Goal: Task Accomplishment & Management: Use online tool/utility

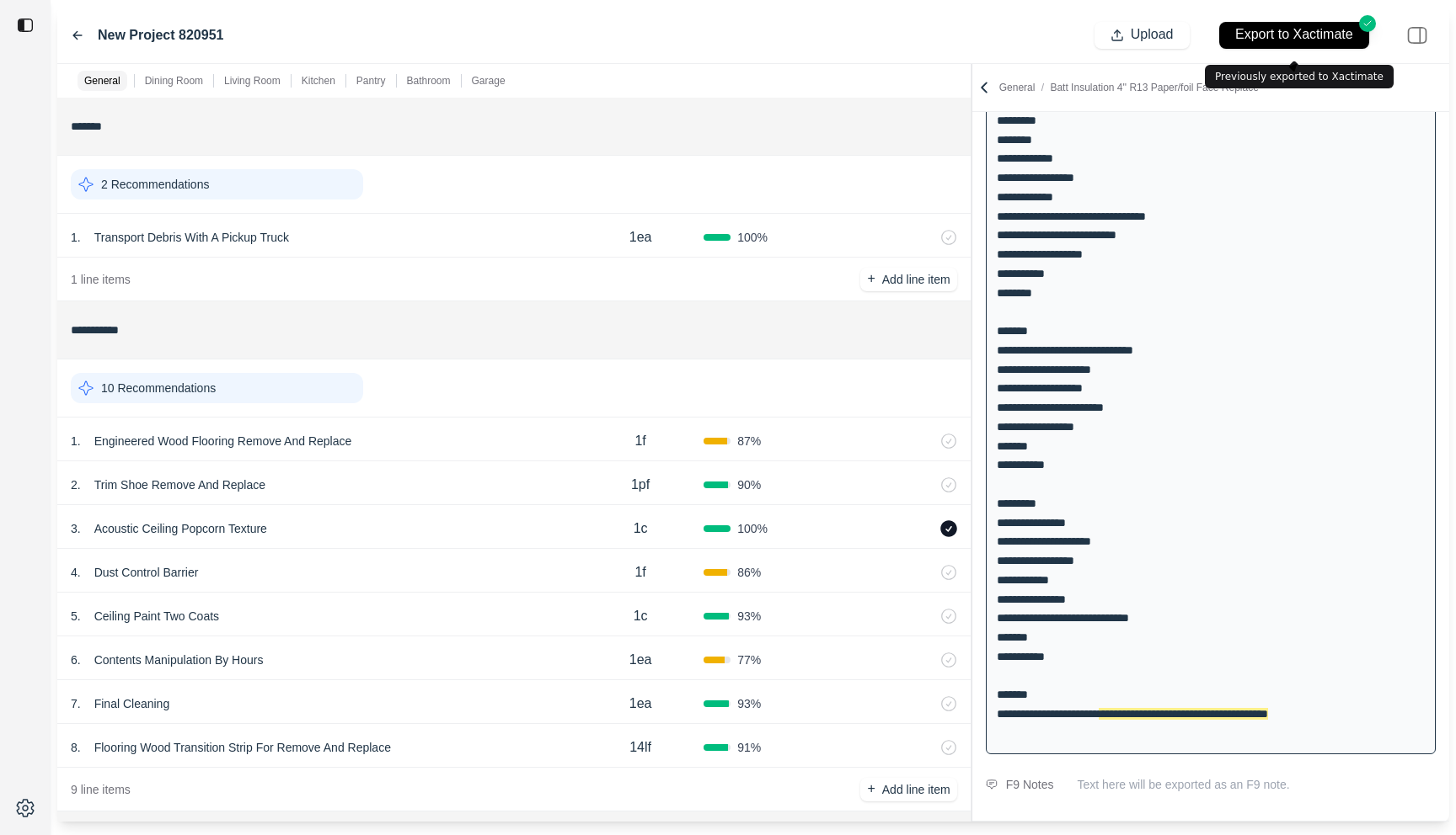
click at [505, 517] on div "3 . Acoustic Ceiling Popcorn Texture" at bounding box center [324, 529] width 507 height 23
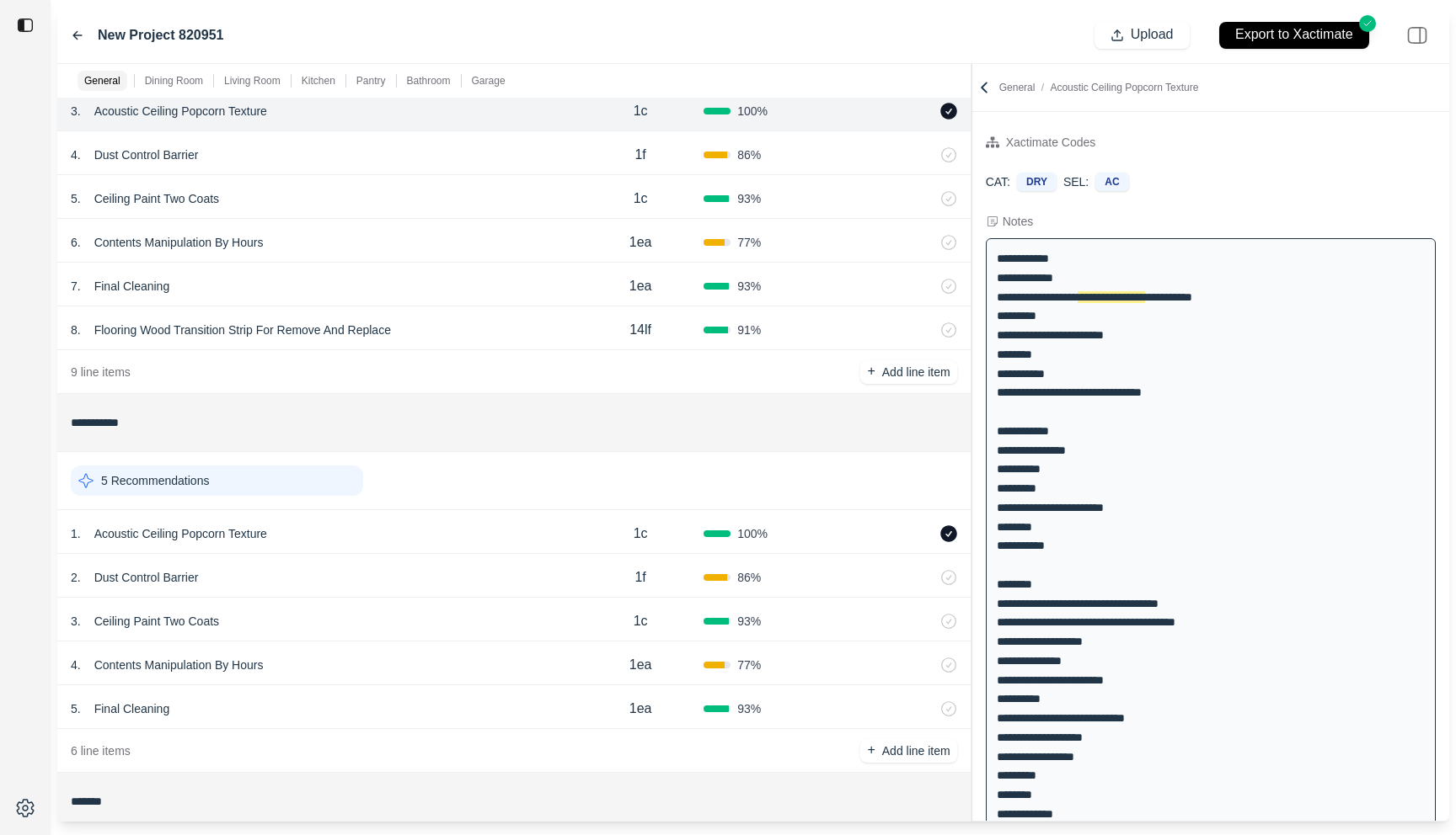
scroll to position [427, 0]
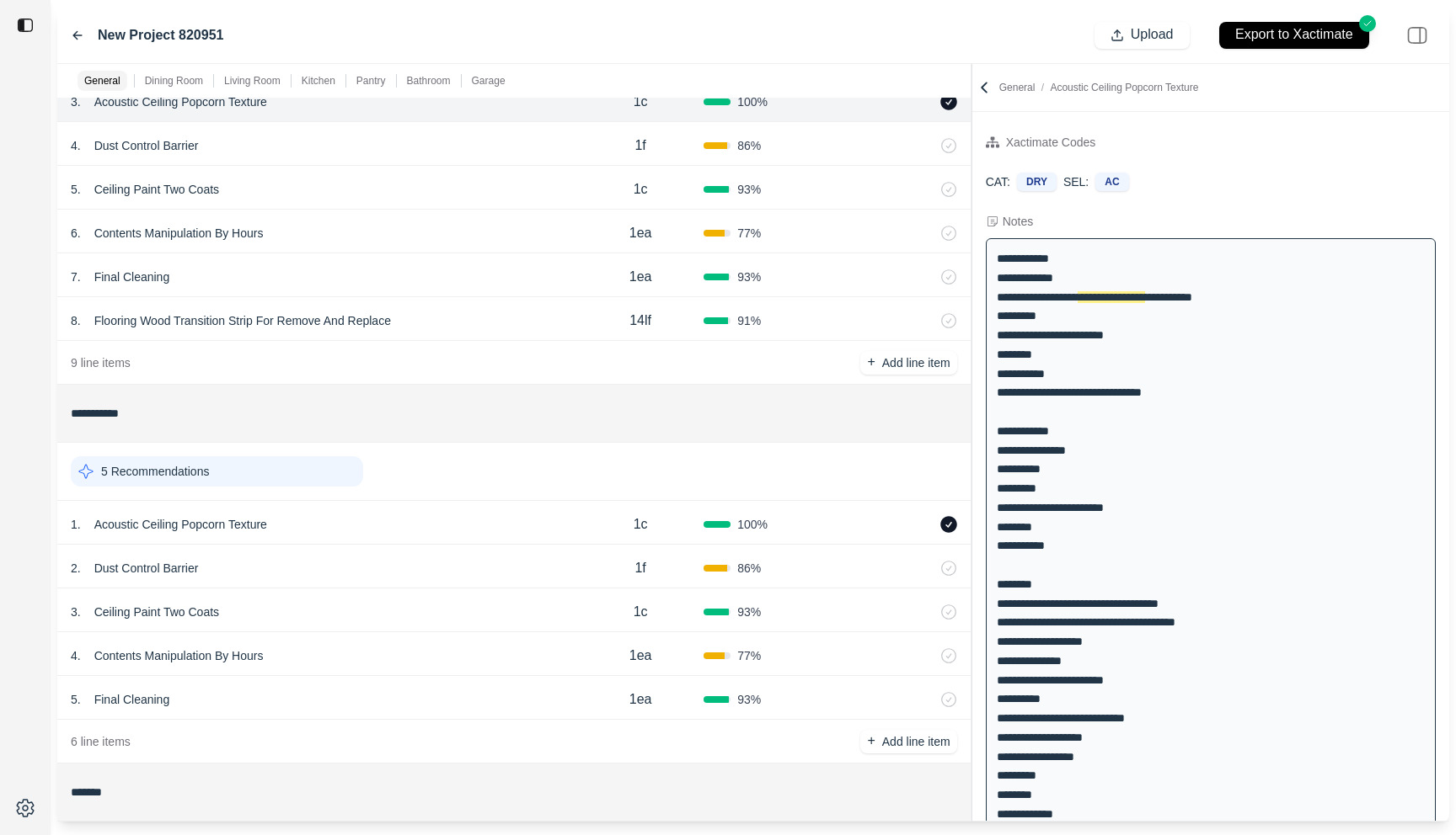
click at [450, 508] on div "1 . Acoustic Ceiling Popcorn Texture 1c 100 %" at bounding box center [514, 522] width 913 height 44
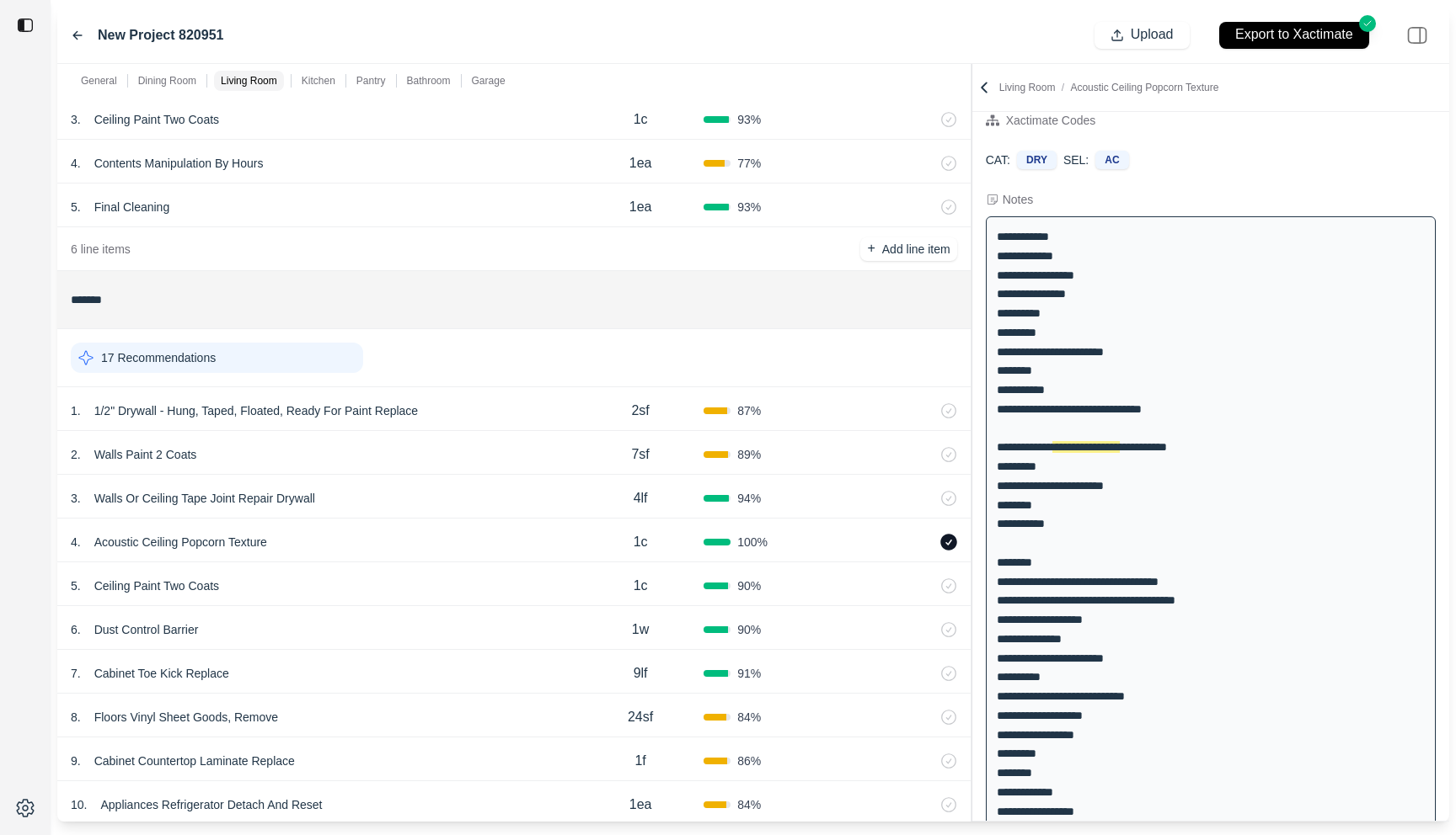
scroll to position [924, 0]
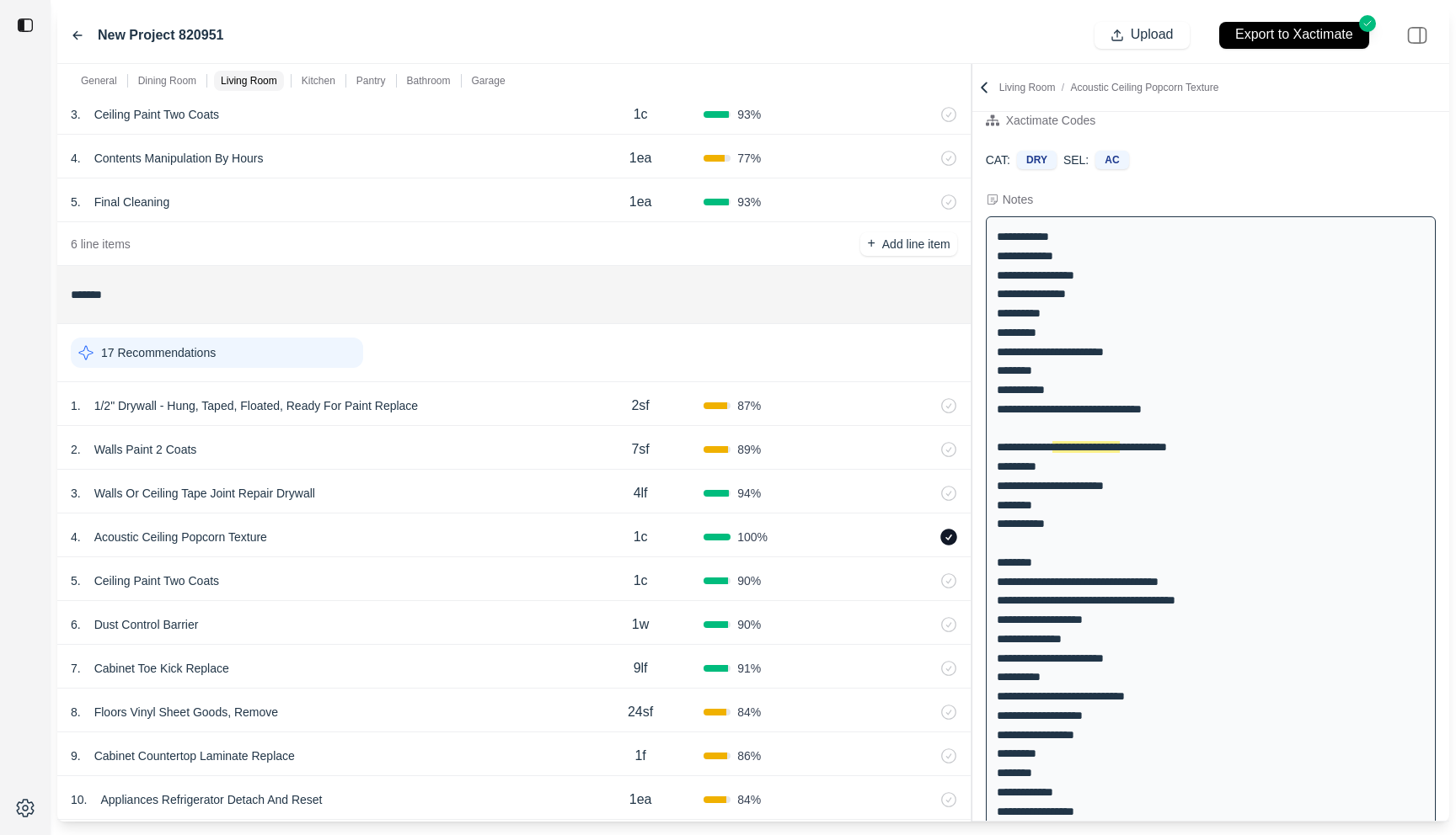
click at [387, 450] on div "2 . Walls Paint 2 Coats" at bounding box center [324, 449] width 507 height 23
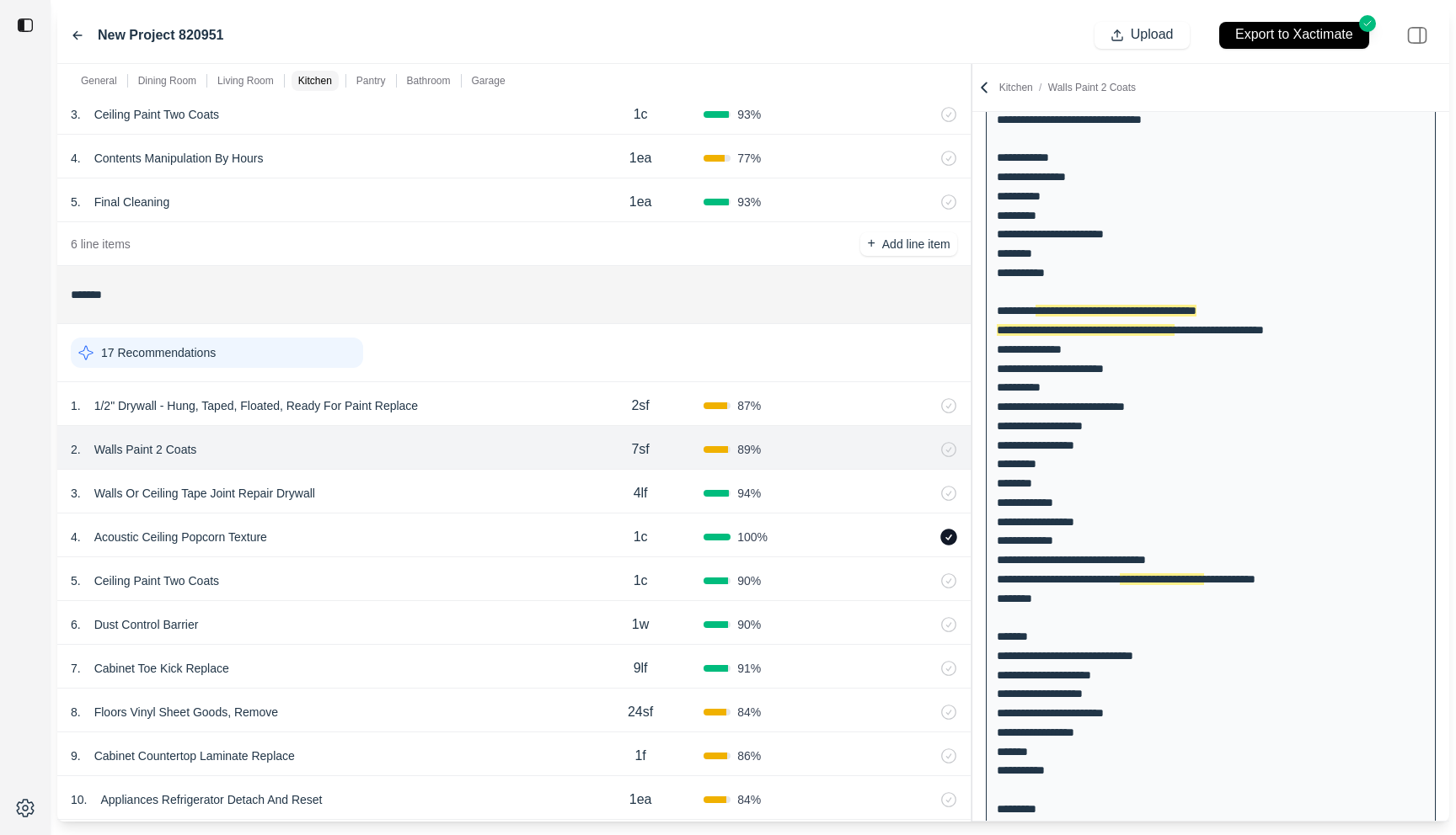
scroll to position [323, 0]
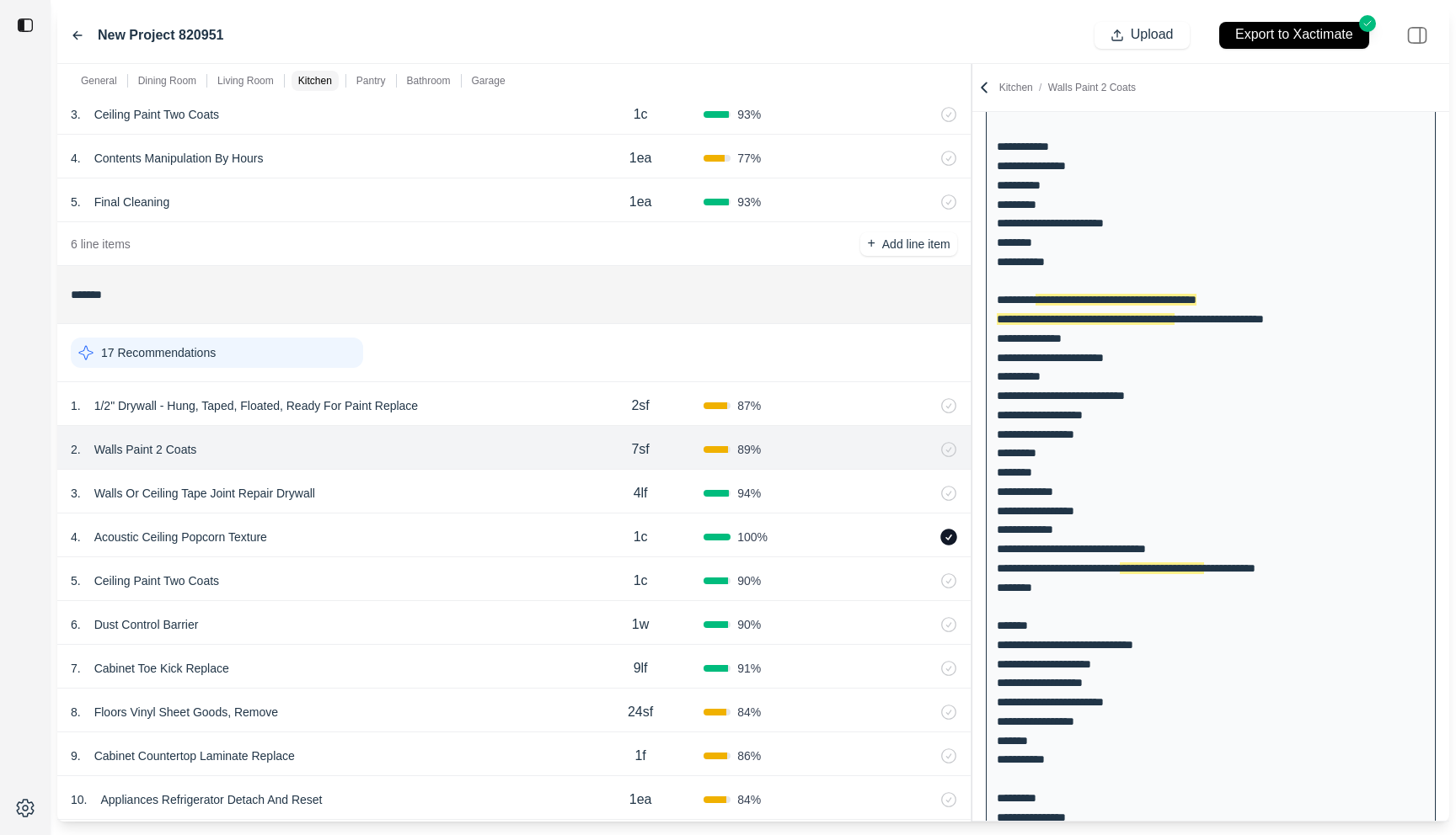
click at [508, 501] on div "3 . Walls Or Ceiling Tape Joint Repair Drywall" at bounding box center [324, 493] width 507 height 23
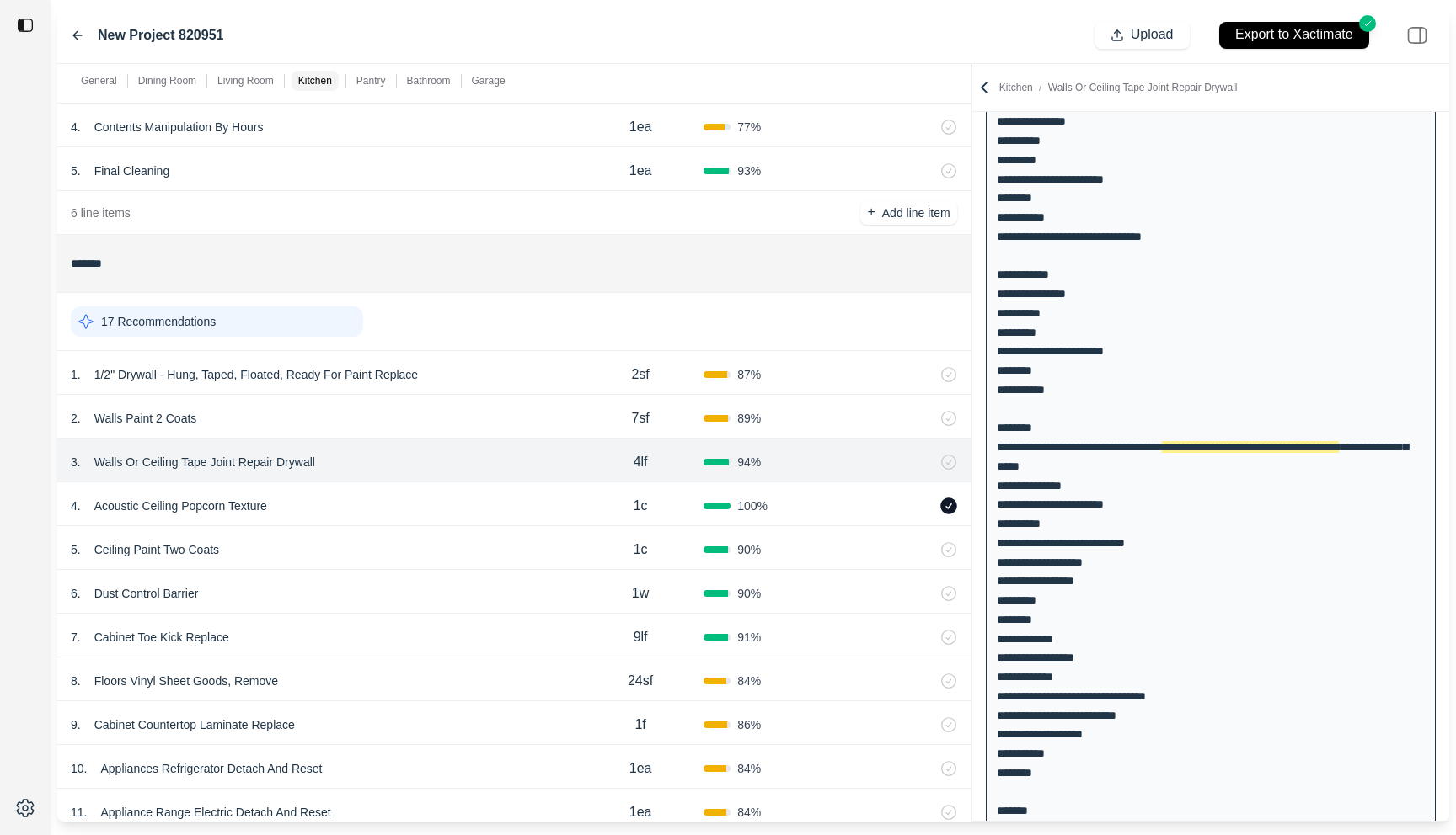
scroll to position [967, 0]
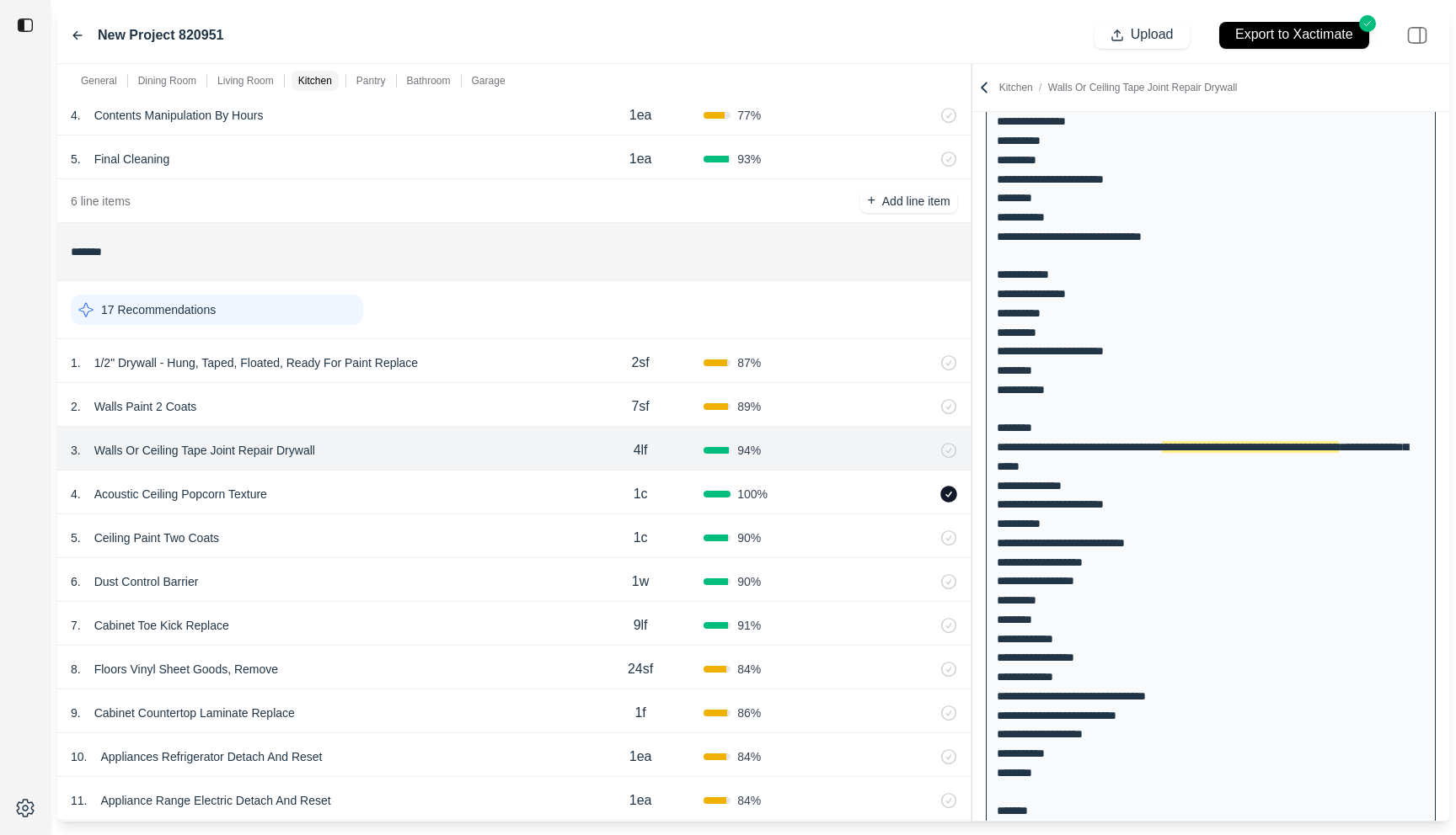
click at [479, 487] on div "4 . Acoustic Ceiling Popcorn Texture" at bounding box center [324, 494] width 507 height 23
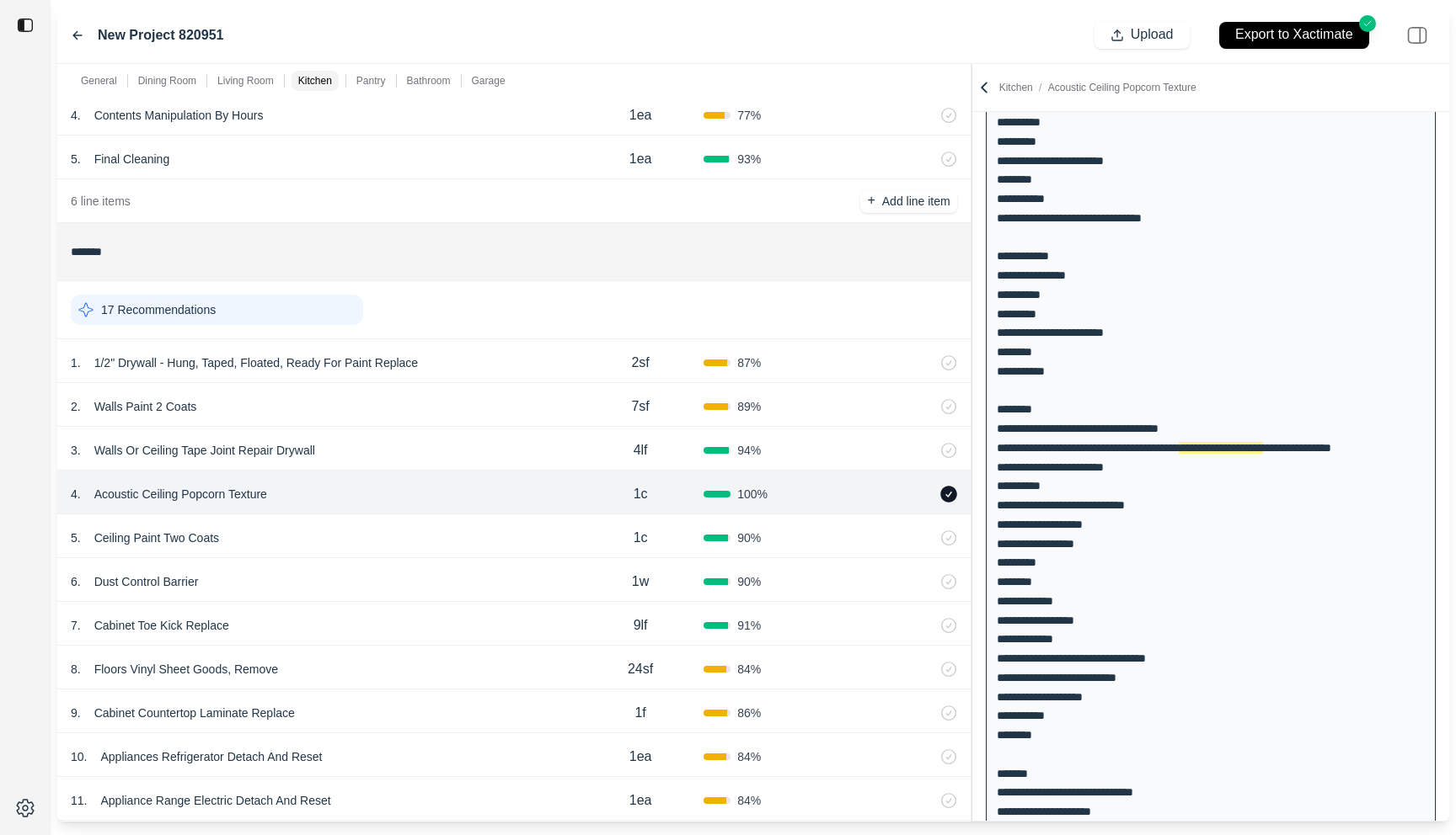
click at [457, 527] on div "5 . Ceiling Paint Two Coats" at bounding box center [324, 538] width 507 height 23
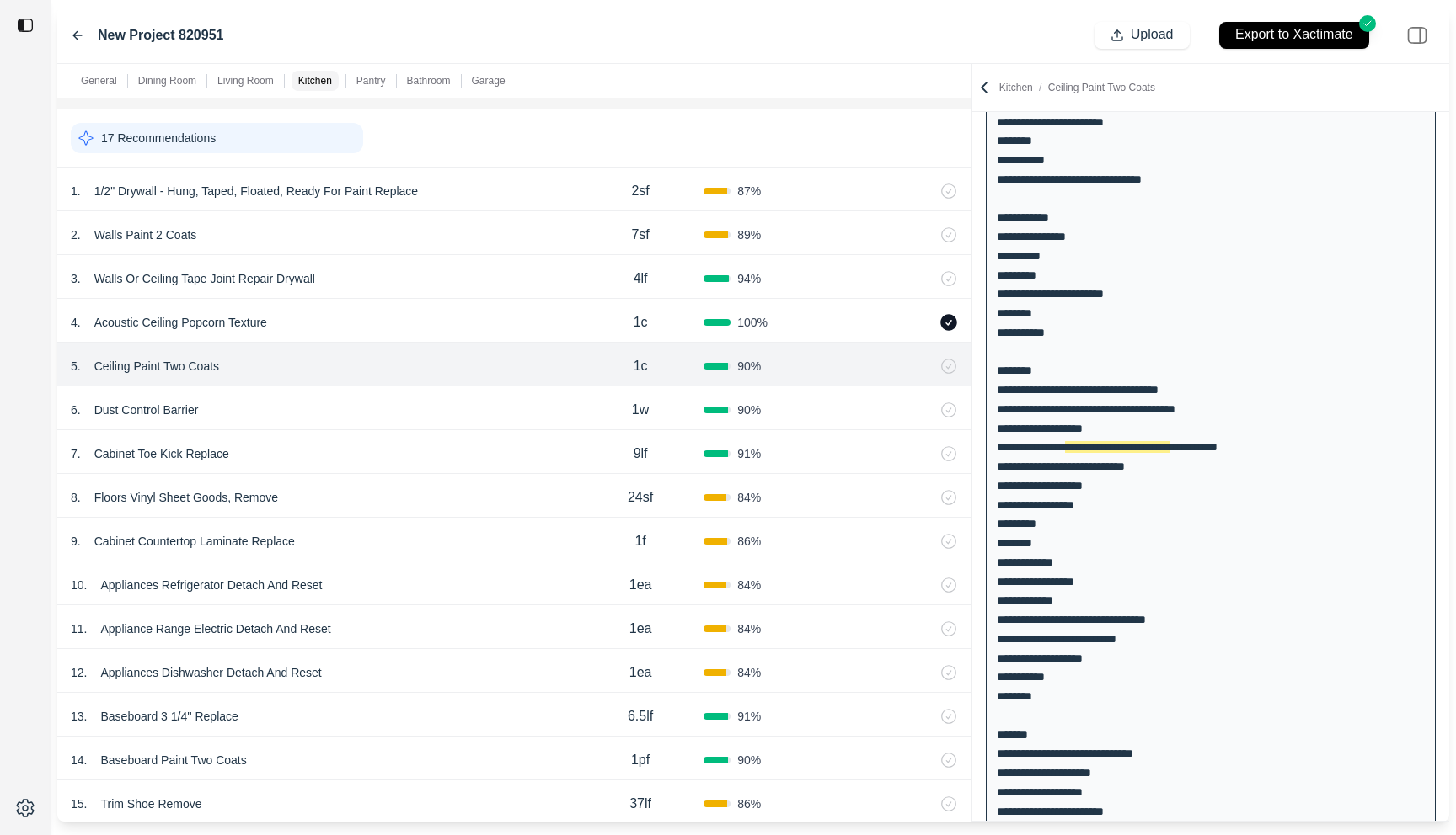
scroll to position [1171, 0]
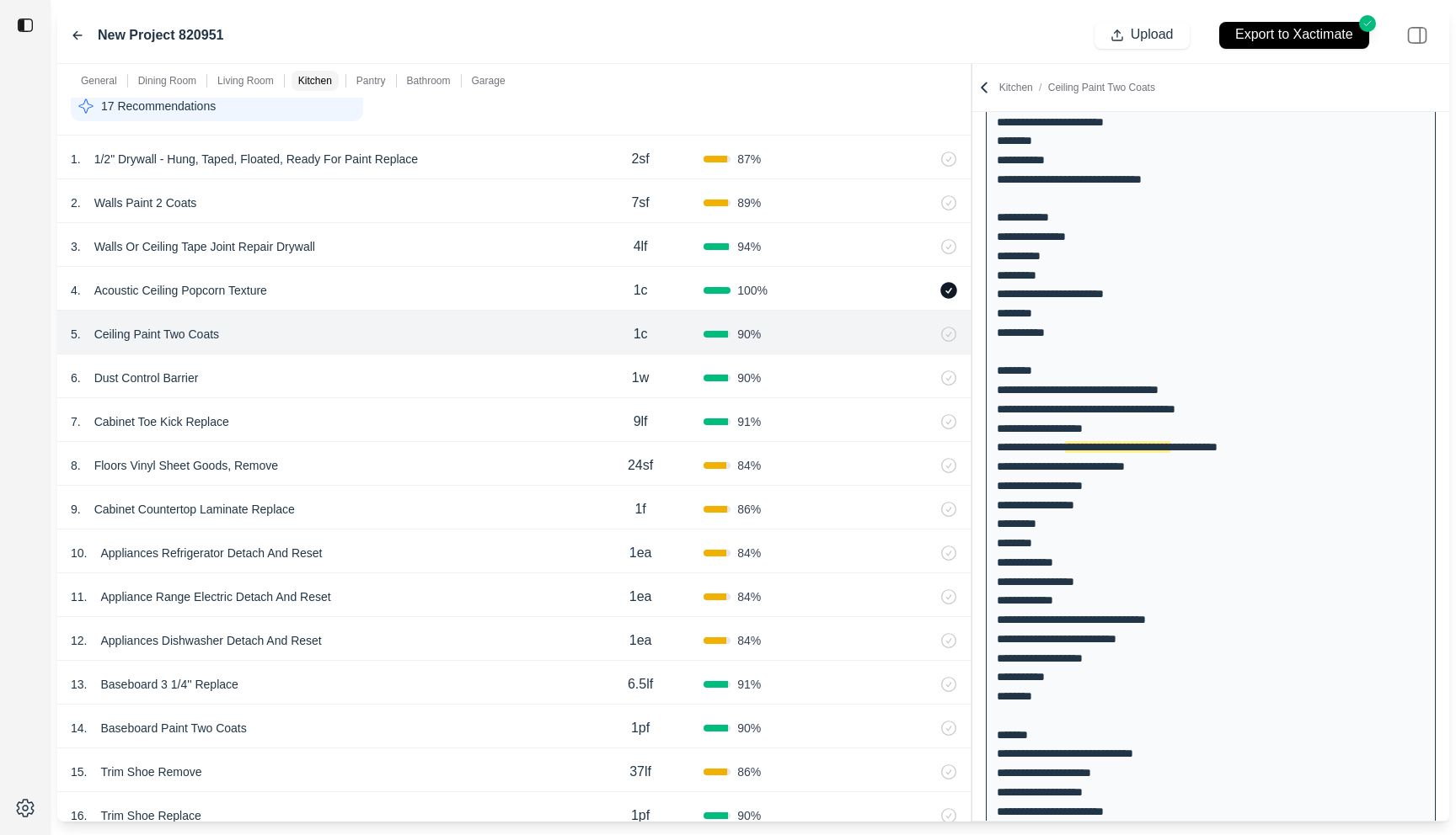
click at [377, 418] on div "7 . Cabinet Toe Kick Replace" at bounding box center [324, 422] width 507 height 23
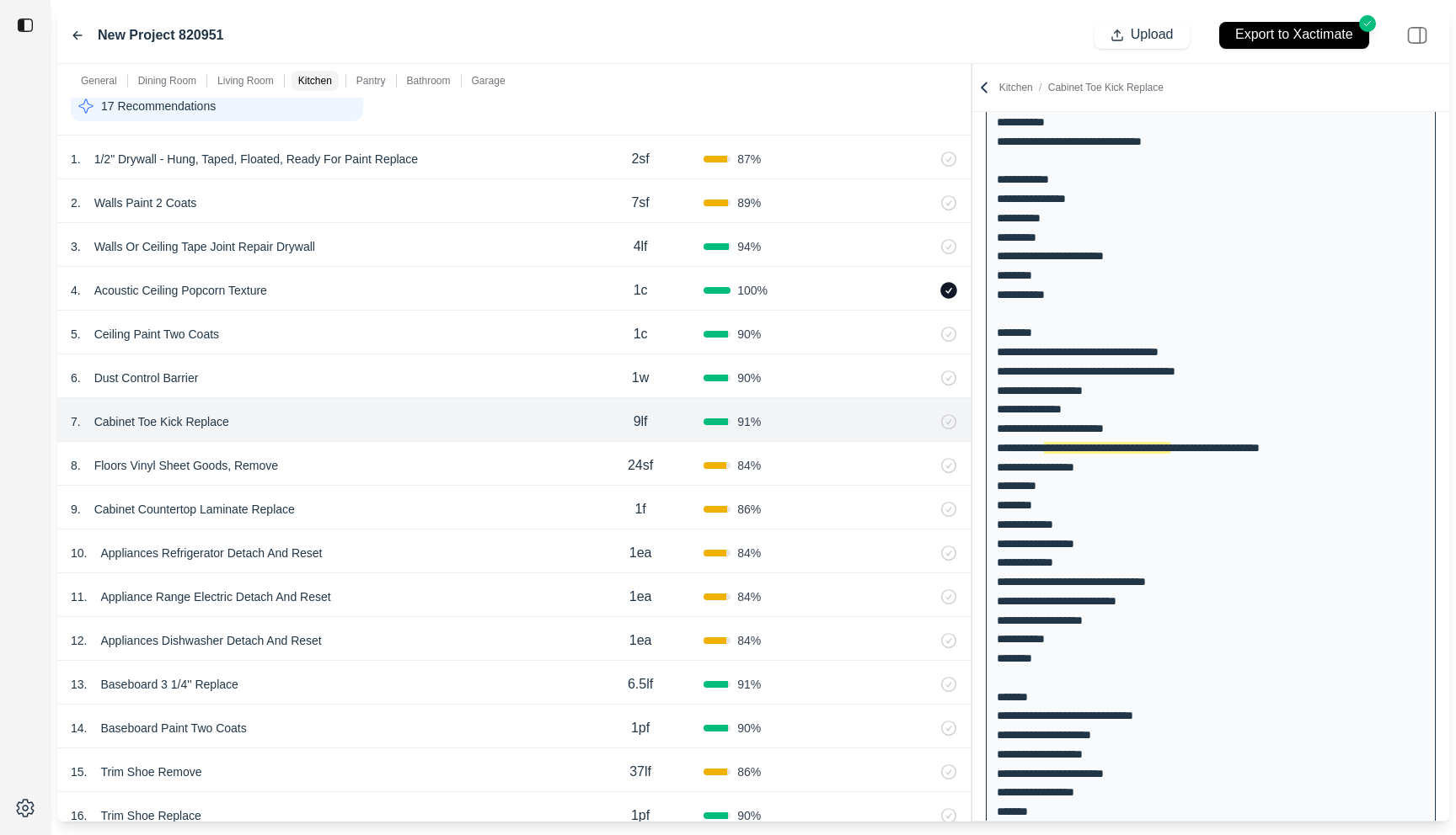
click at [384, 321] on div "5 . Ceiling Paint Two Coats 1c 90 %" at bounding box center [514, 332] width 913 height 44
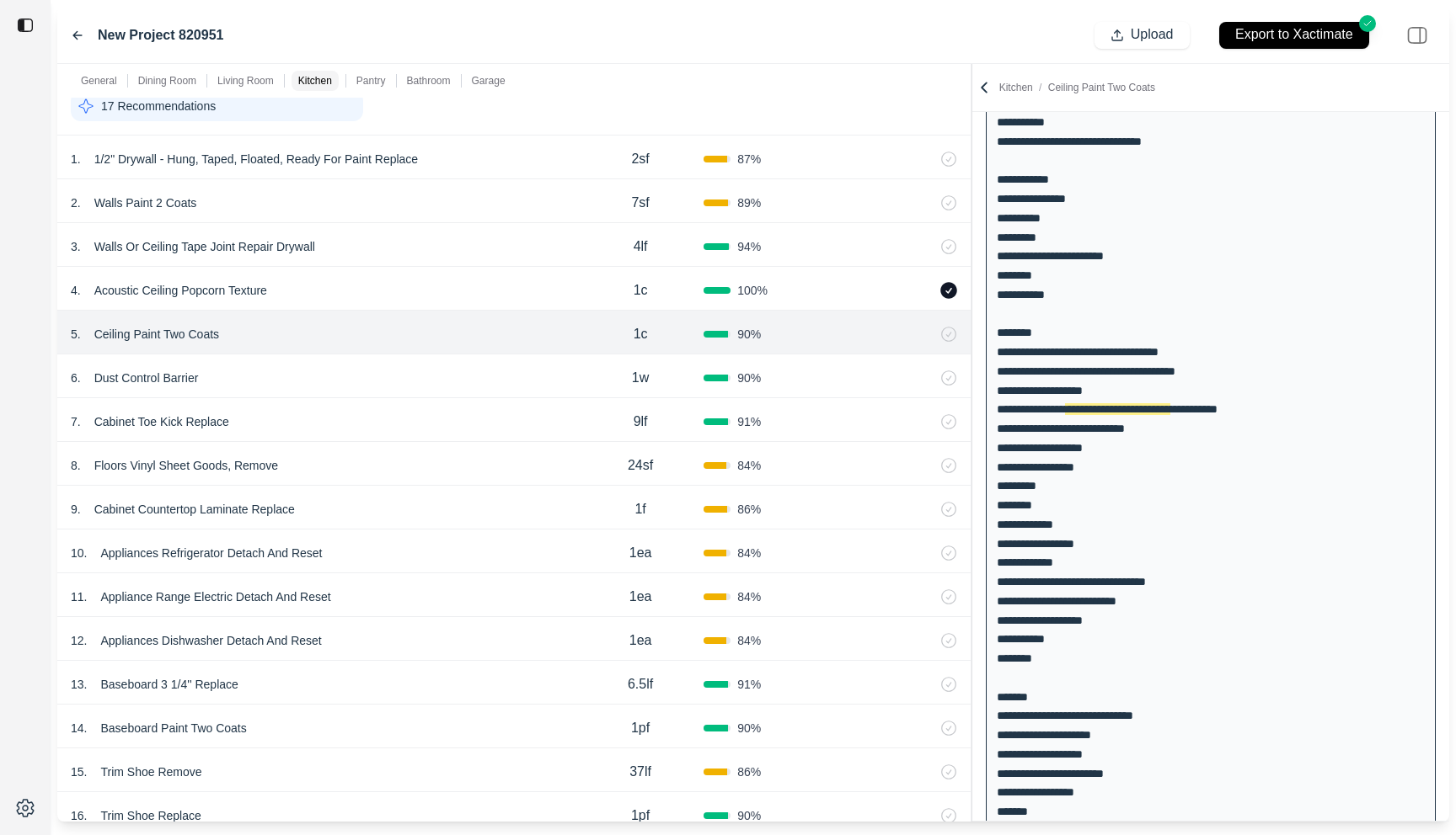
scroll to position [252, 0]
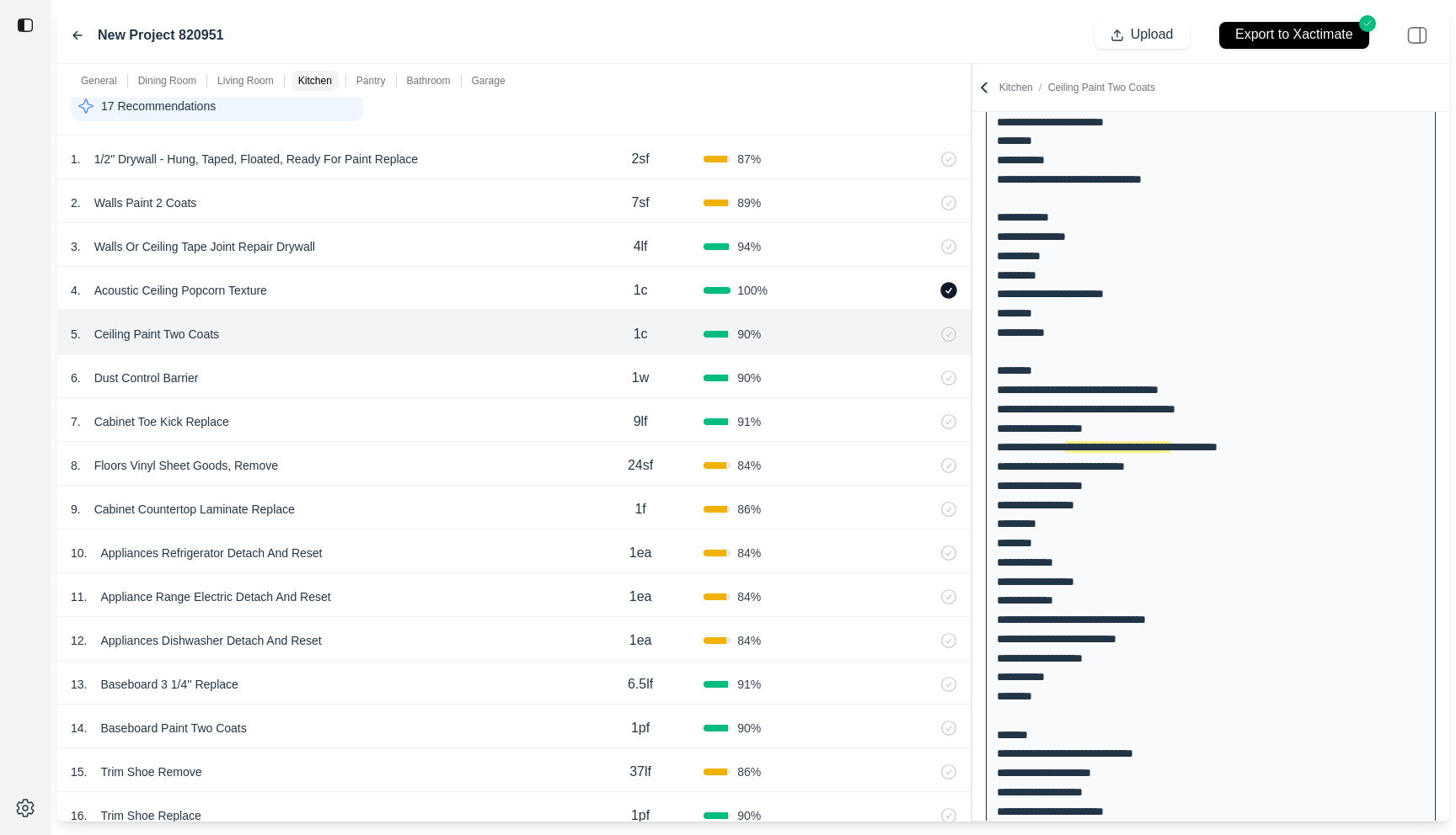
click at [155, 338] on p "Ceiling Paint Two Coats" at bounding box center [157, 334] width 138 height 23
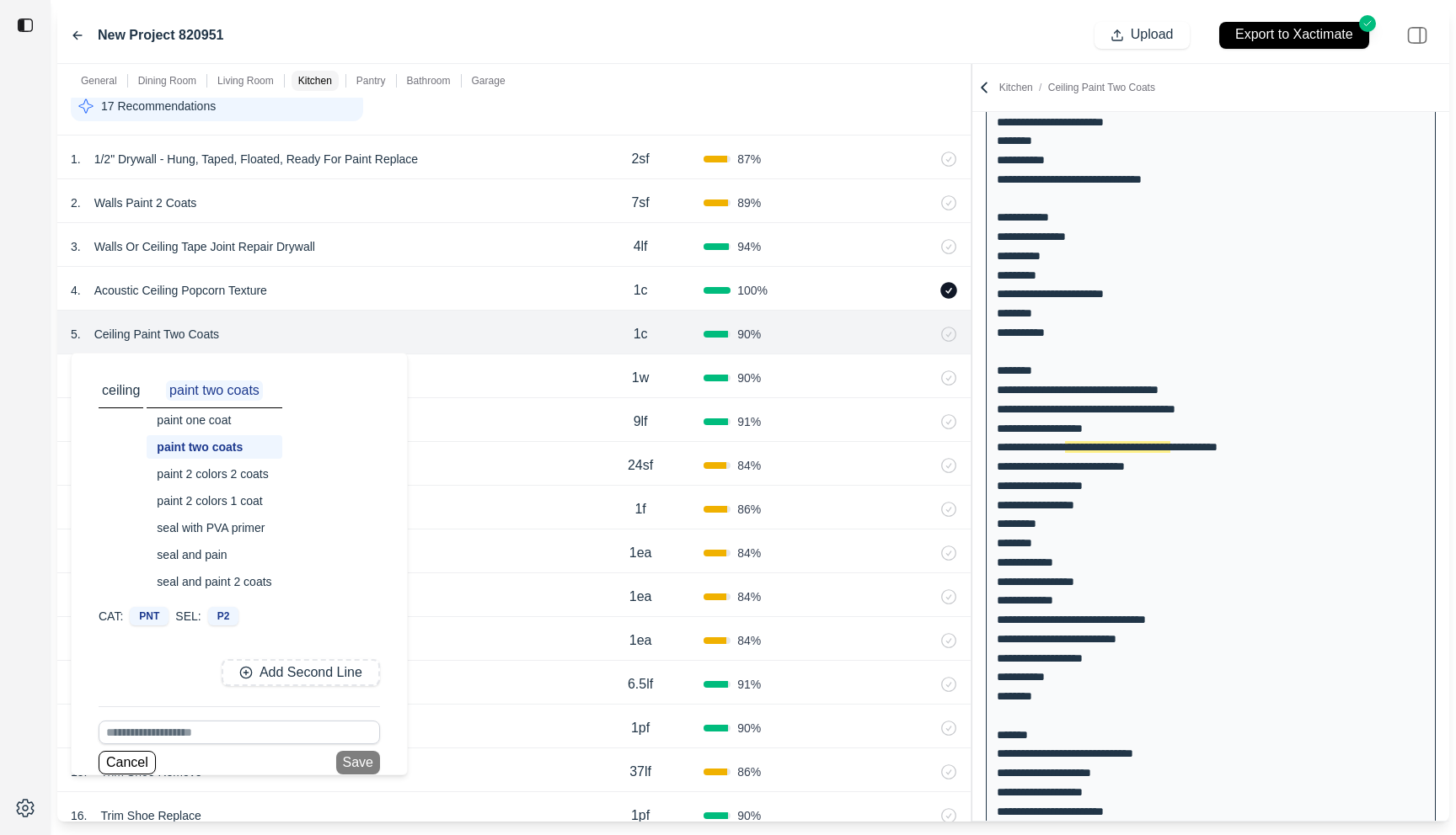
click at [478, 511] on div "9 . Cabinet Countertop Laminate Replace" at bounding box center [324, 509] width 507 height 23
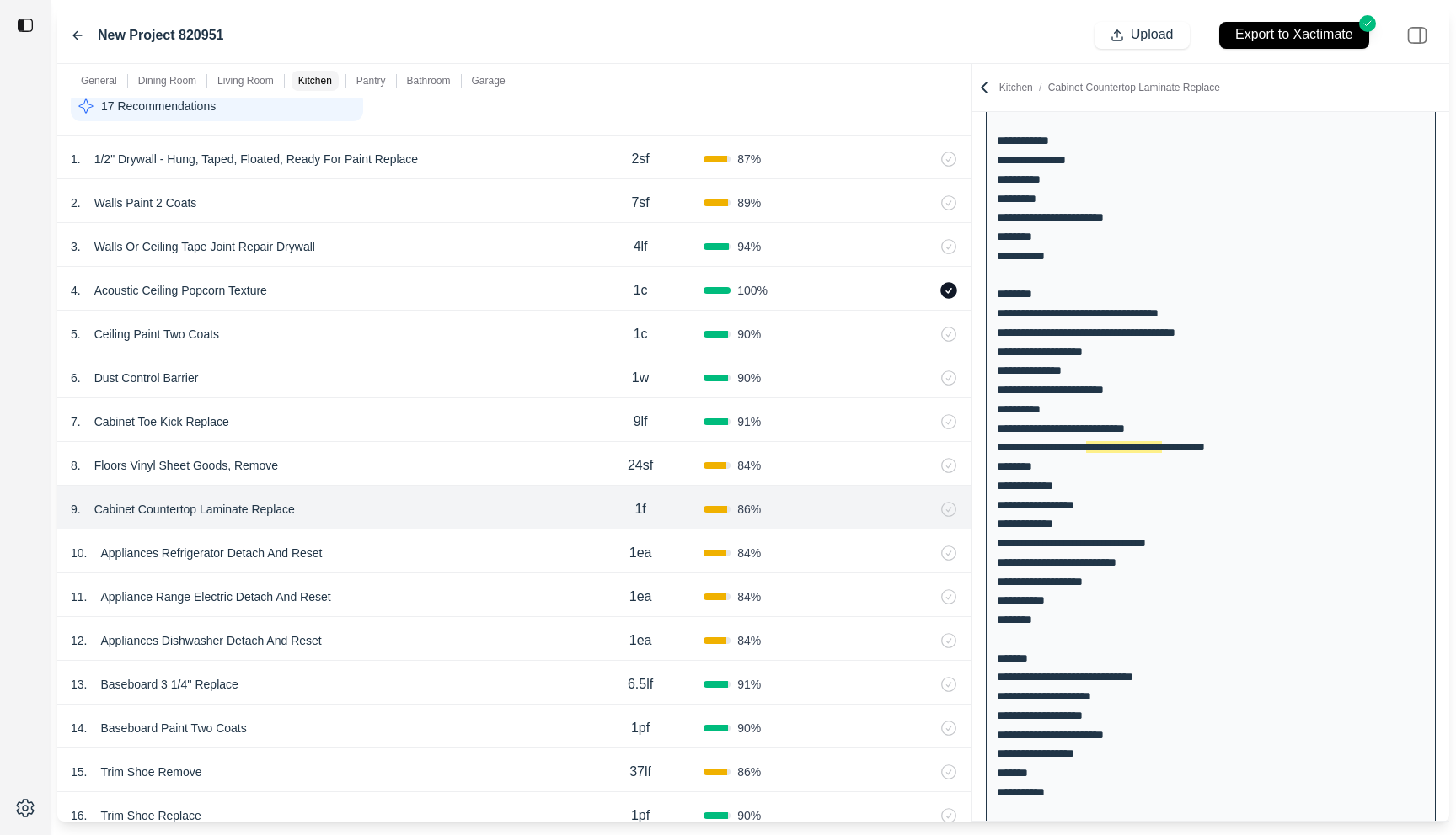
scroll to position [1225, 0]
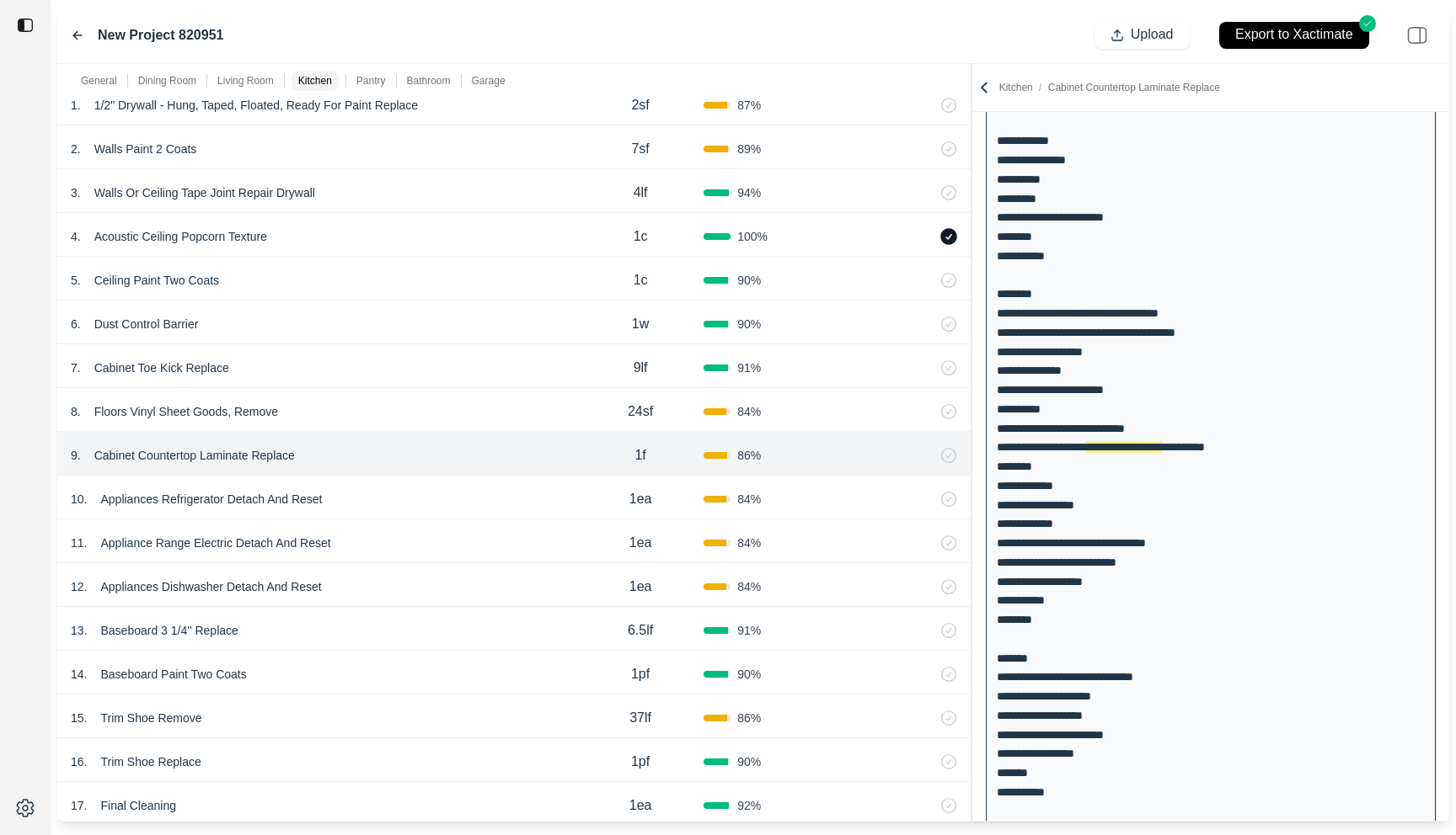
click at [460, 485] on div "10 . Appliances Refrigerator Detach And Reset 1ea 84 %" at bounding box center [514, 497] width 913 height 44
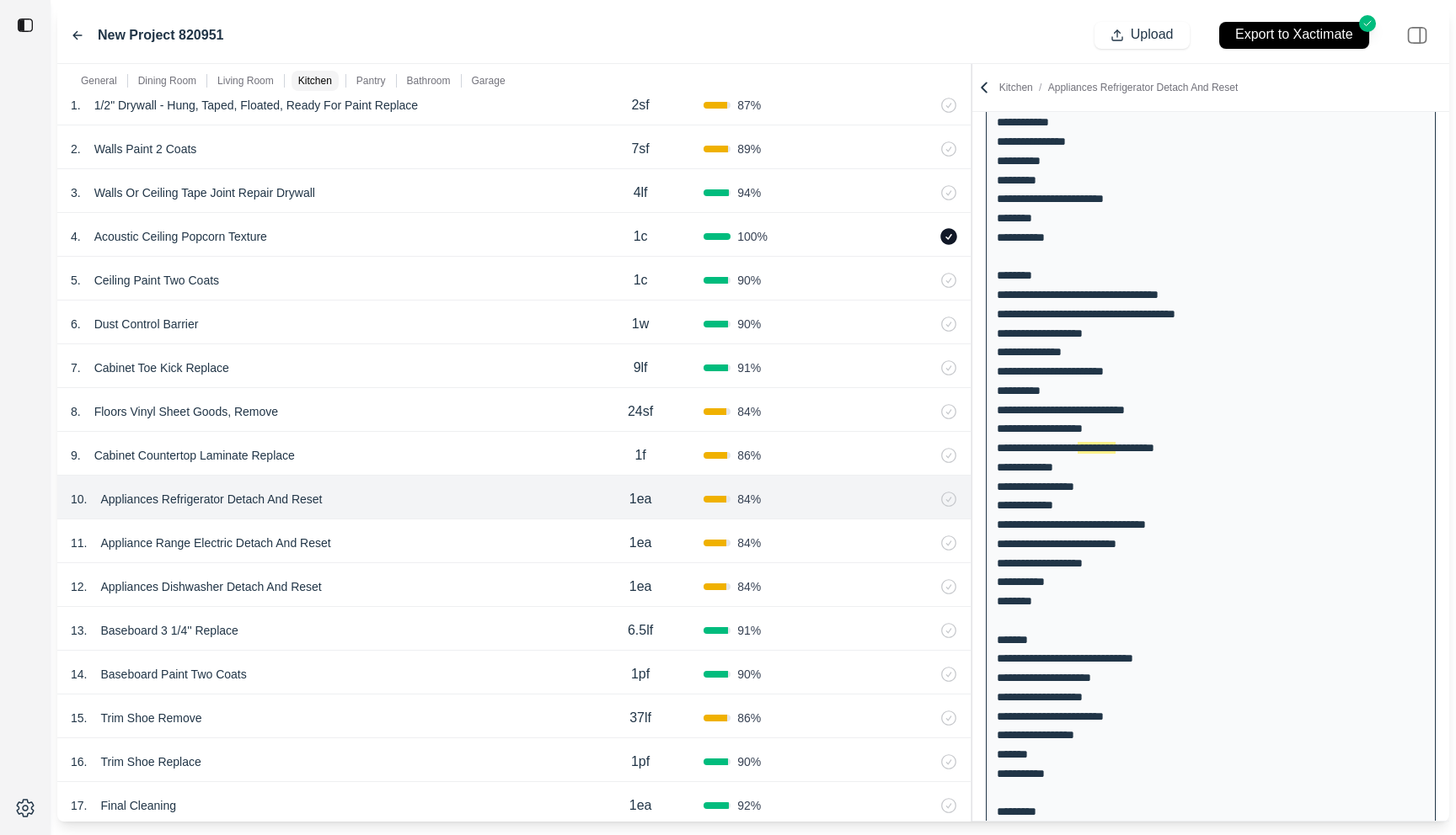
scroll to position [348, 0]
click at [441, 548] on div "11 . Appliance Range Electric Detach And Reset" at bounding box center [324, 543] width 507 height 23
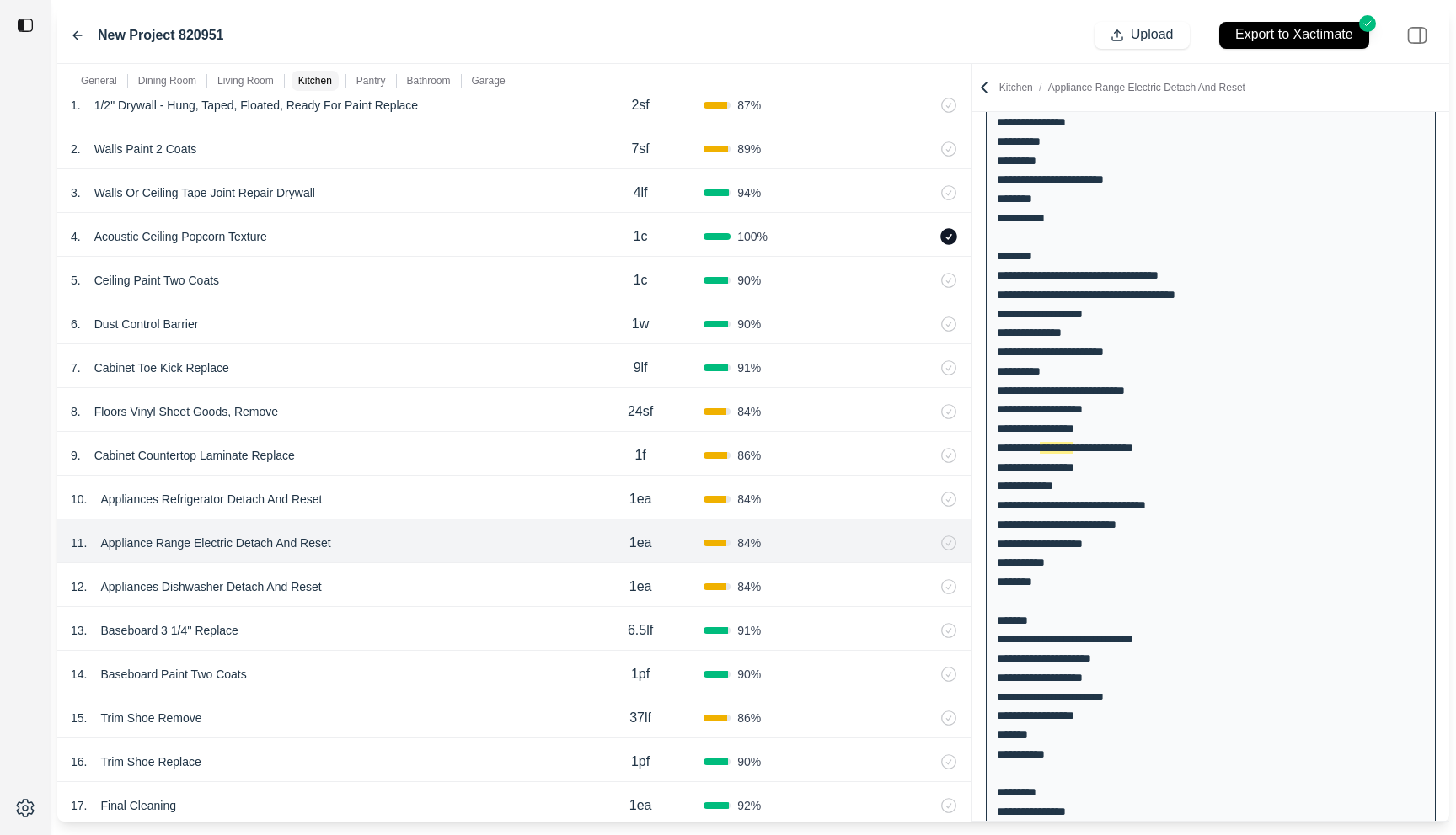
click at [436, 569] on div "12 . Appliances Dishwasher Detach And Reset 1ea 84 %" at bounding box center [514, 585] width 913 height 44
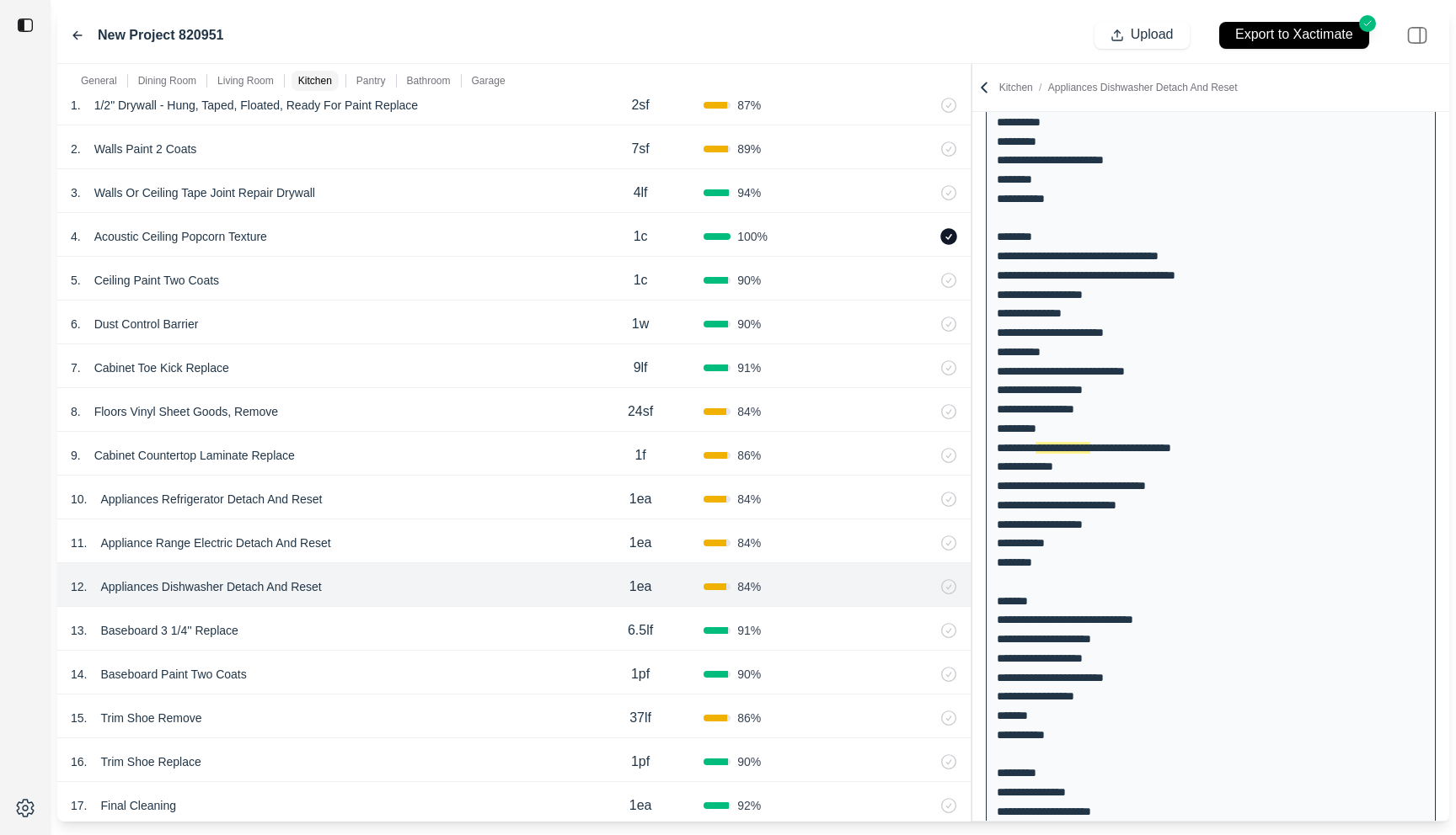
scroll to position [386, 0]
click at [405, 509] on div "10 . Appliances Refrigerator Detach And Reset" at bounding box center [324, 500] width 507 height 23
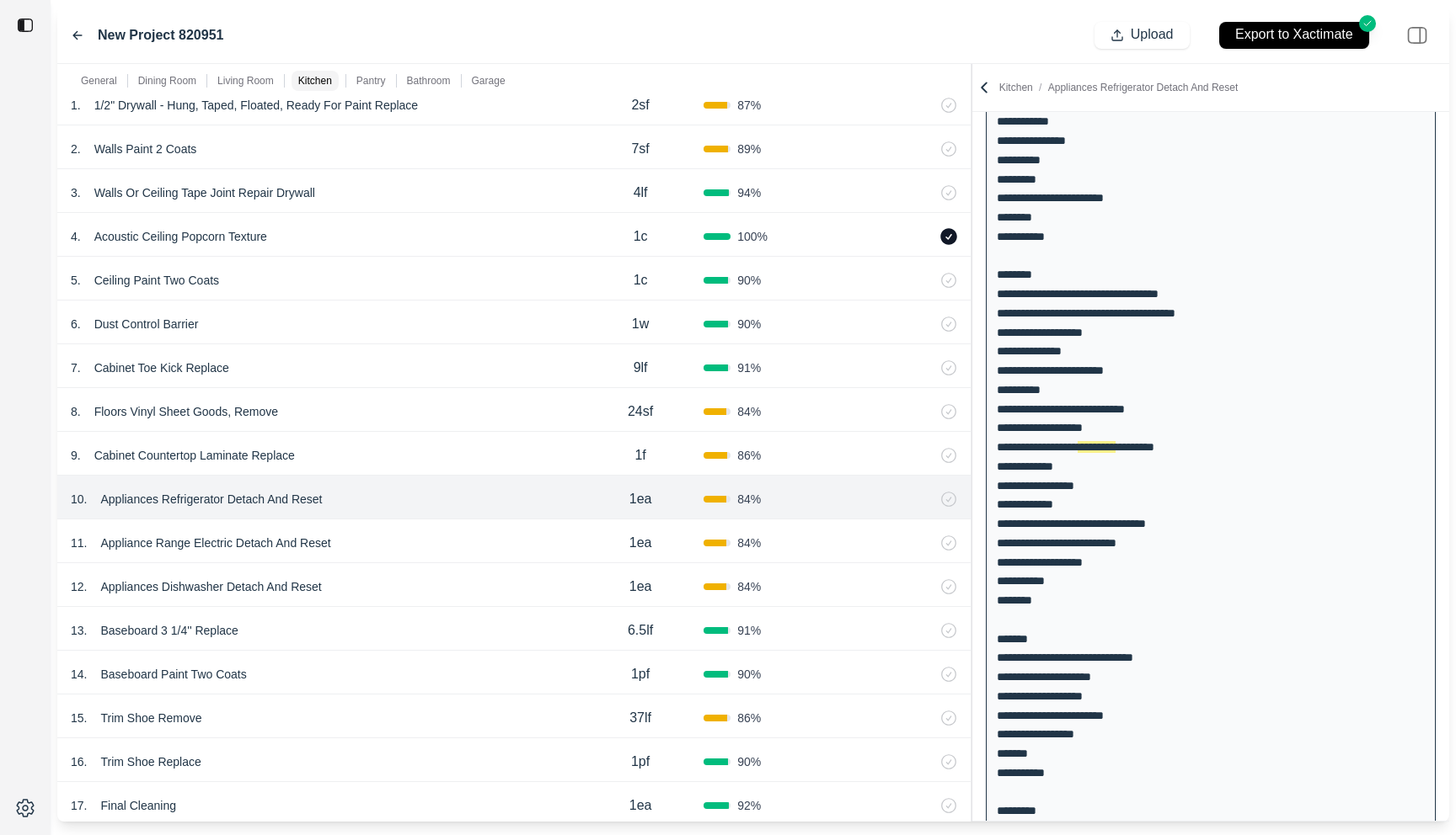
click at [405, 538] on div "11 . Appliance Range Electric Detach And Reset" at bounding box center [324, 543] width 507 height 23
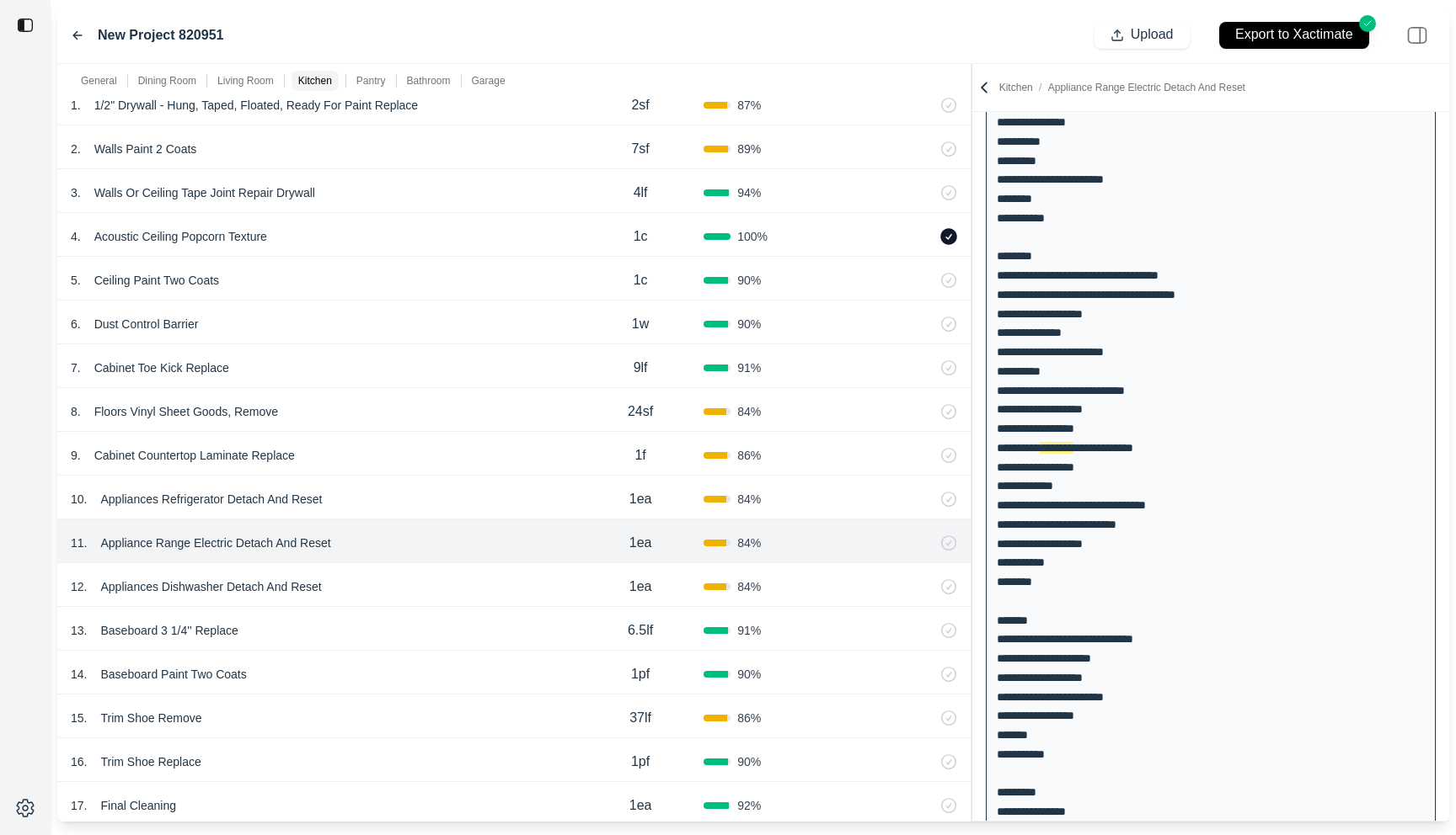
scroll to position [366, 0]
click at [405, 580] on div "12 . Appliances Dishwasher Detach And Reset" at bounding box center [324, 587] width 507 height 23
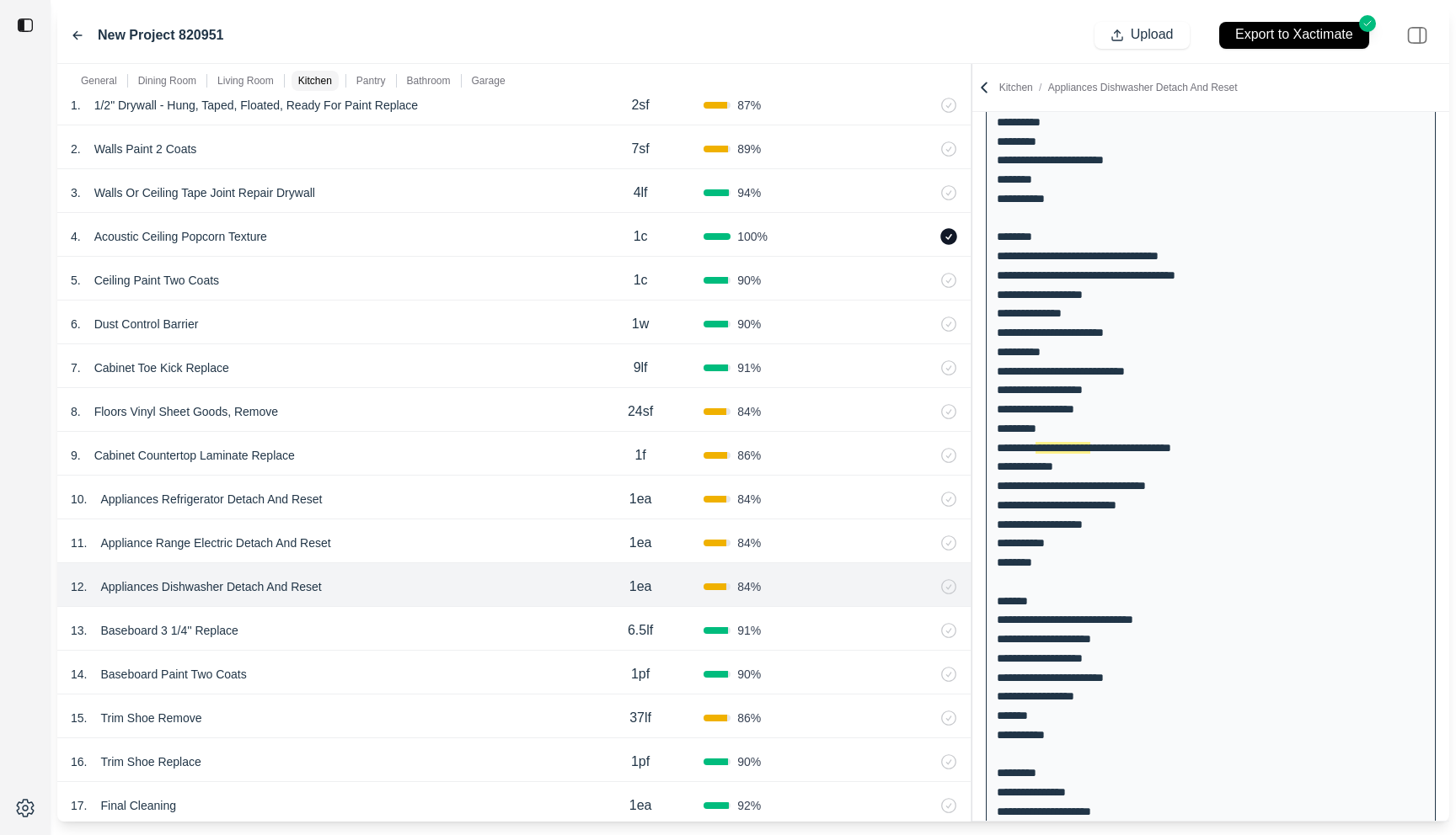
scroll to position [1282, 0]
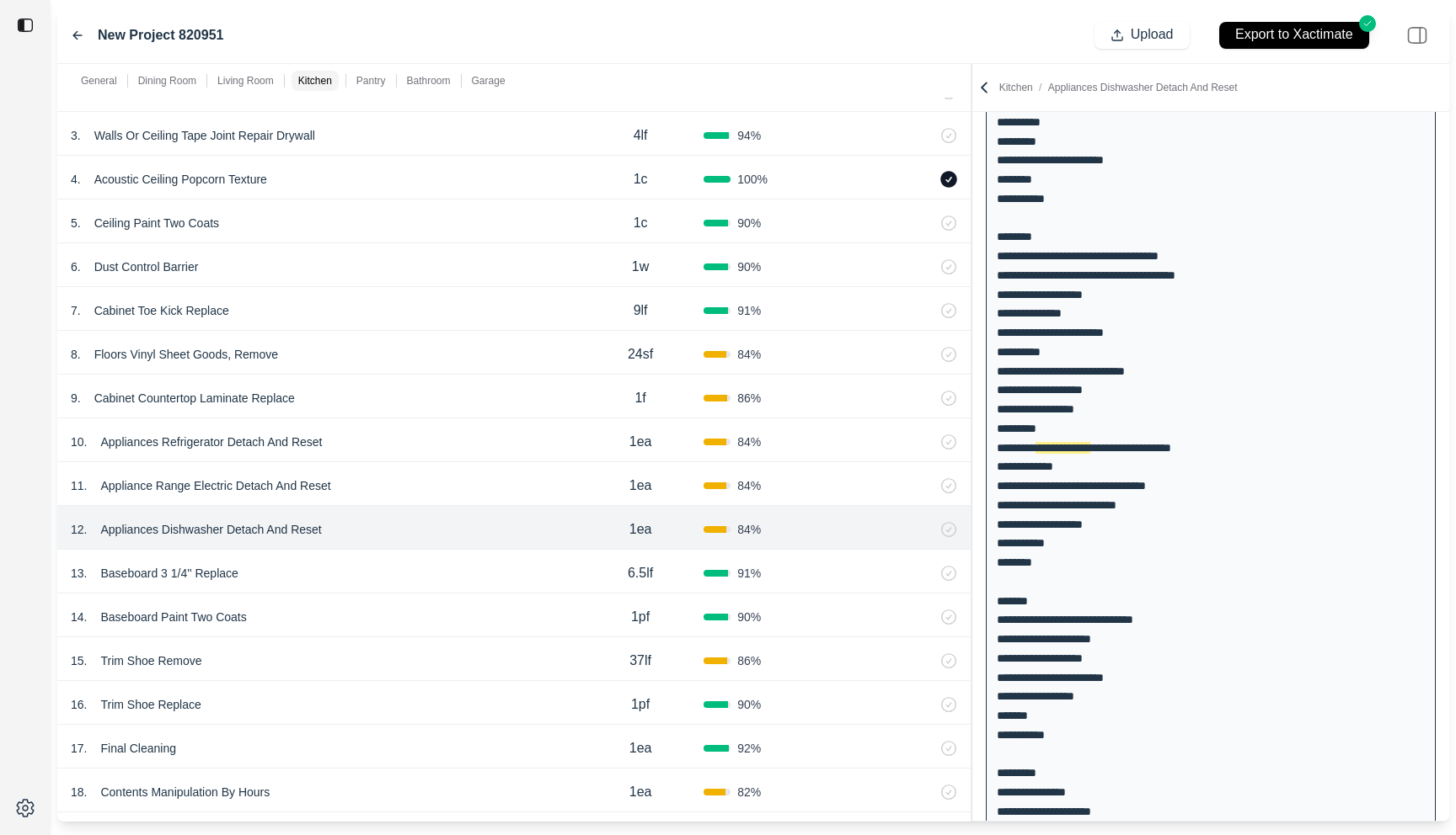
click at [405, 566] on div "13 . Baseboard 3 1/4'' Replace" at bounding box center [324, 574] width 507 height 23
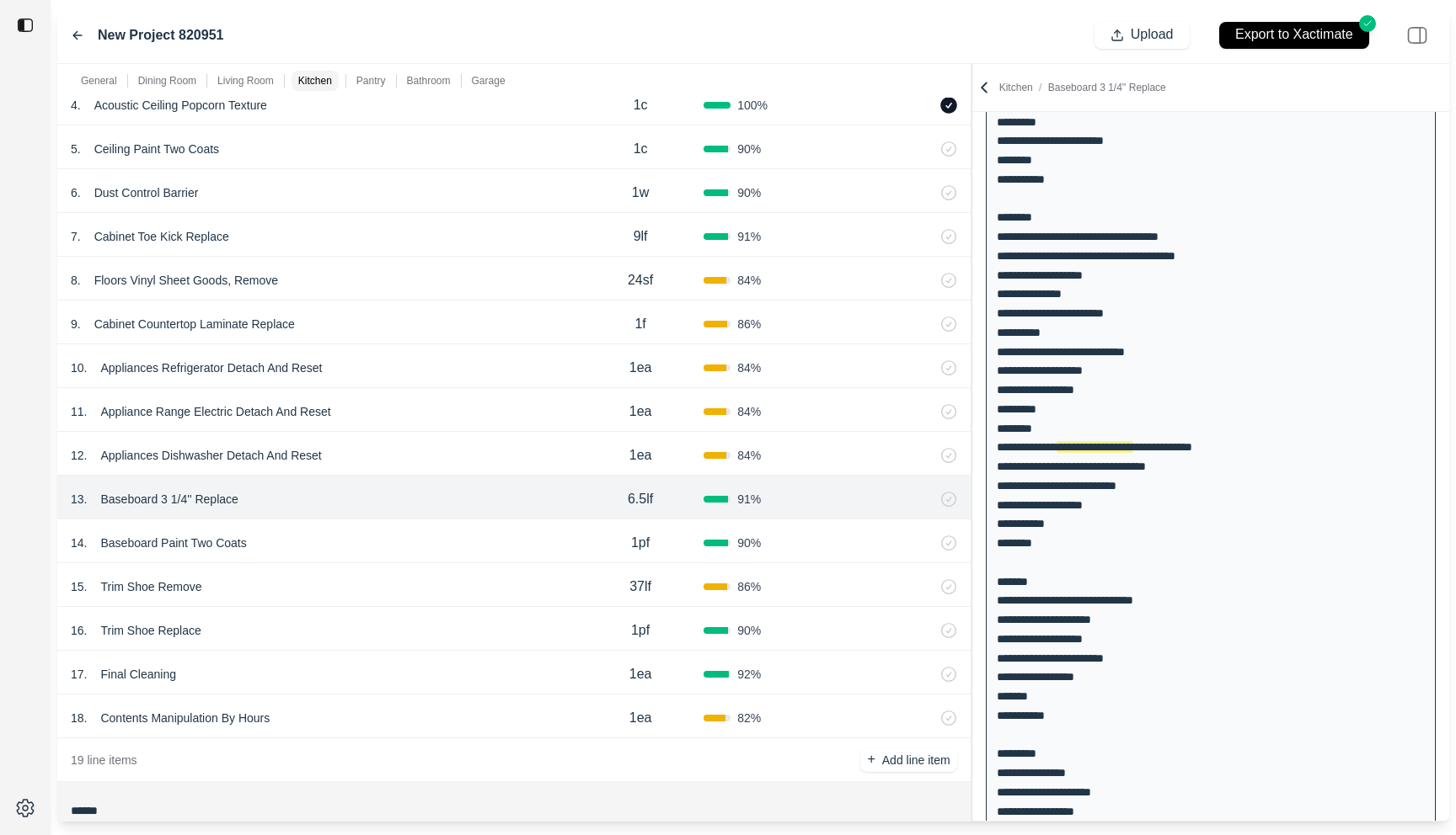
scroll to position [1368, 0]
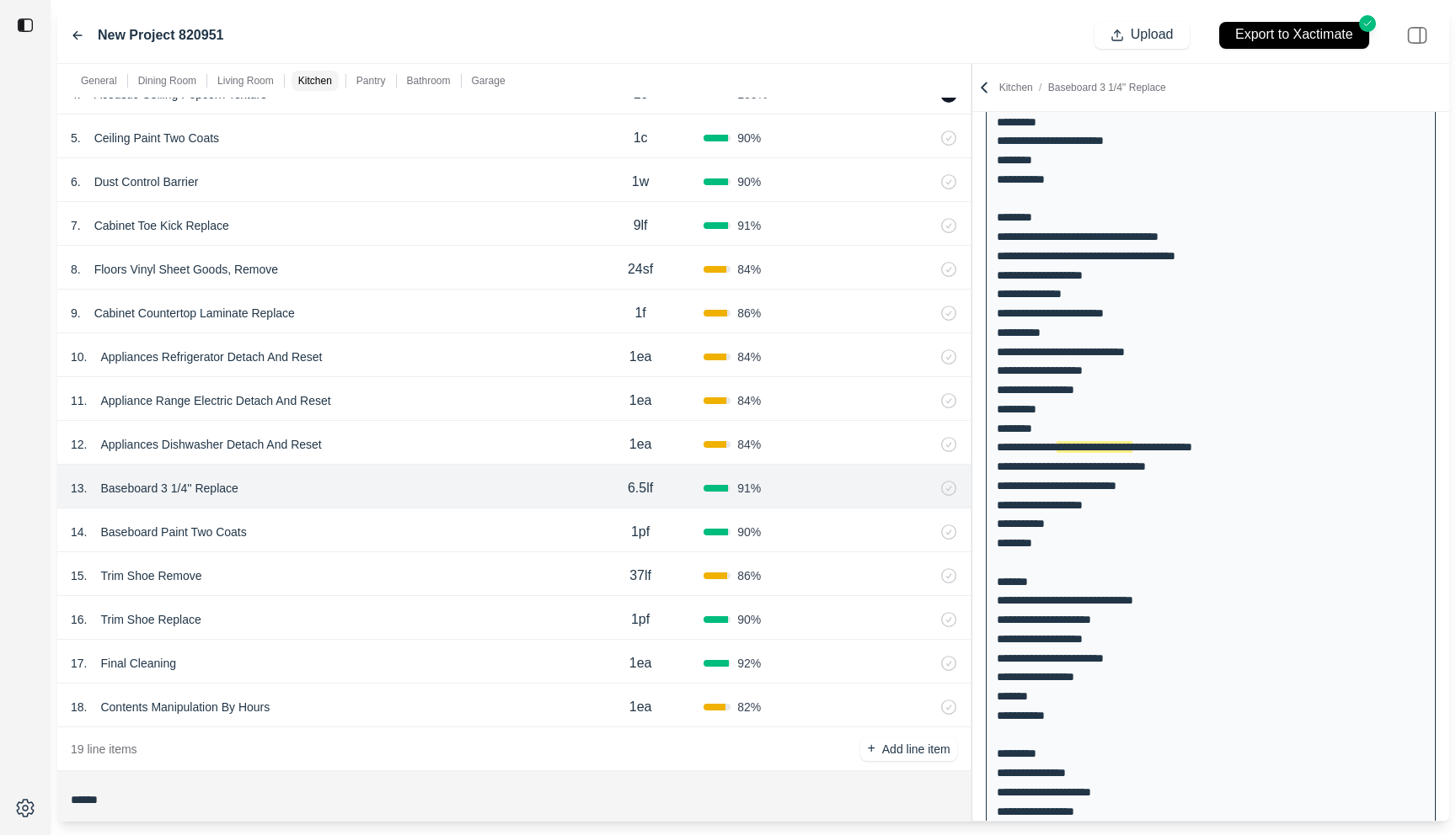
click at [391, 527] on div "14 . Baseboard Paint Two Coats" at bounding box center [324, 532] width 507 height 23
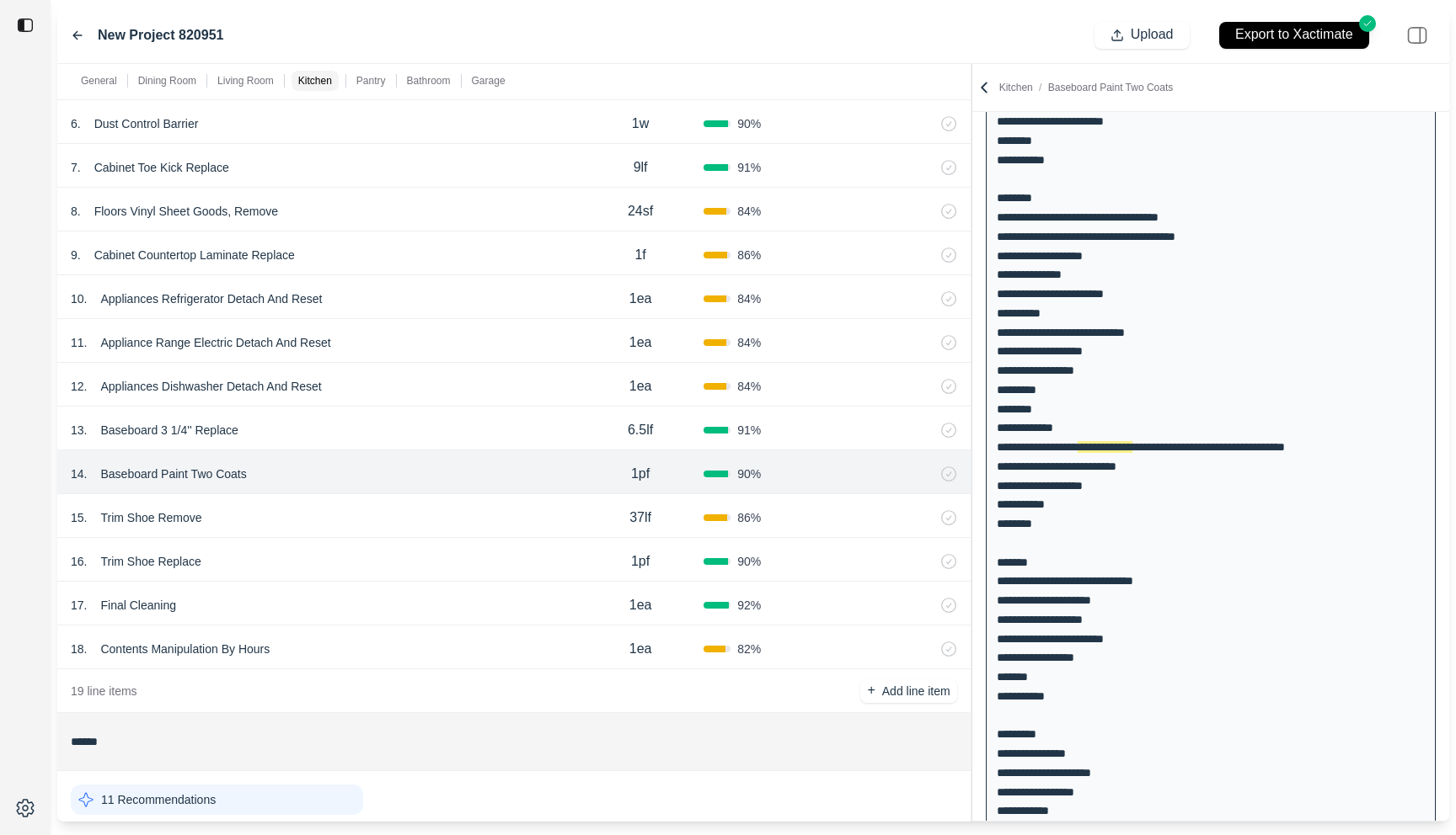
scroll to position [1431, 0]
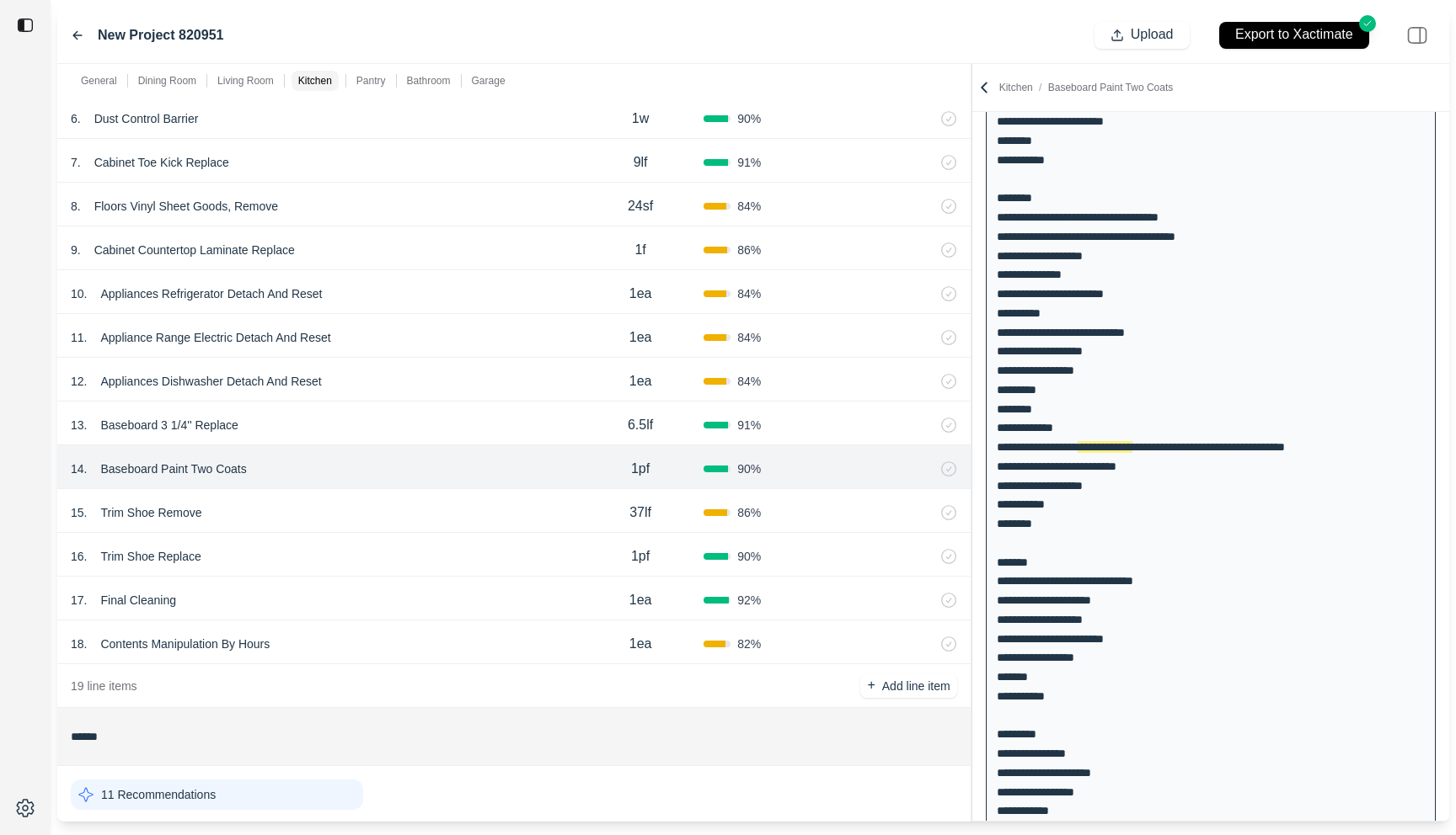
click at [393, 516] on div "15 . Trim Shoe Remove" at bounding box center [324, 512] width 507 height 23
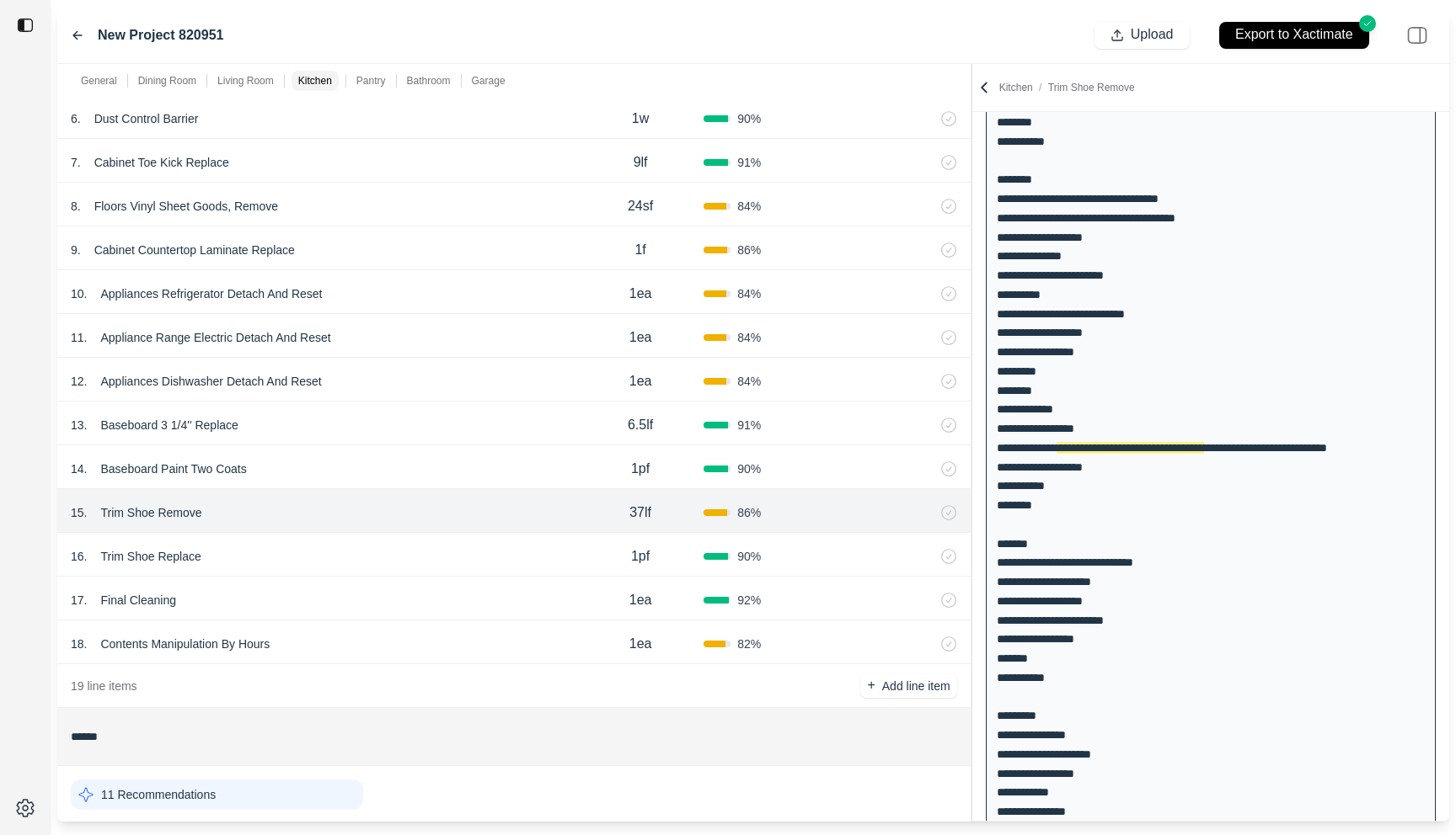
scroll to position [443, 0]
click at [385, 539] on div "16 . Trim Shoe Replace 1pf 90 %" at bounding box center [514, 554] width 913 height 44
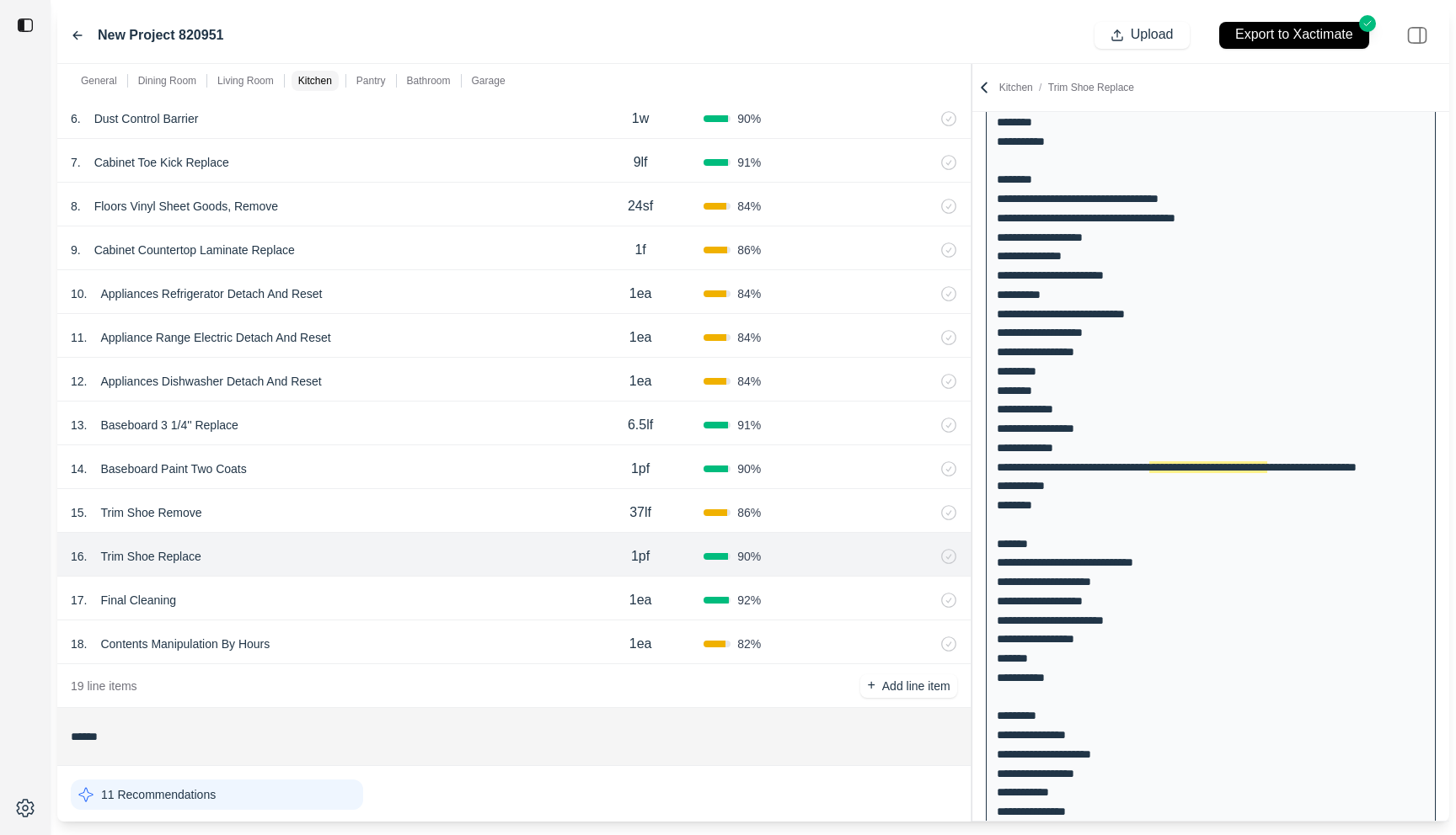
scroll to position [463, 0]
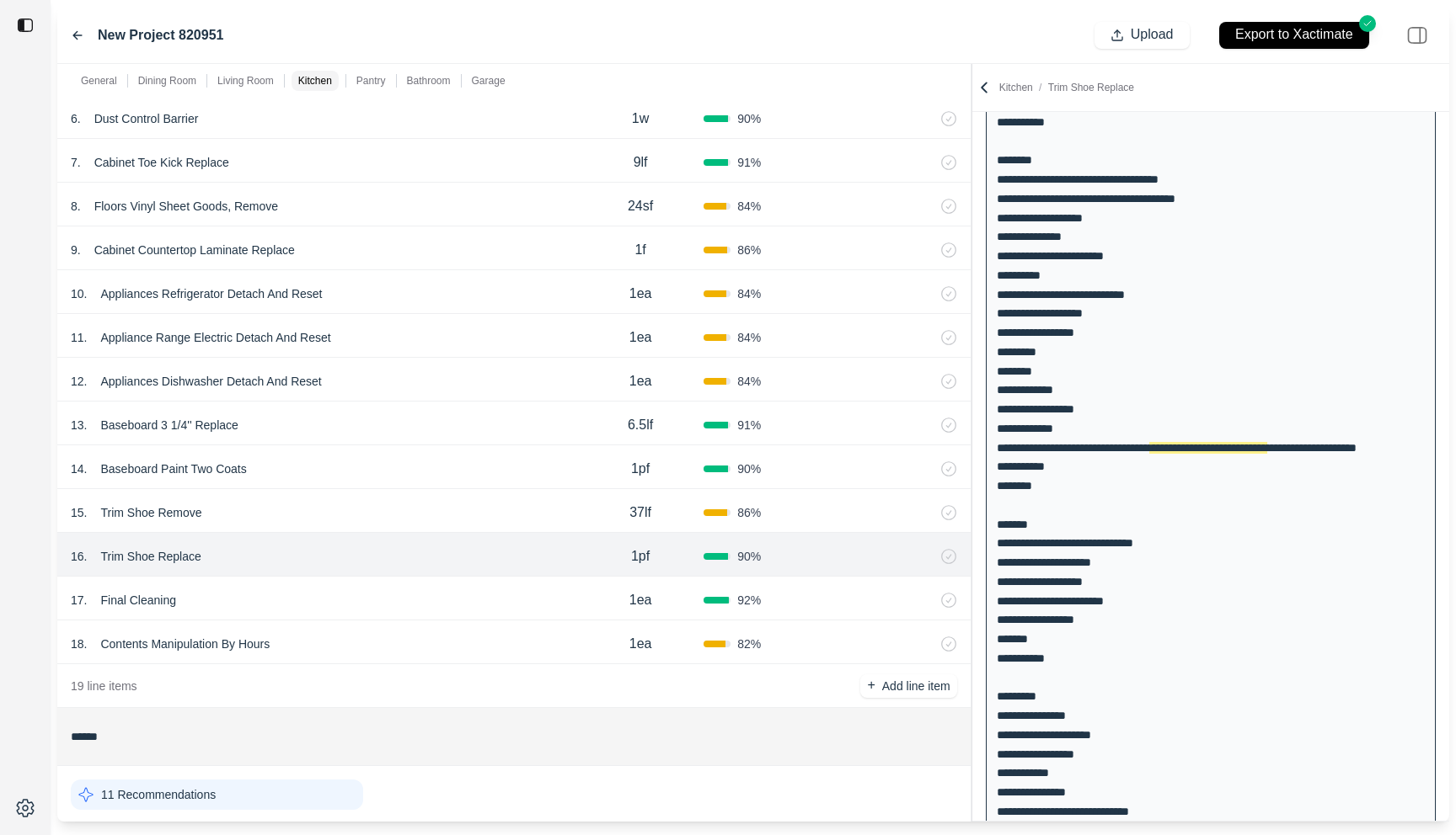
click at [387, 511] on div "15 . Trim Shoe Remove" at bounding box center [324, 512] width 507 height 23
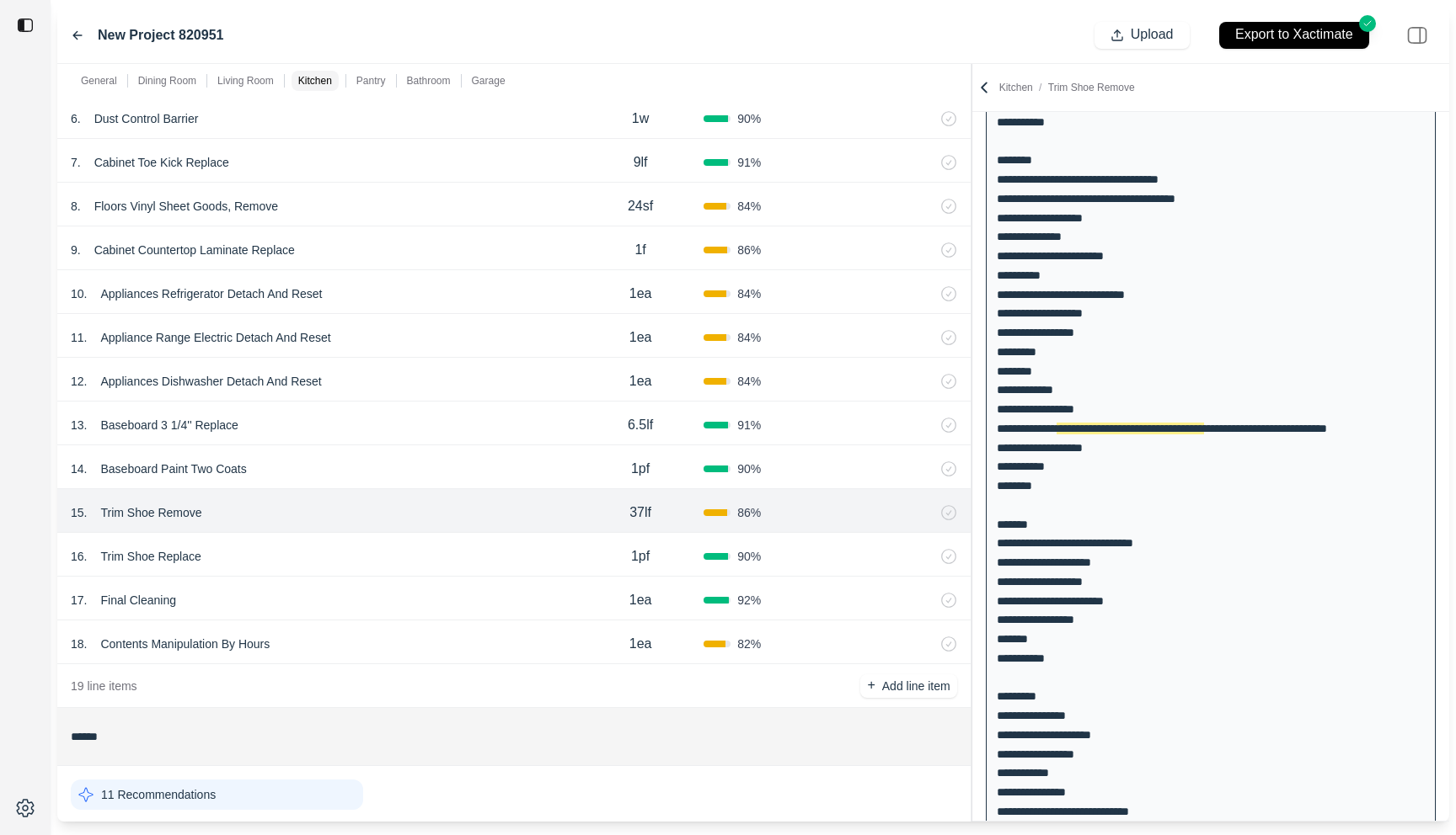
scroll to position [443, 0]
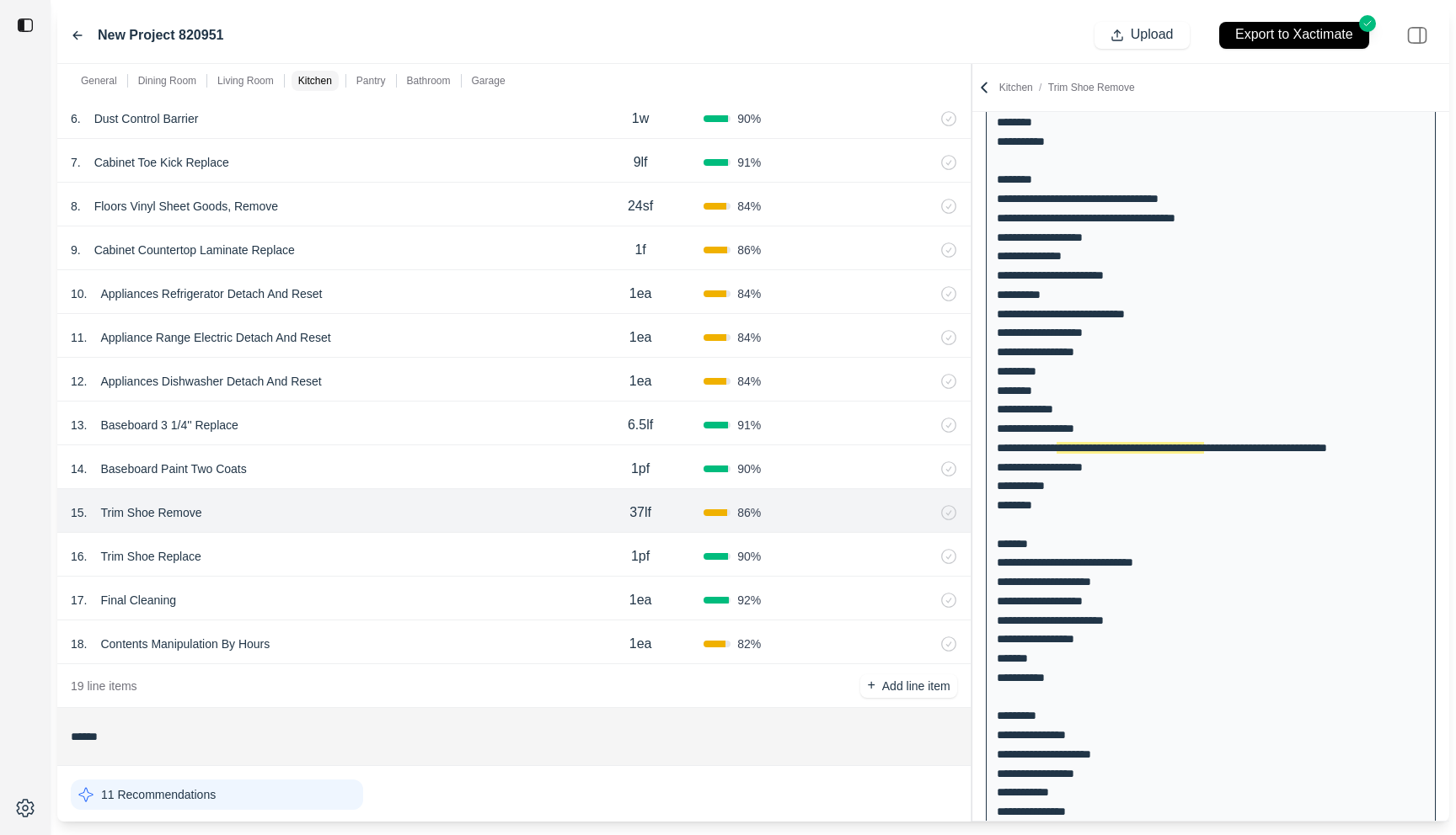
click at [377, 548] on div "16 . Trim Shoe Replace" at bounding box center [324, 556] width 507 height 23
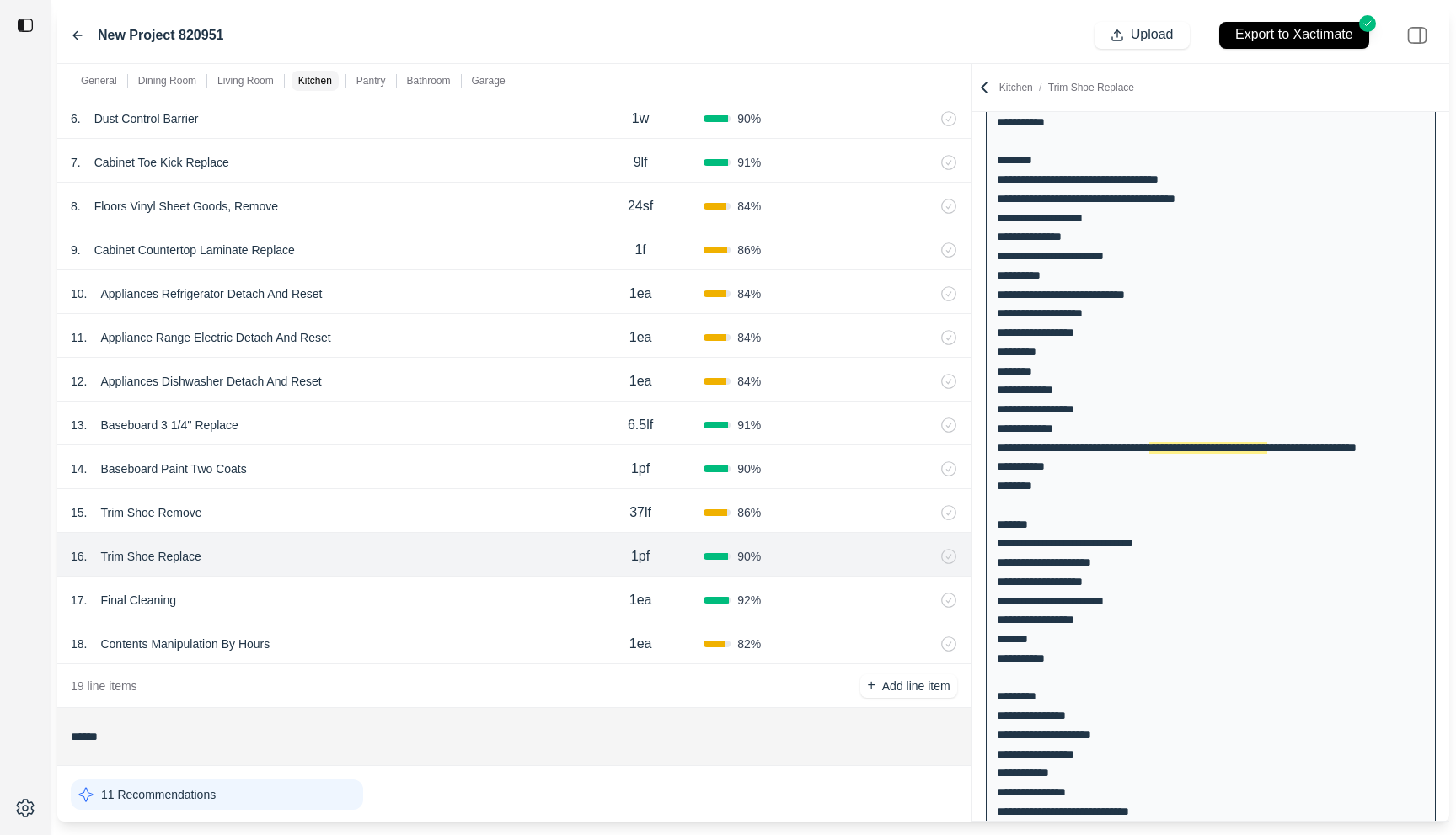
scroll to position [463, 0]
click at [370, 601] on div "17 . Final Cleaning" at bounding box center [324, 600] width 507 height 23
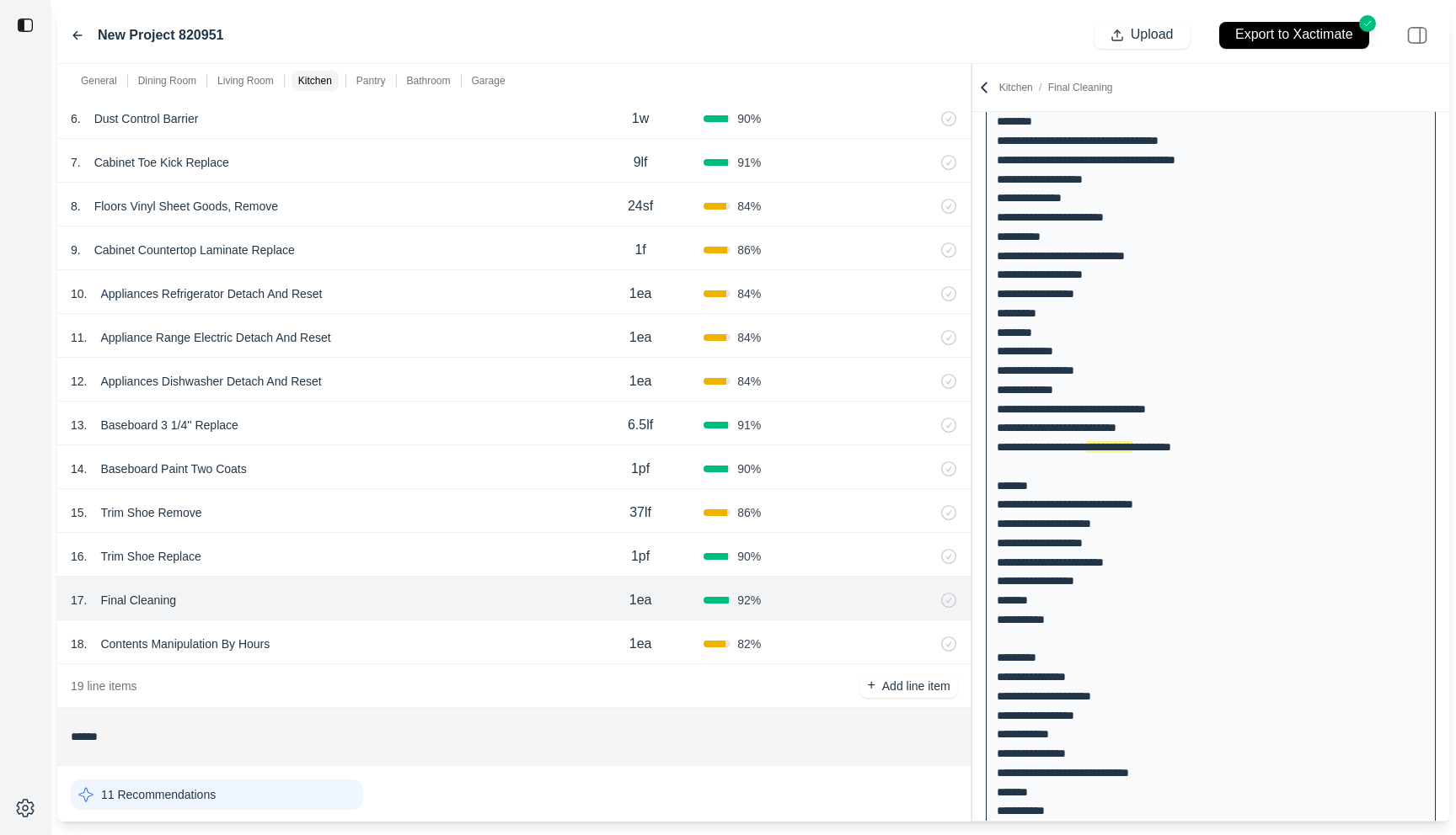
scroll to position [1466, 0]
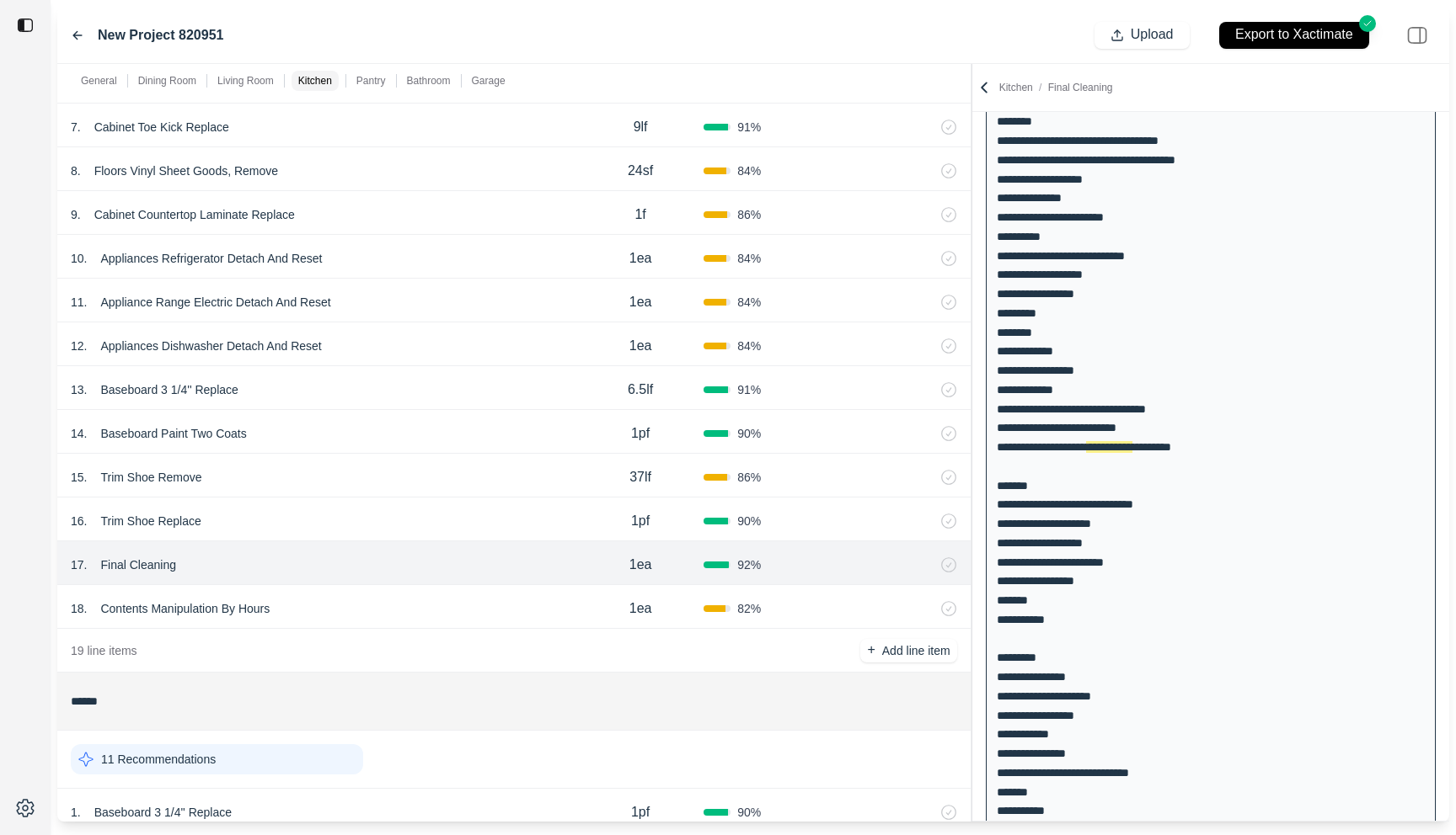
click at [370, 601] on div "18 . Contents Manipulation By Hours" at bounding box center [324, 609] width 507 height 23
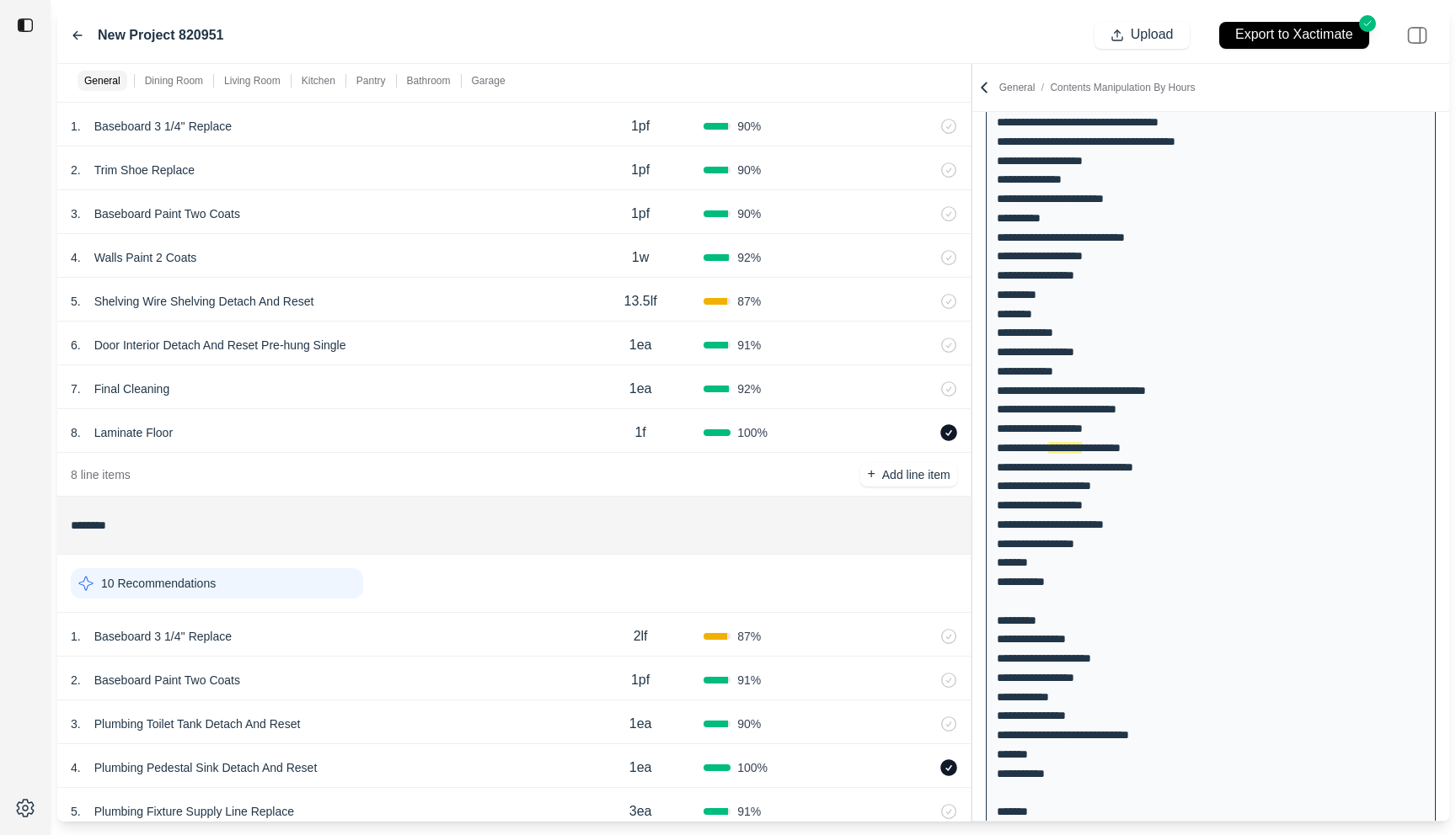
scroll to position [2743, 0]
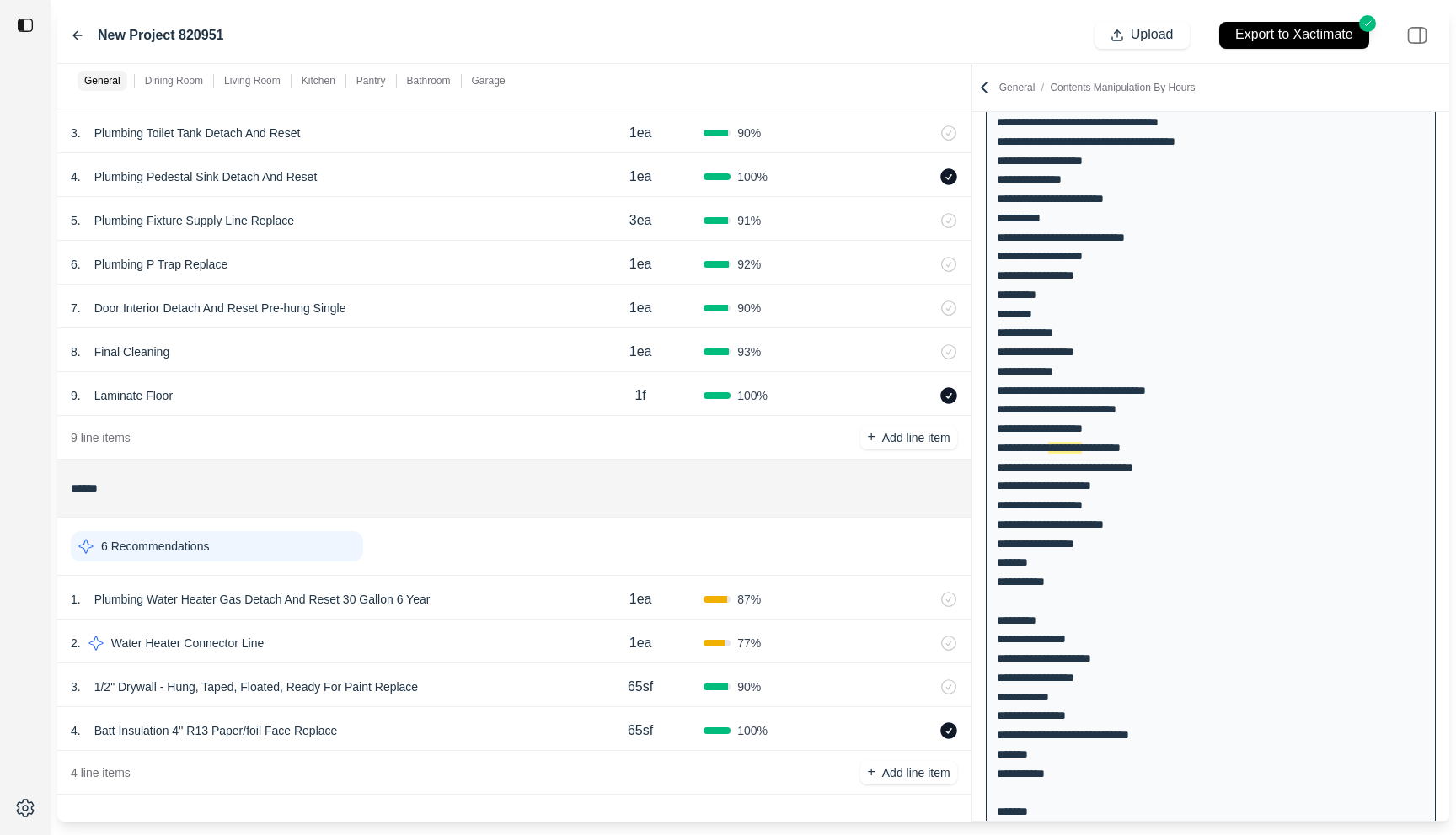
click at [563, 595] on div "1 . Plumbing Water Heater Gas Detach And Reset 30 Gallon 6 Year" at bounding box center [324, 600] width 507 height 23
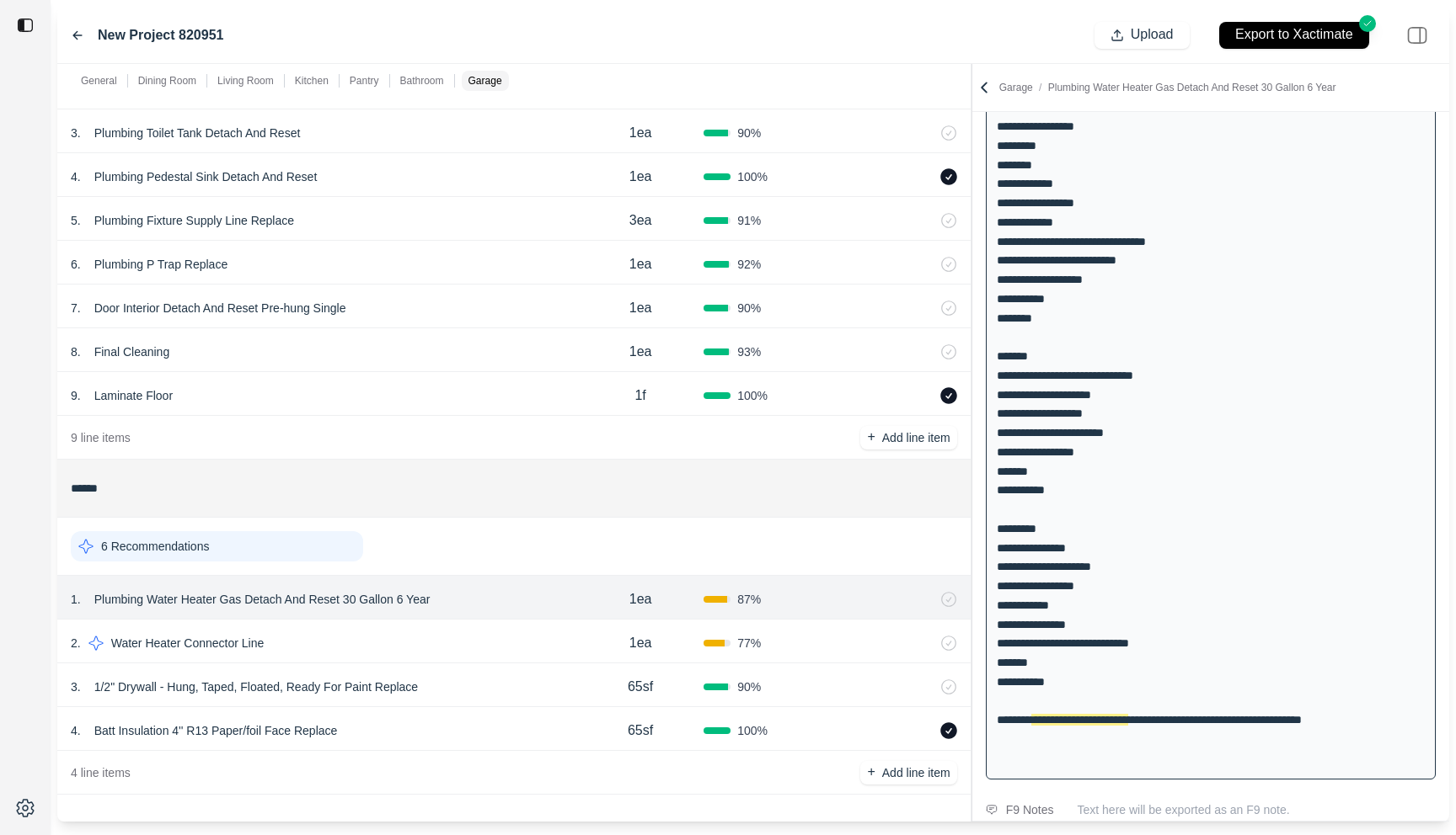
scroll to position [694, 0]
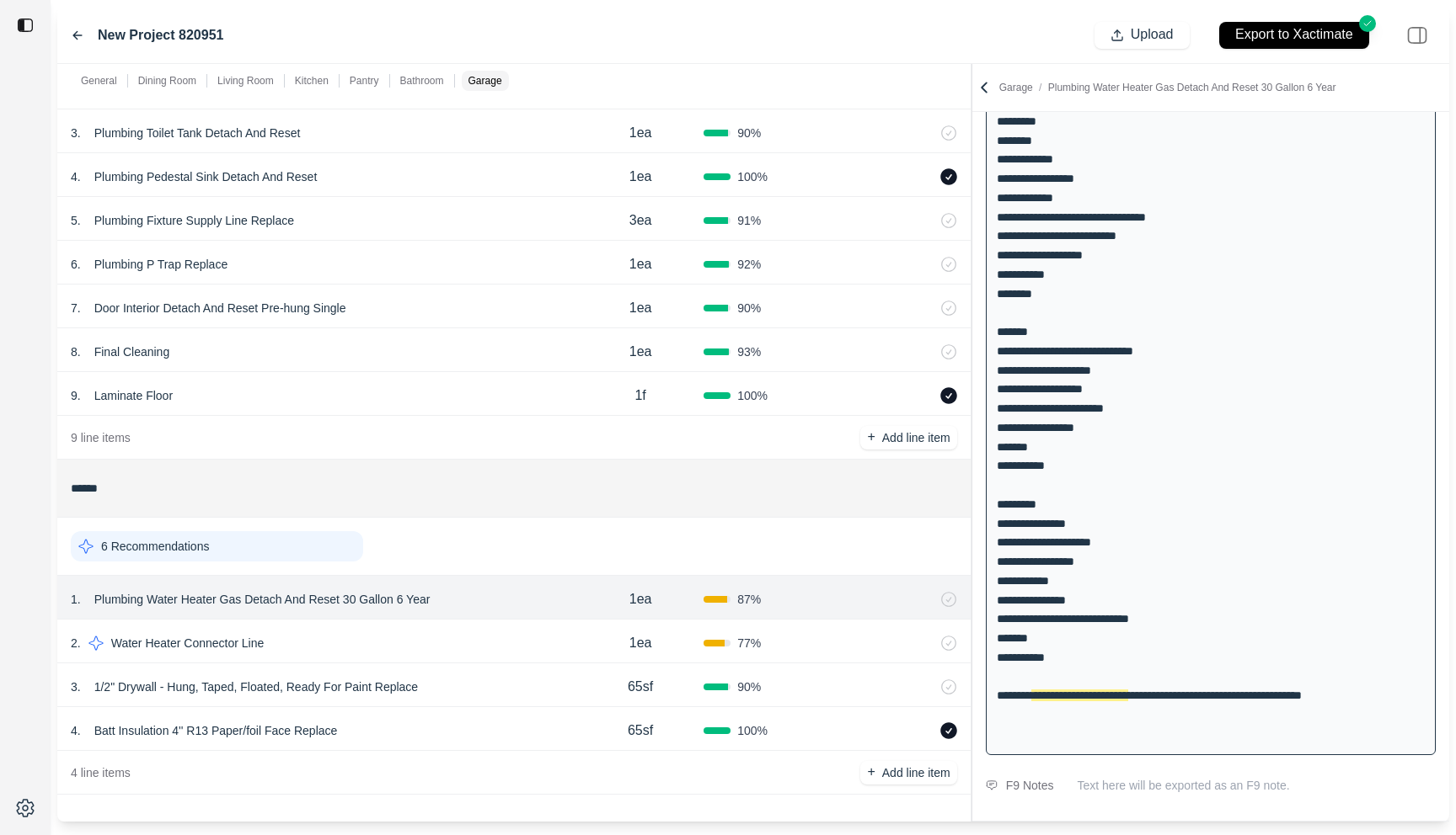
click at [544, 634] on div "2 . Water Heater Connector Line" at bounding box center [324, 644] width 507 height 23
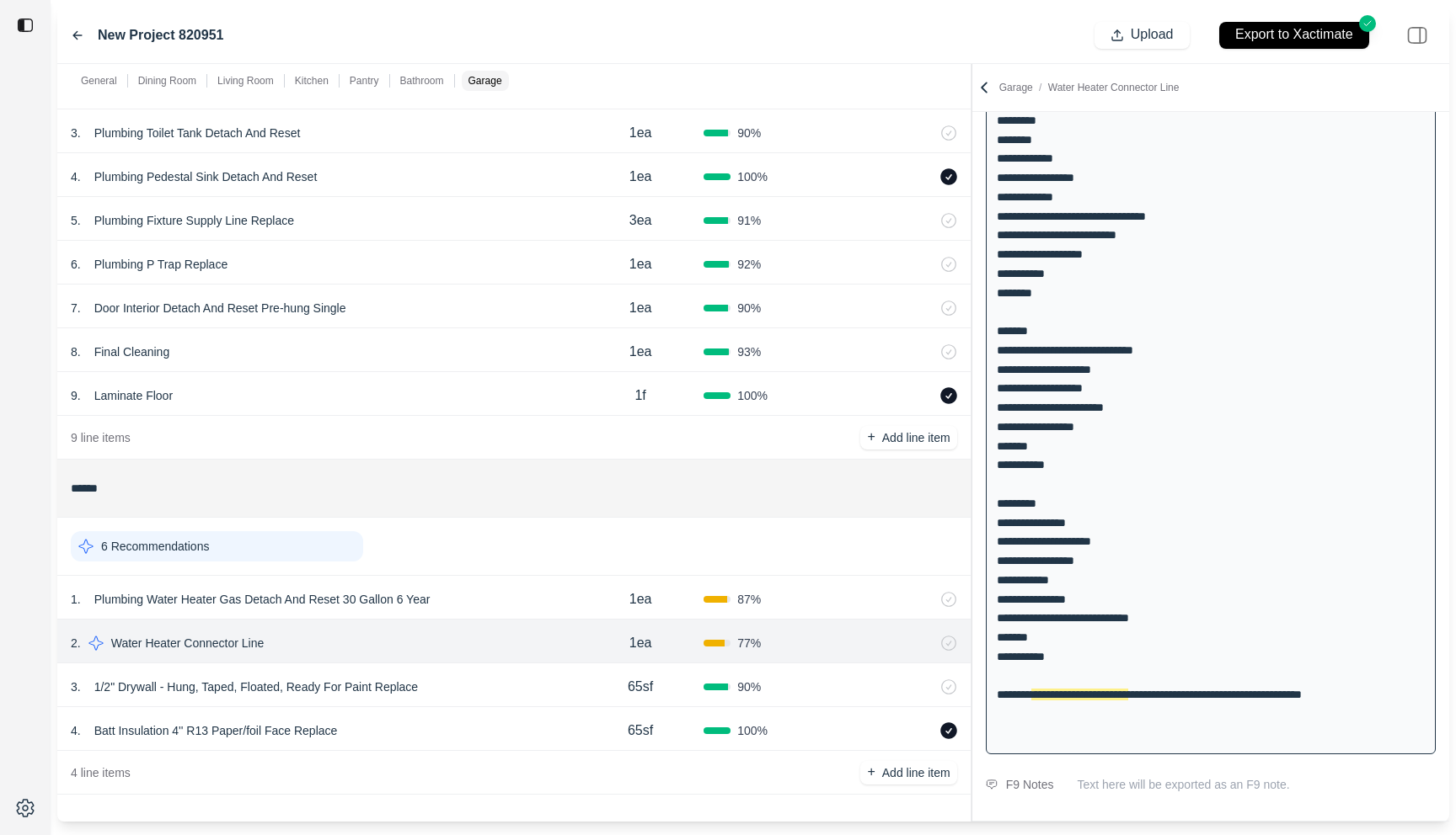
click at [544, 702] on div "3 . 1/2" Drywall - Hung, Taped, Floated, Ready For Paint Replace 65sf 90 %" at bounding box center [514, 685] width 913 height 44
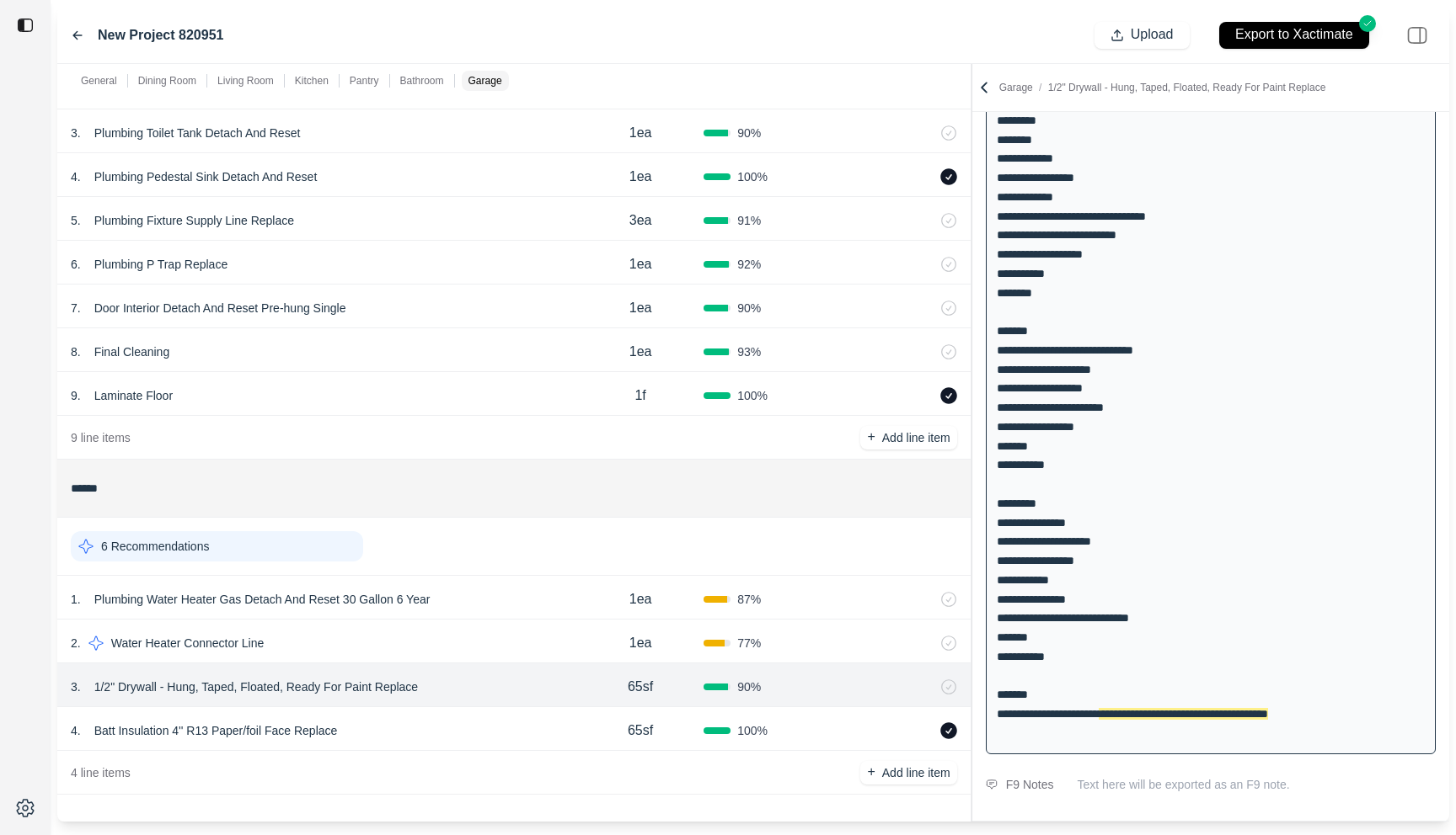
click at [553, 641] on div "2 . Water Heater Connector Line" at bounding box center [324, 644] width 507 height 23
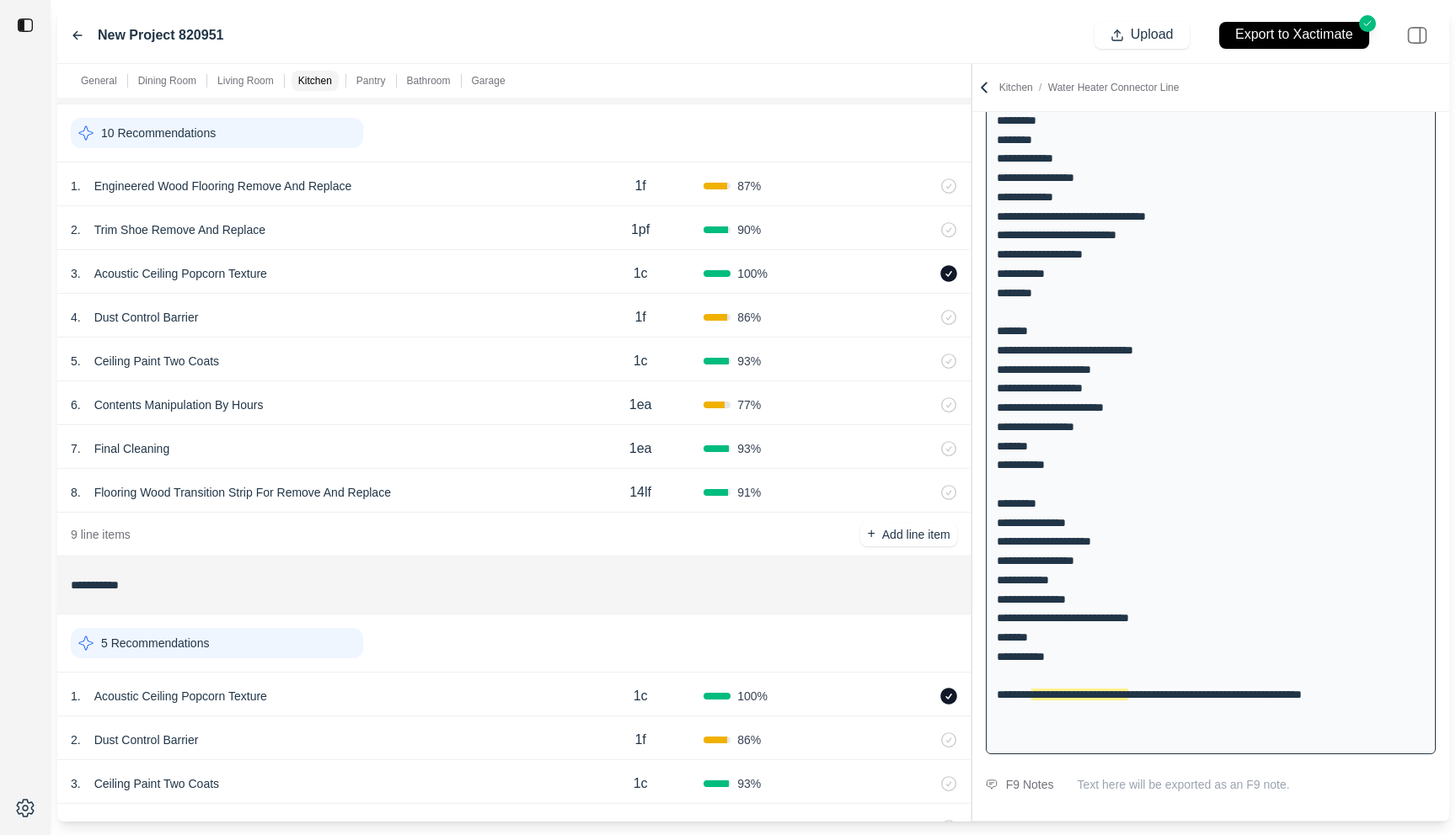
scroll to position [0, 0]
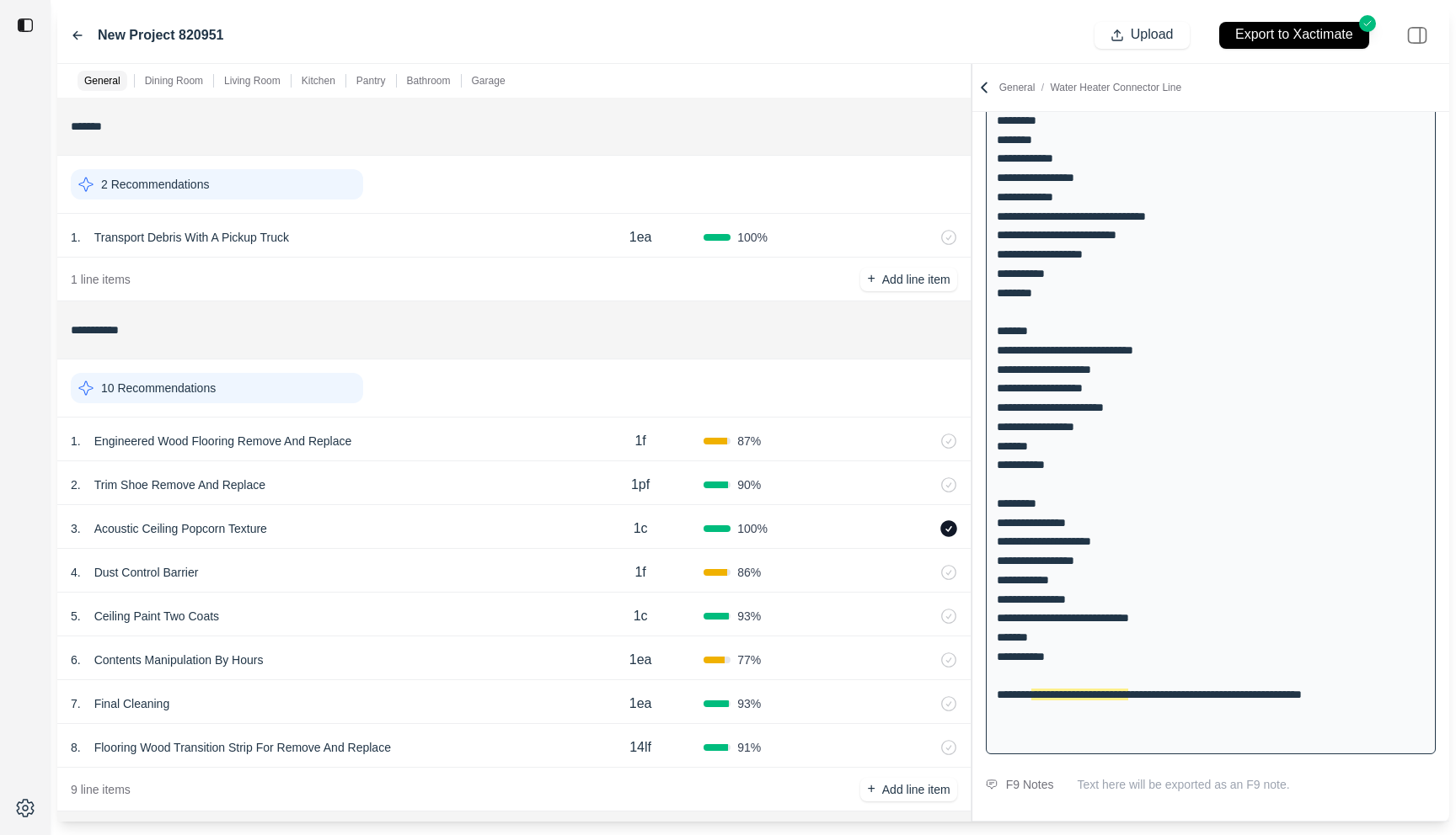
click at [677, 641] on html "**********" at bounding box center [728, 417] width 1456 height 835
click at [486, 452] on div "1 . Engineered Wood Flooring Remove And Replace" at bounding box center [324, 441] width 507 height 23
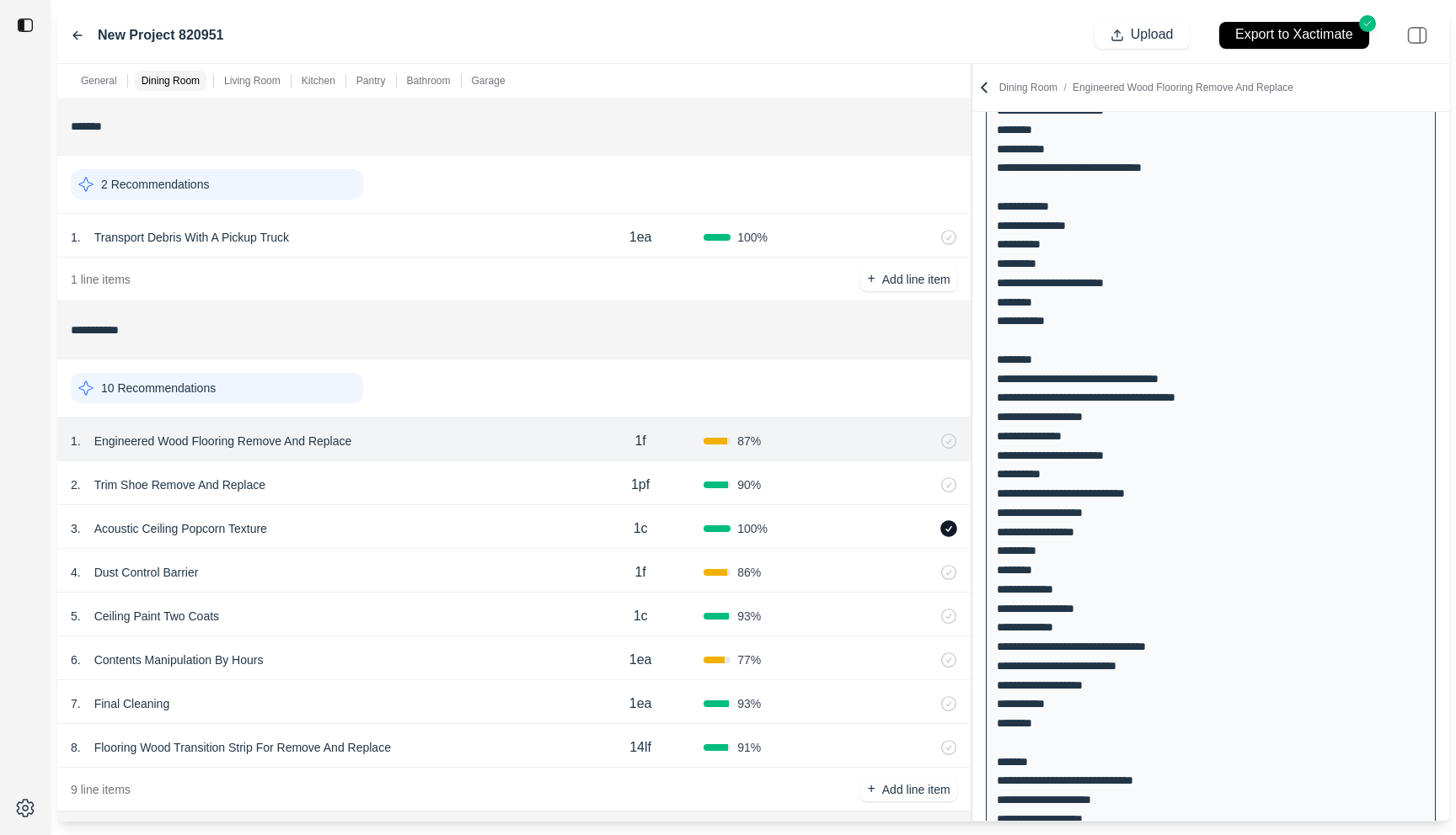
click at [481, 526] on div "3 . Acoustic Ceiling Popcorn Texture" at bounding box center [324, 529] width 507 height 23
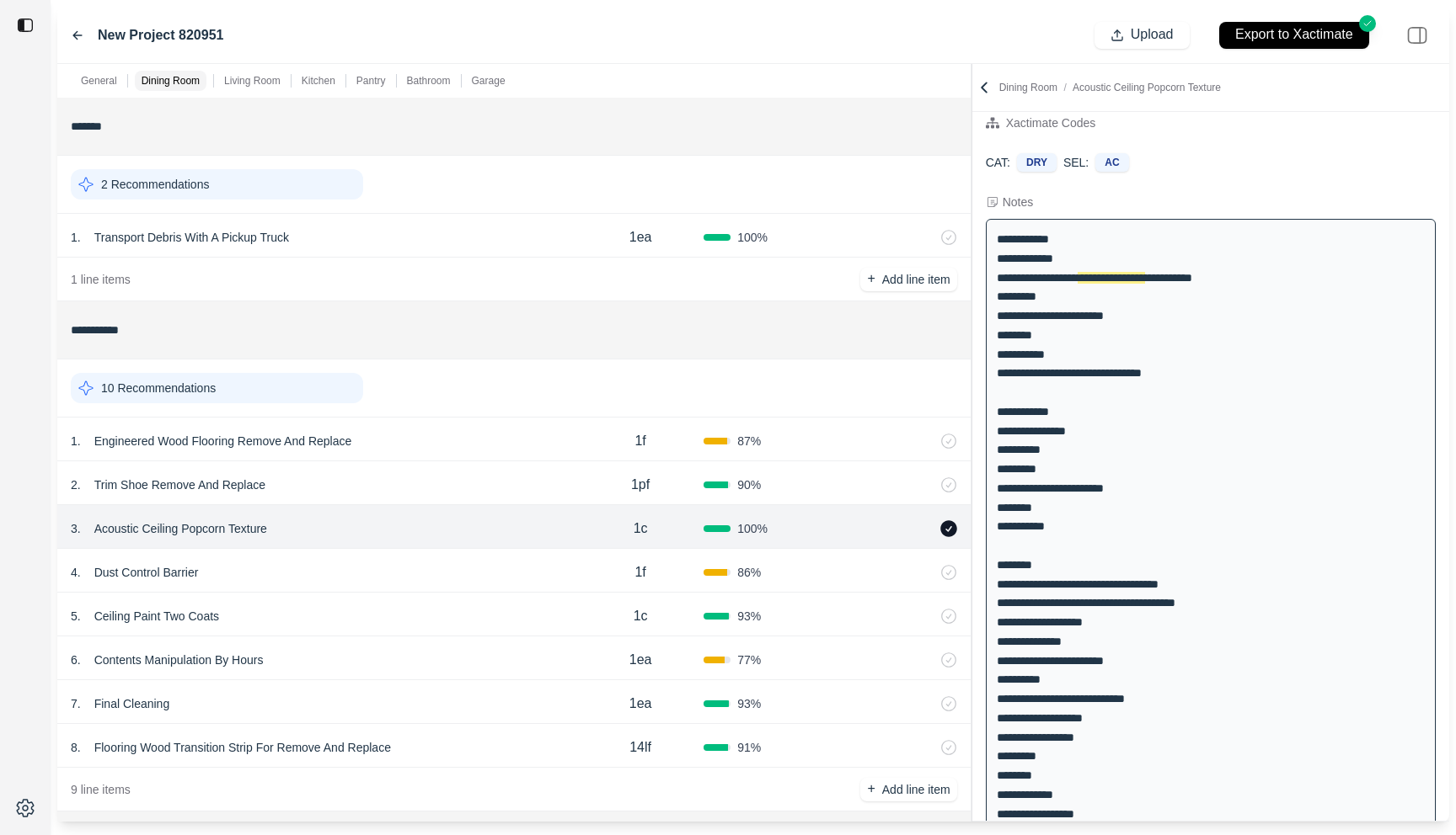
scroll to position [5, 0]
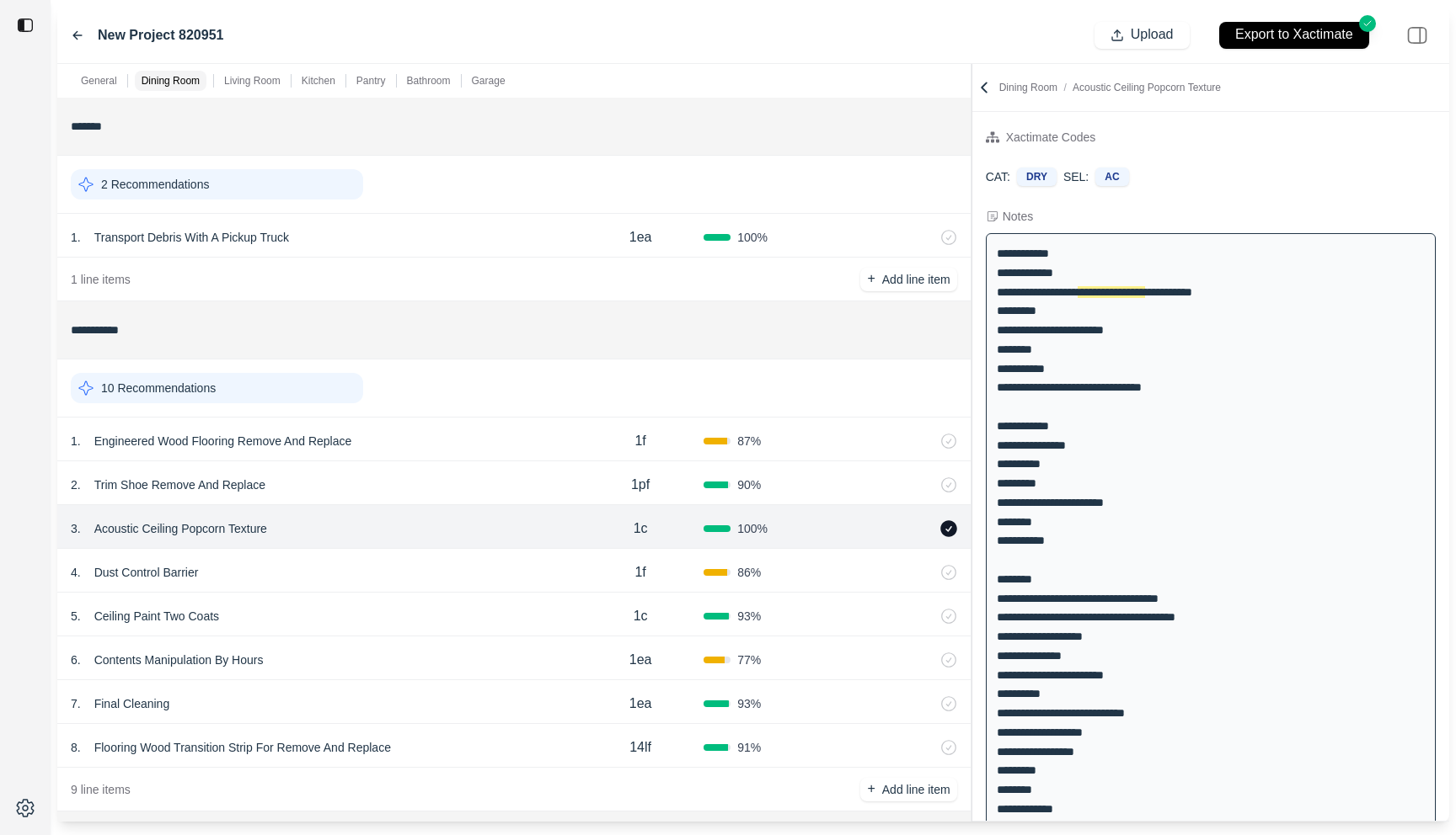
click at [480, 469] on div "2 . Trim Shoe Remove And Replace 1pf 90 %" at bounding box center [514, 483] width 913 height 44
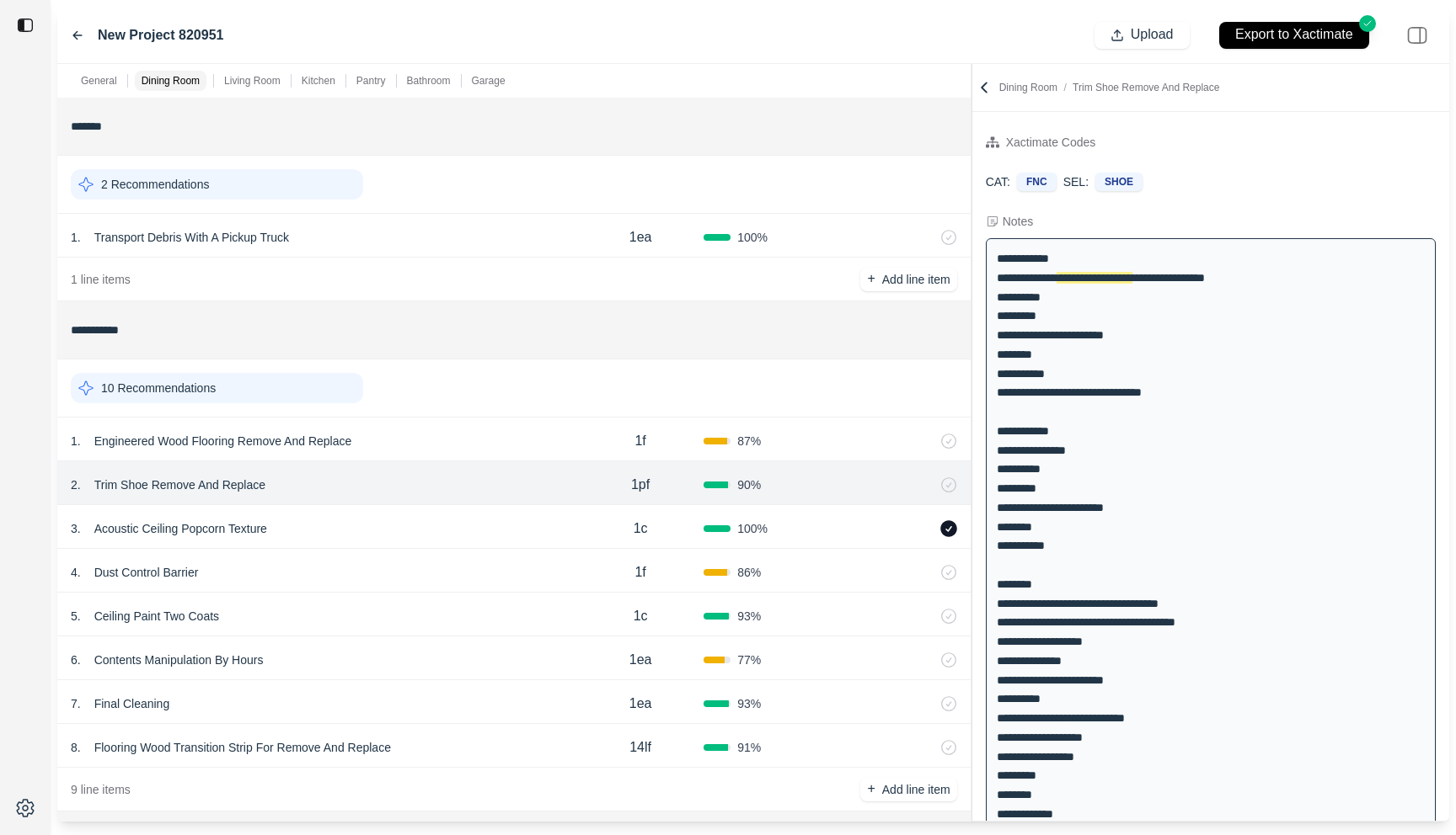
click at [489, 428] on div "1 . Engineered Wood Flooring Remove And Replace 1f 87 %" at bounding box center [514, 439] width 913 height 44
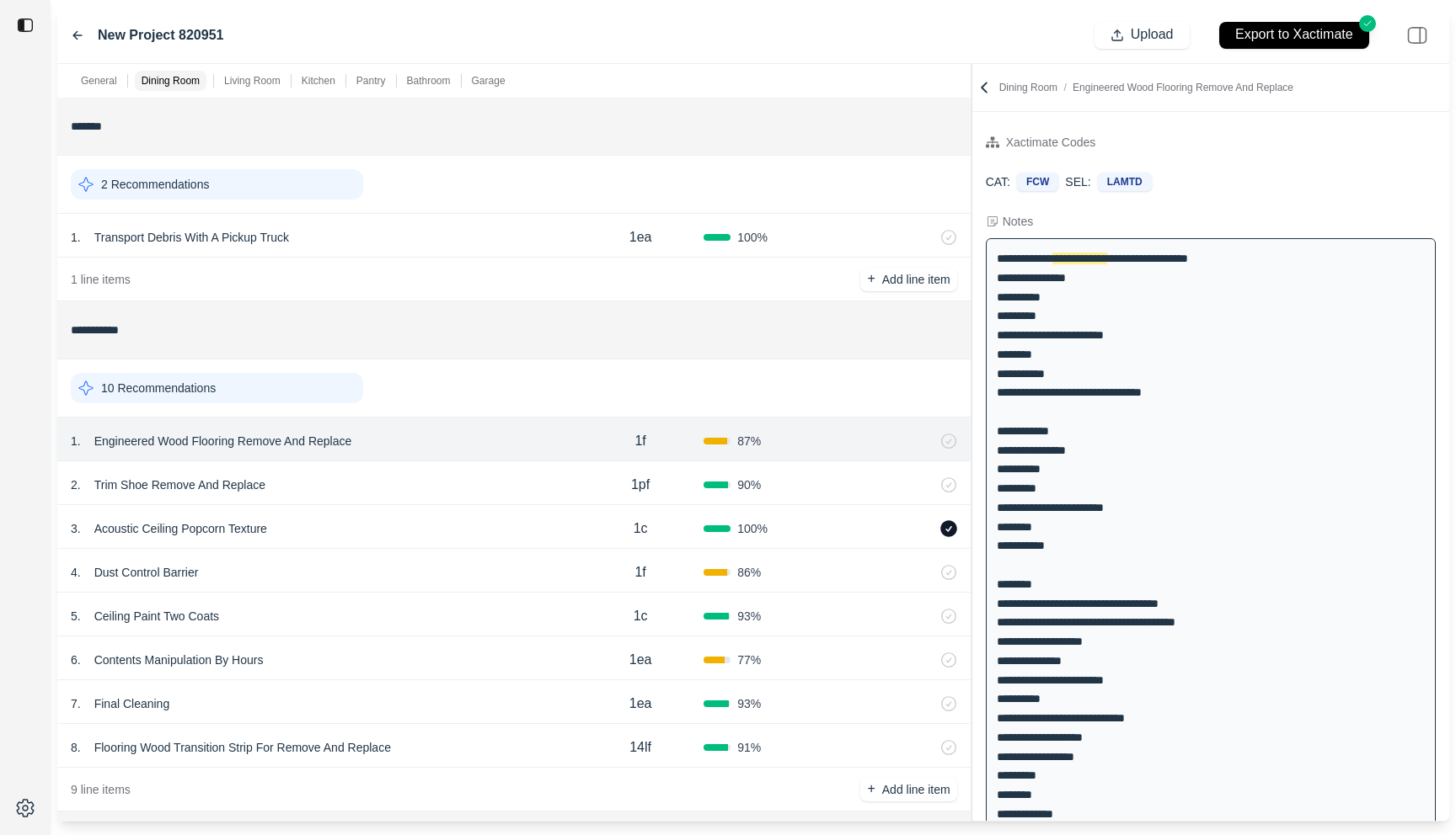
click at [80, 26] on div "New Project 820951" at bounding box center [147, 35] width 153 height 20
click at [77, 33] on icon at bounding box center [78, 35] width 14 height 14
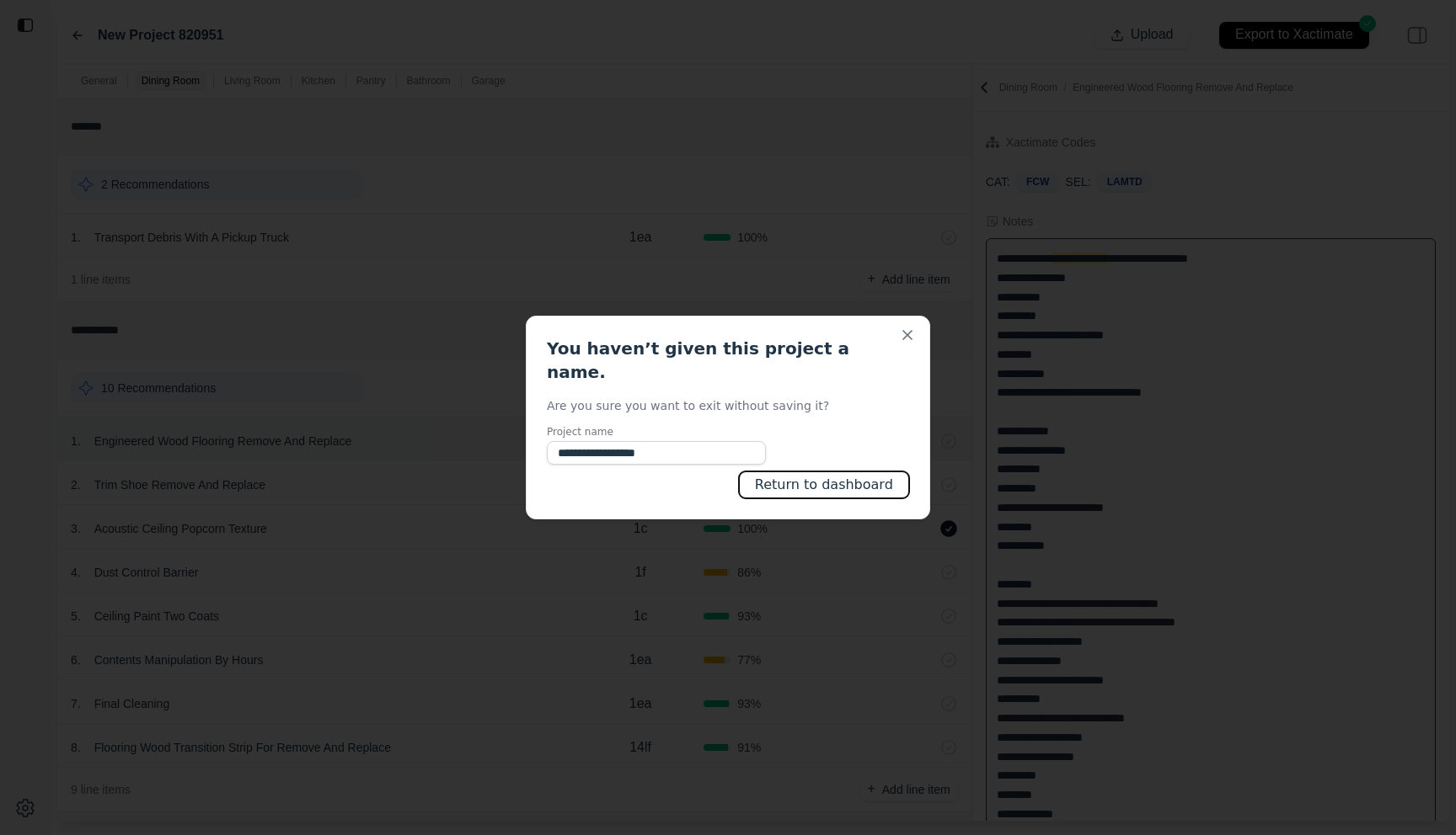
click at [809, 477] on button "Return to dashboard" at bounding box center [824, 485] width 170 height 27
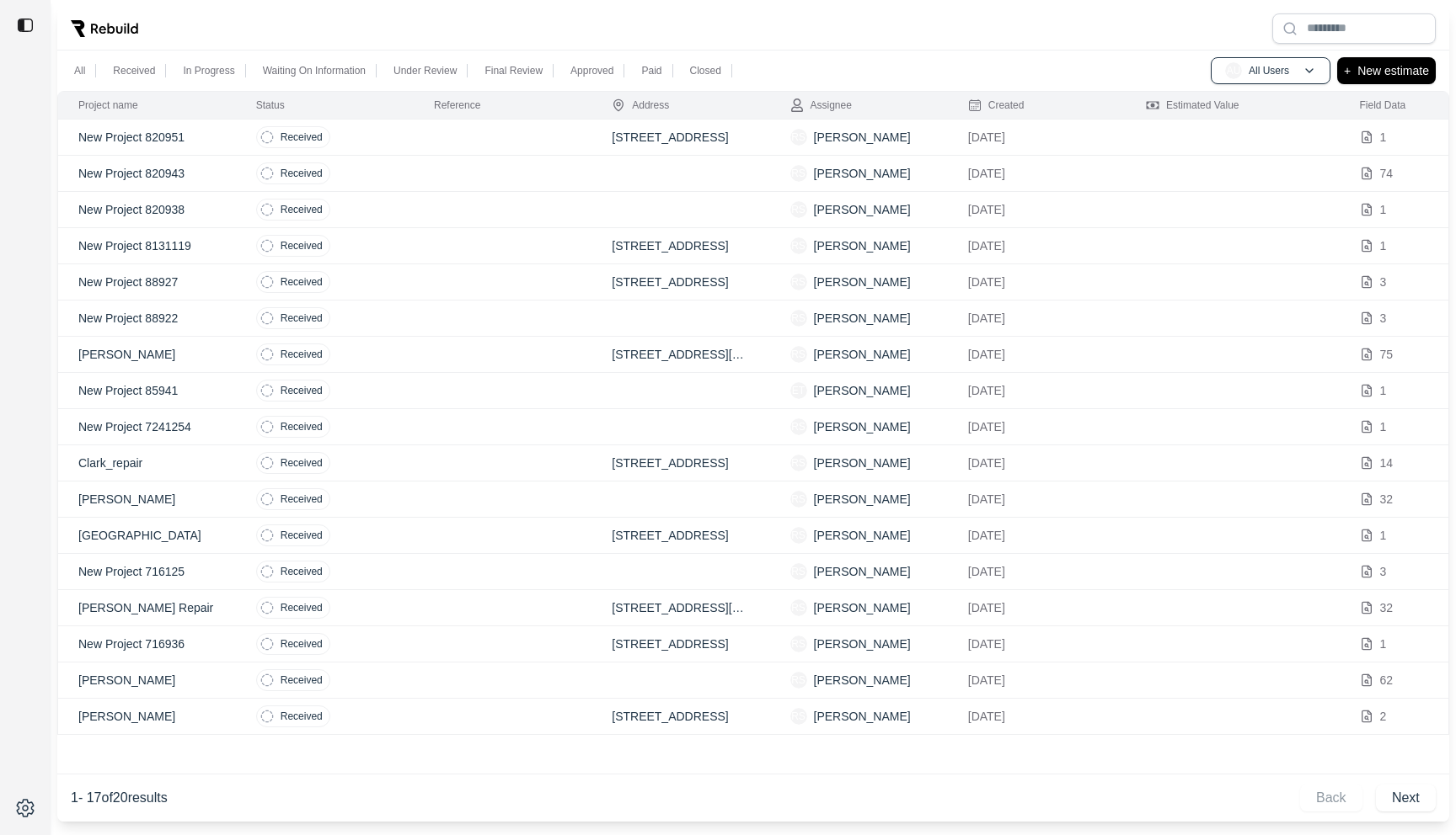
click at [403, 197] on td "Received" at bounding box center [325, 210] width 178 height 36
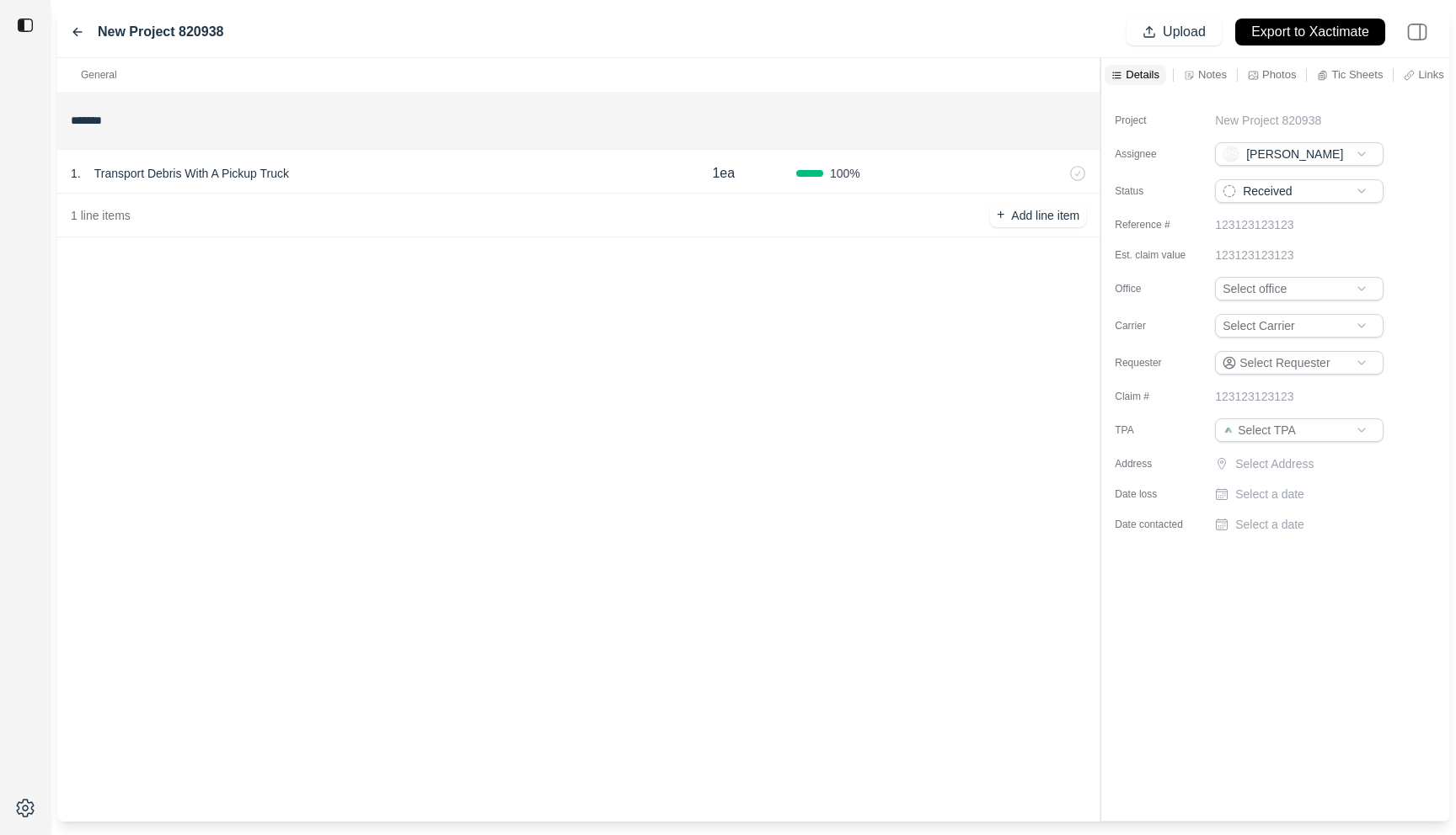
click at [1221, 63] on div "Details Notes Photos Tic Sheets Links Other" at bounding box center [1275, 75] width 348 height 34
click at [1218, 70] on p "Notes" at bounding box center [1212, 74] width 28 height 15
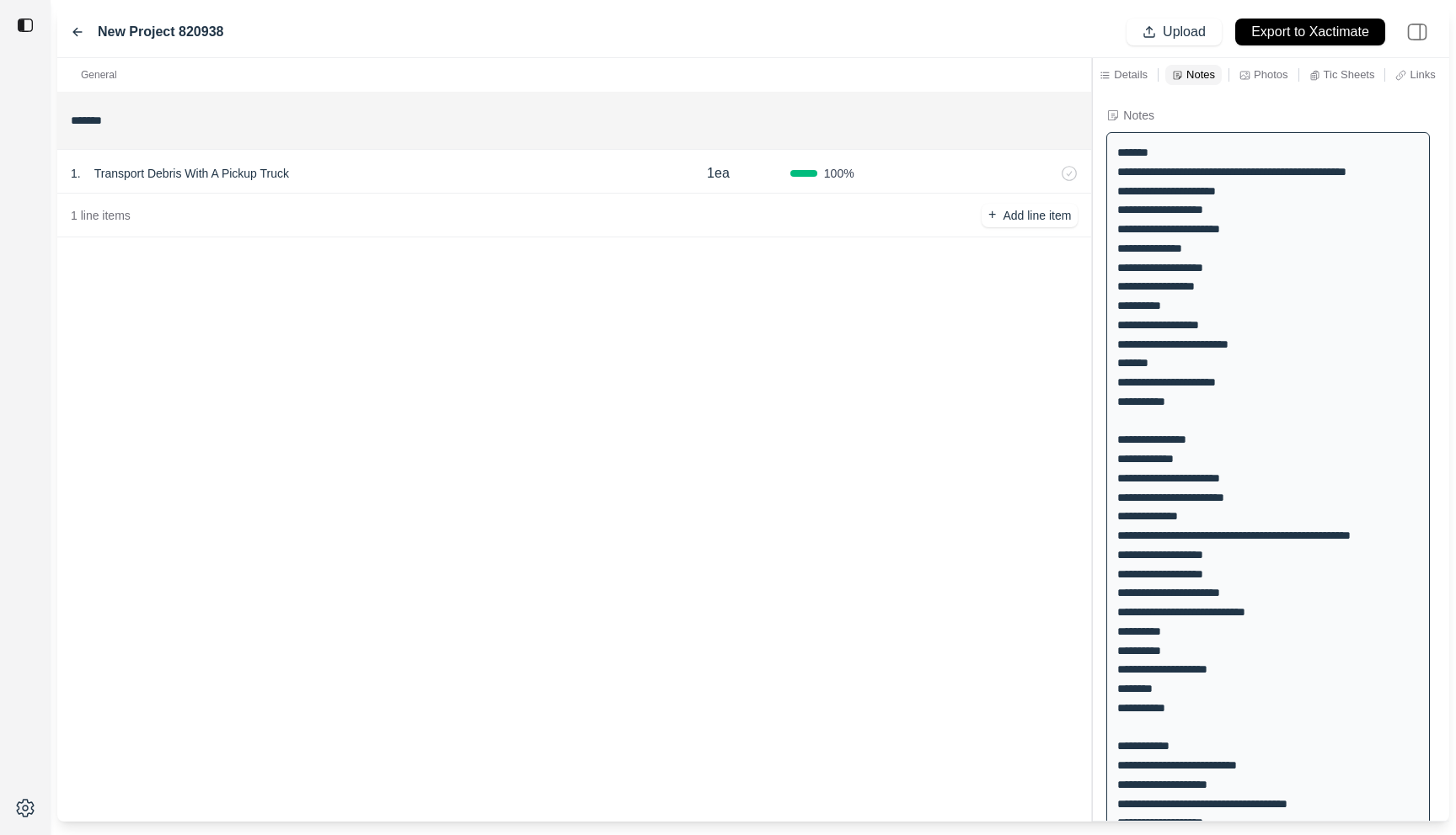
click at [1092, 110] on div at bounding box center [1092, 440] width 1 height 764
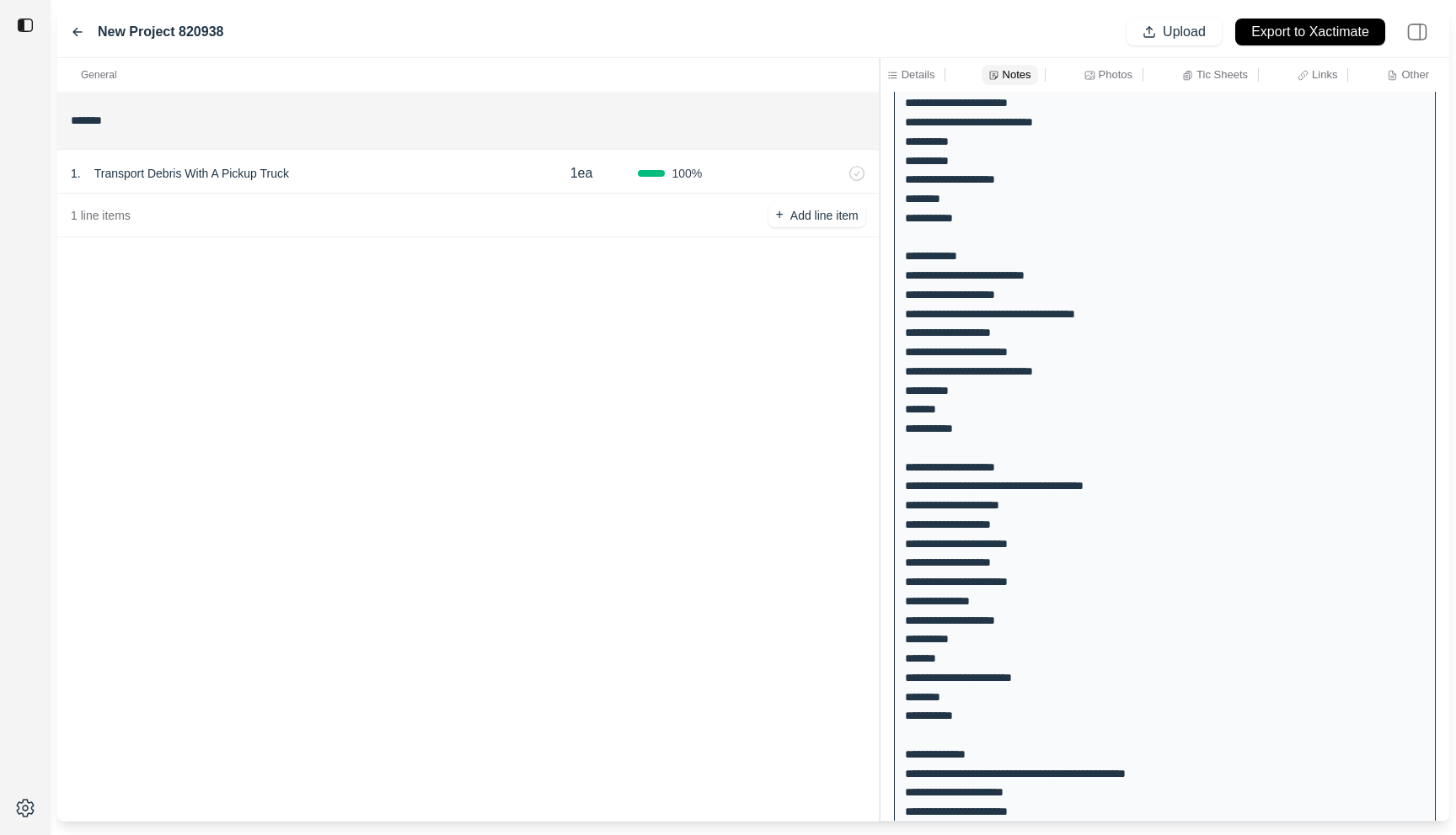
scroll to position [195, 0]
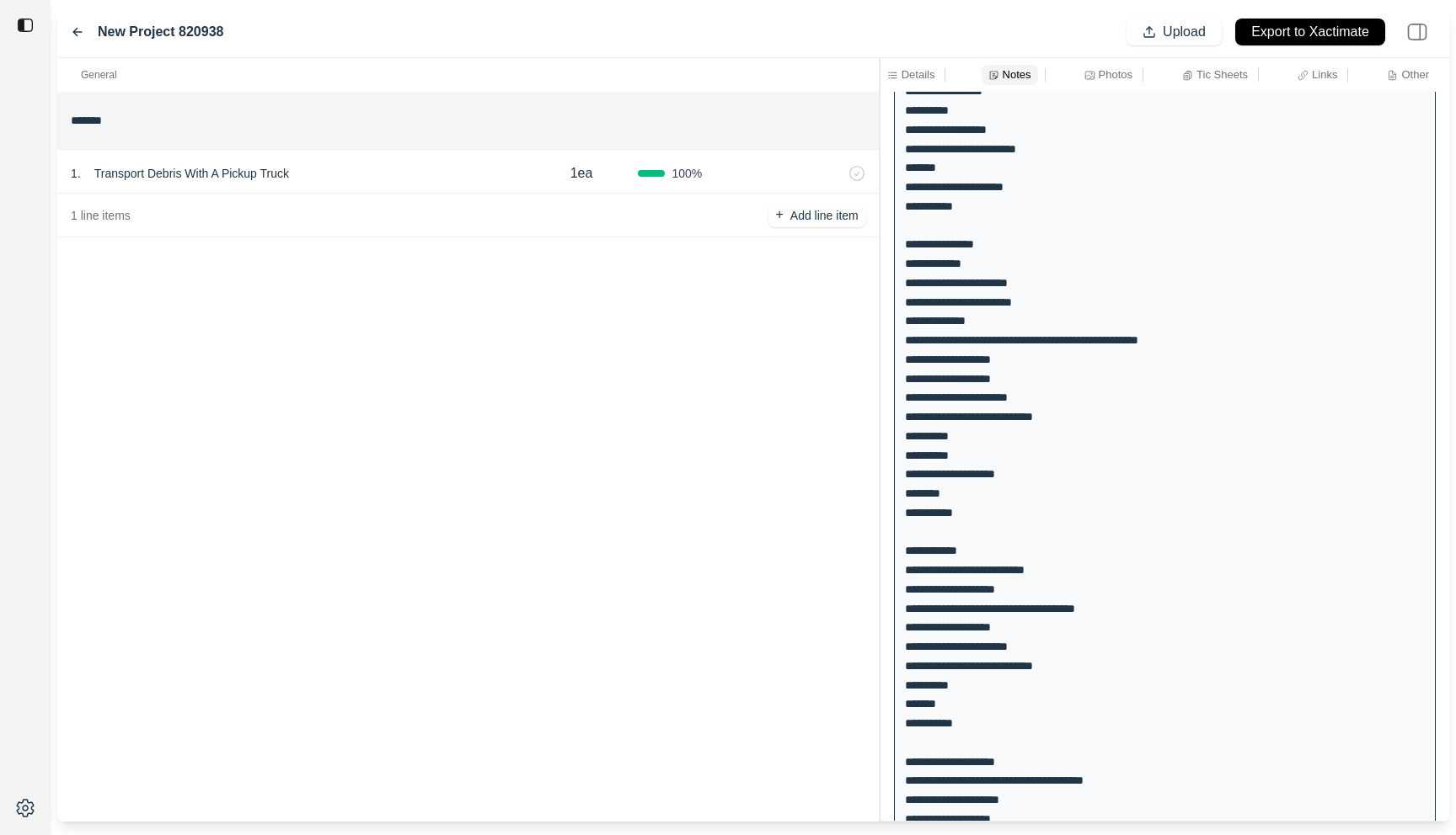
click at [78, 29] on icon at bounding box center [78, 32] width 14 height 14
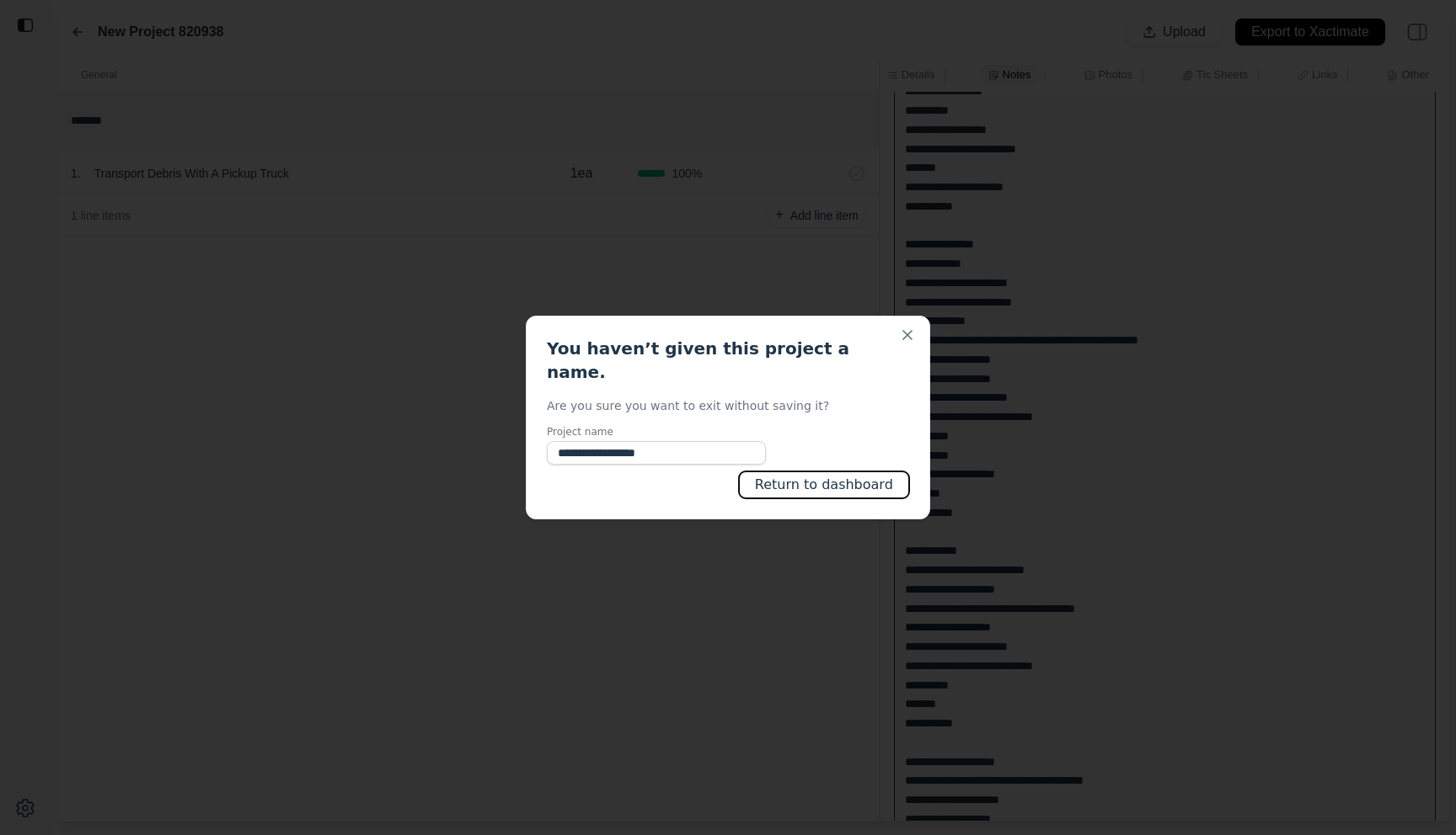
click at [809, 471] on button "Return to dashboard" at bounding box center [824, 485] width 170 height 27
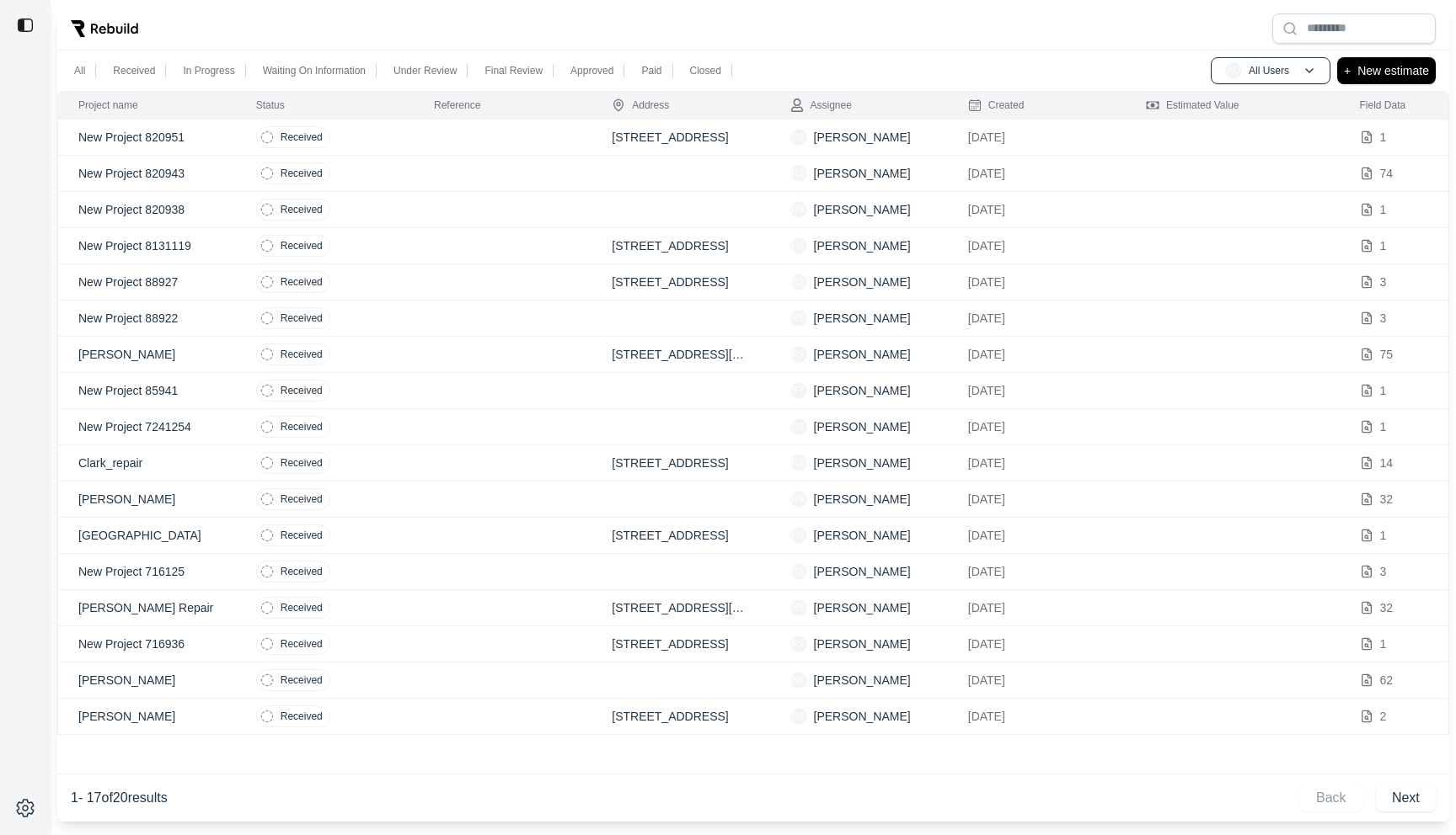
click at [503, 167] on td at bounding box center [502, 173] width 178 height 36
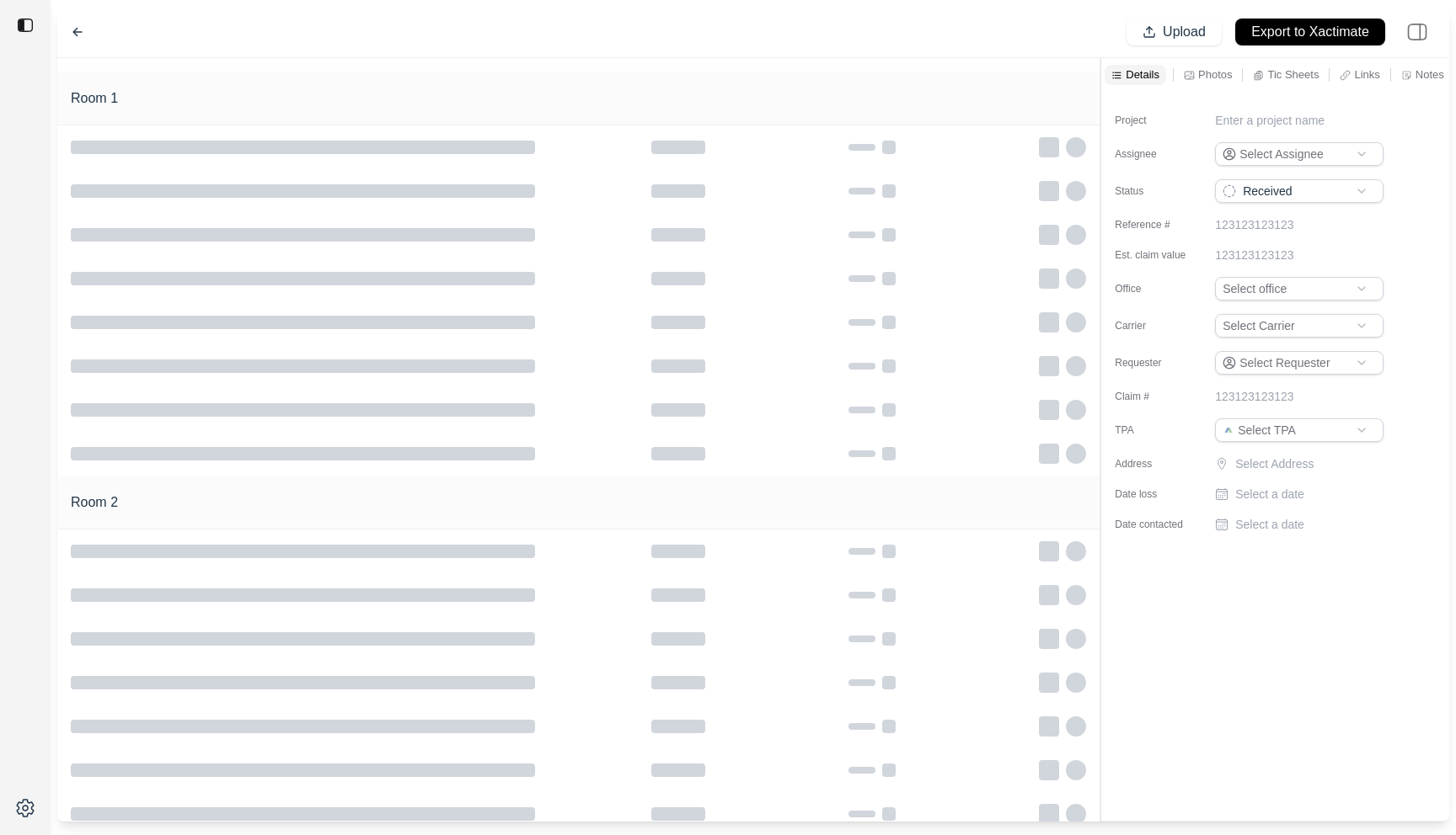
type input "**********"
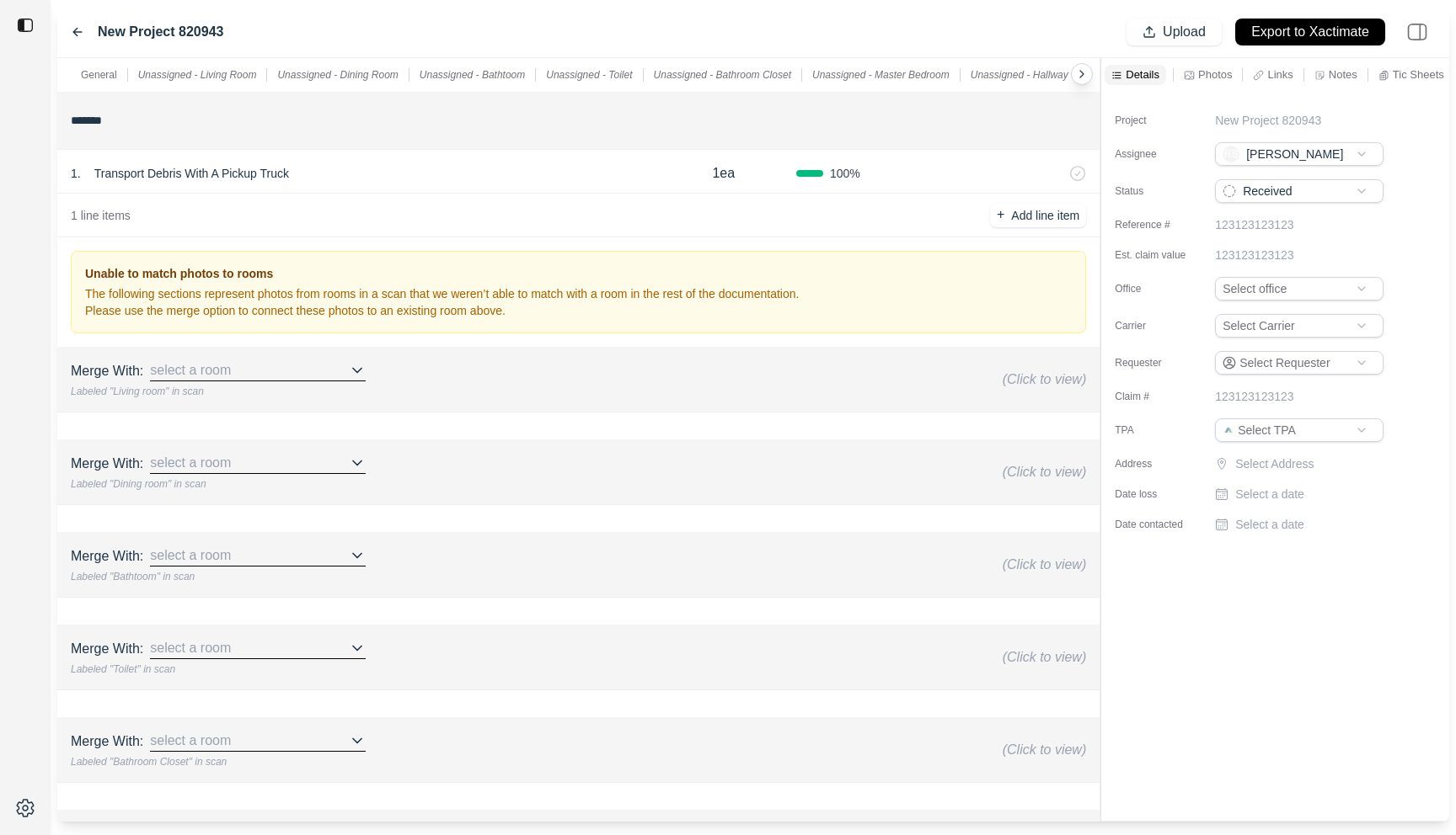
click at [1207, 71] on p "Photos" at bounding box center [1215, 74] width 34 height 15
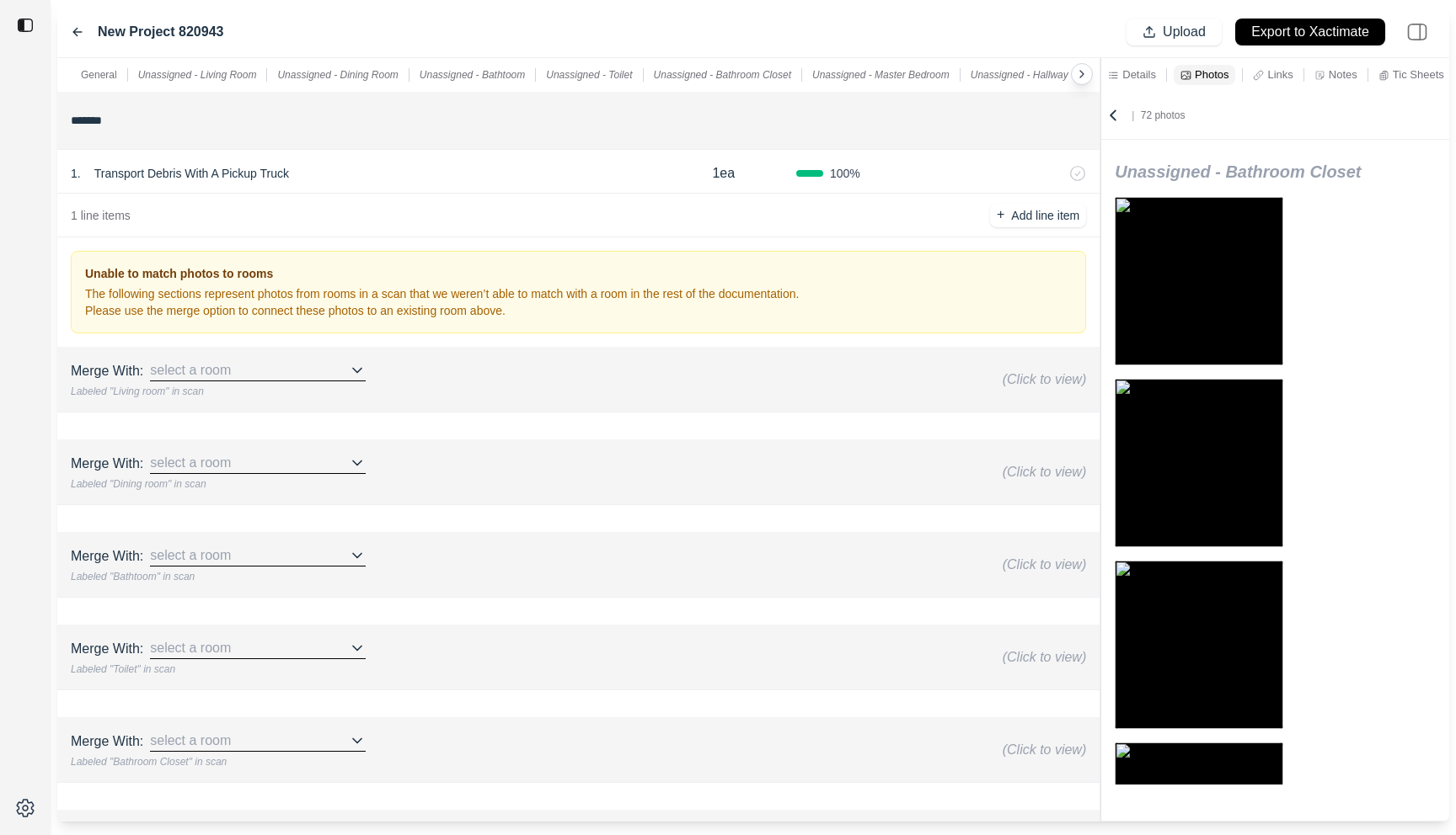
click at [1342, 70] on p "Notes" at bounding box center [1342, 74] width 28 height 15
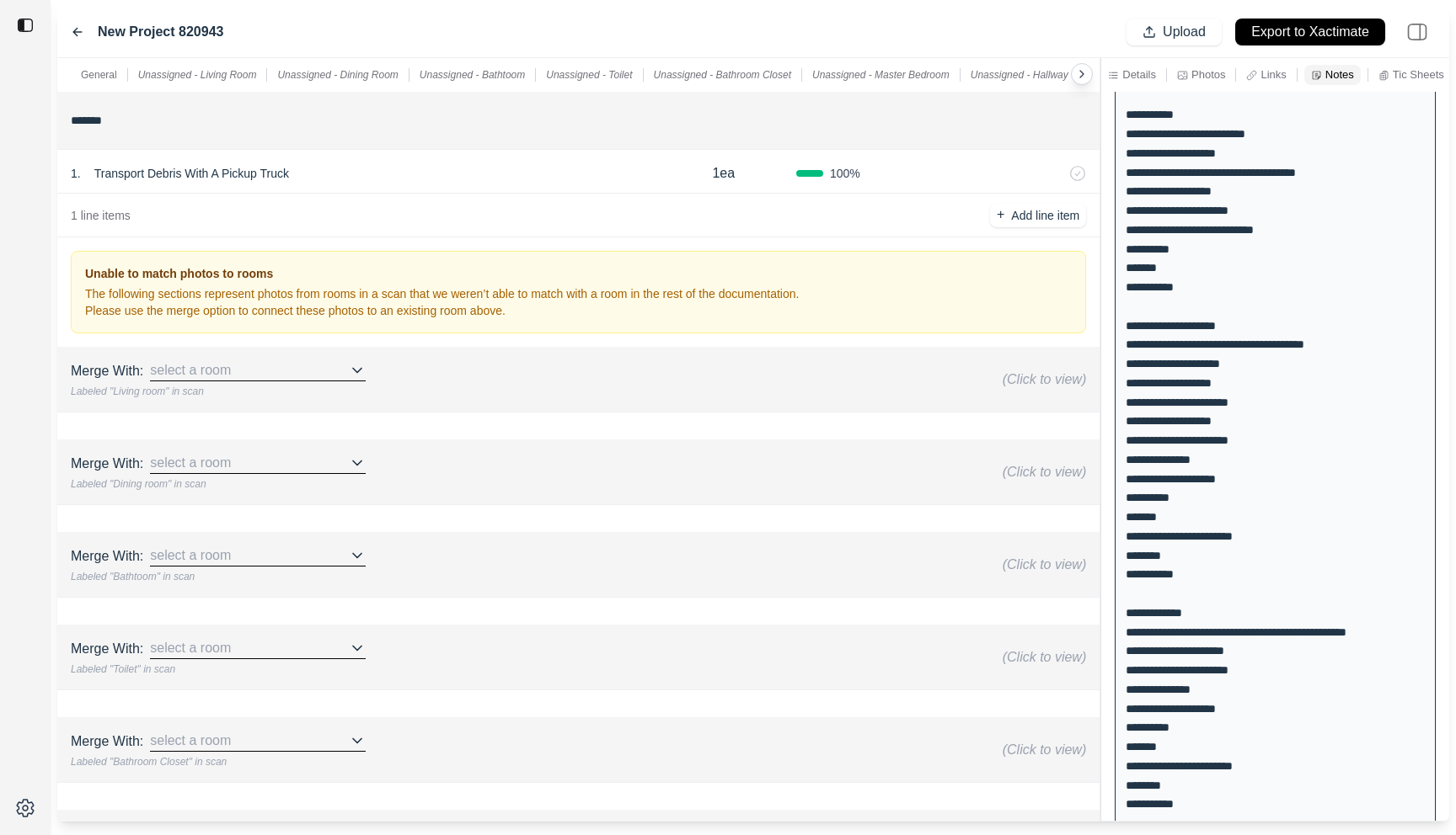
scroll to position [413, 0]
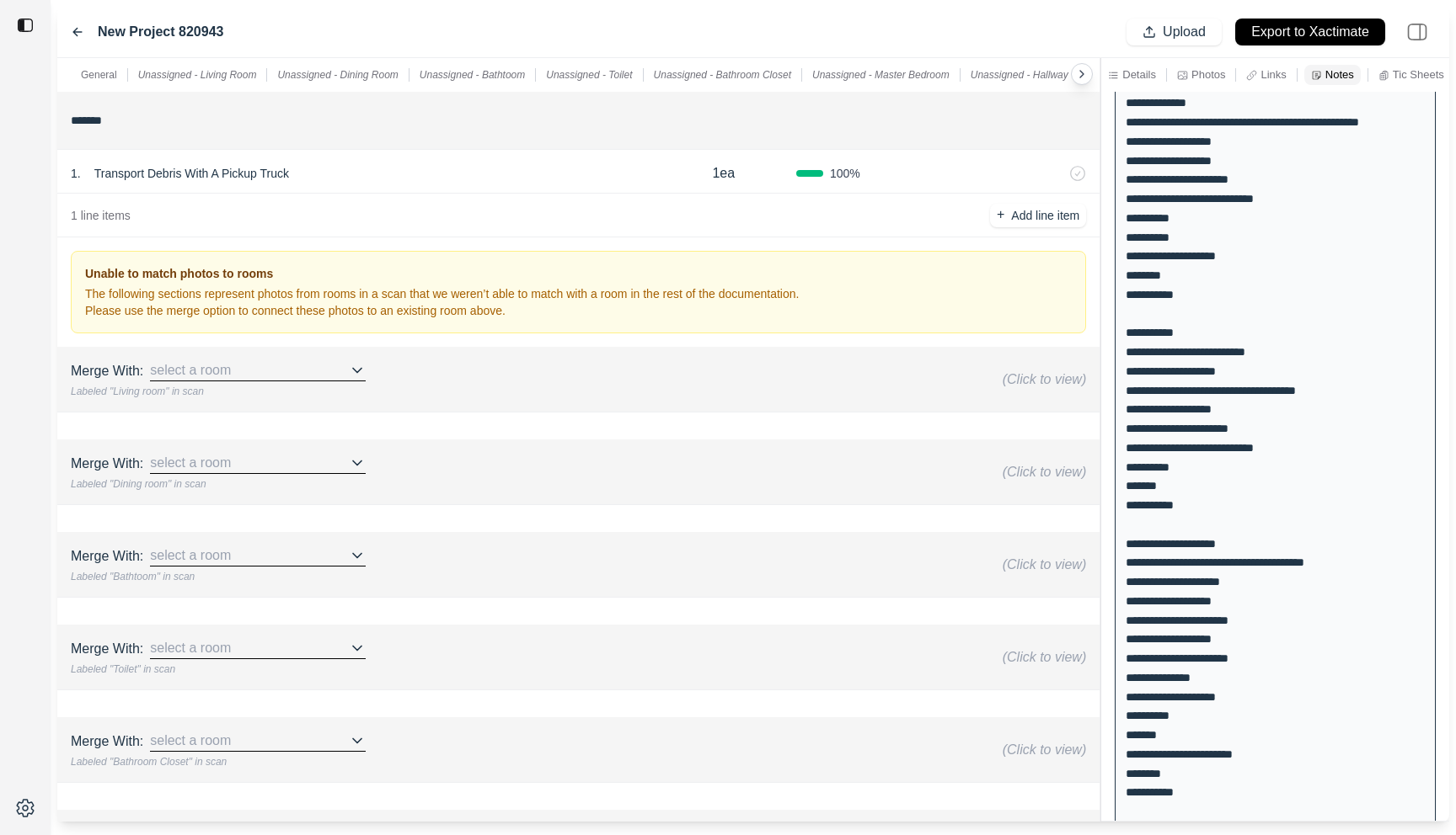
click at [78, 25] on icon at bounding box center [78, 32] width 14 height 14
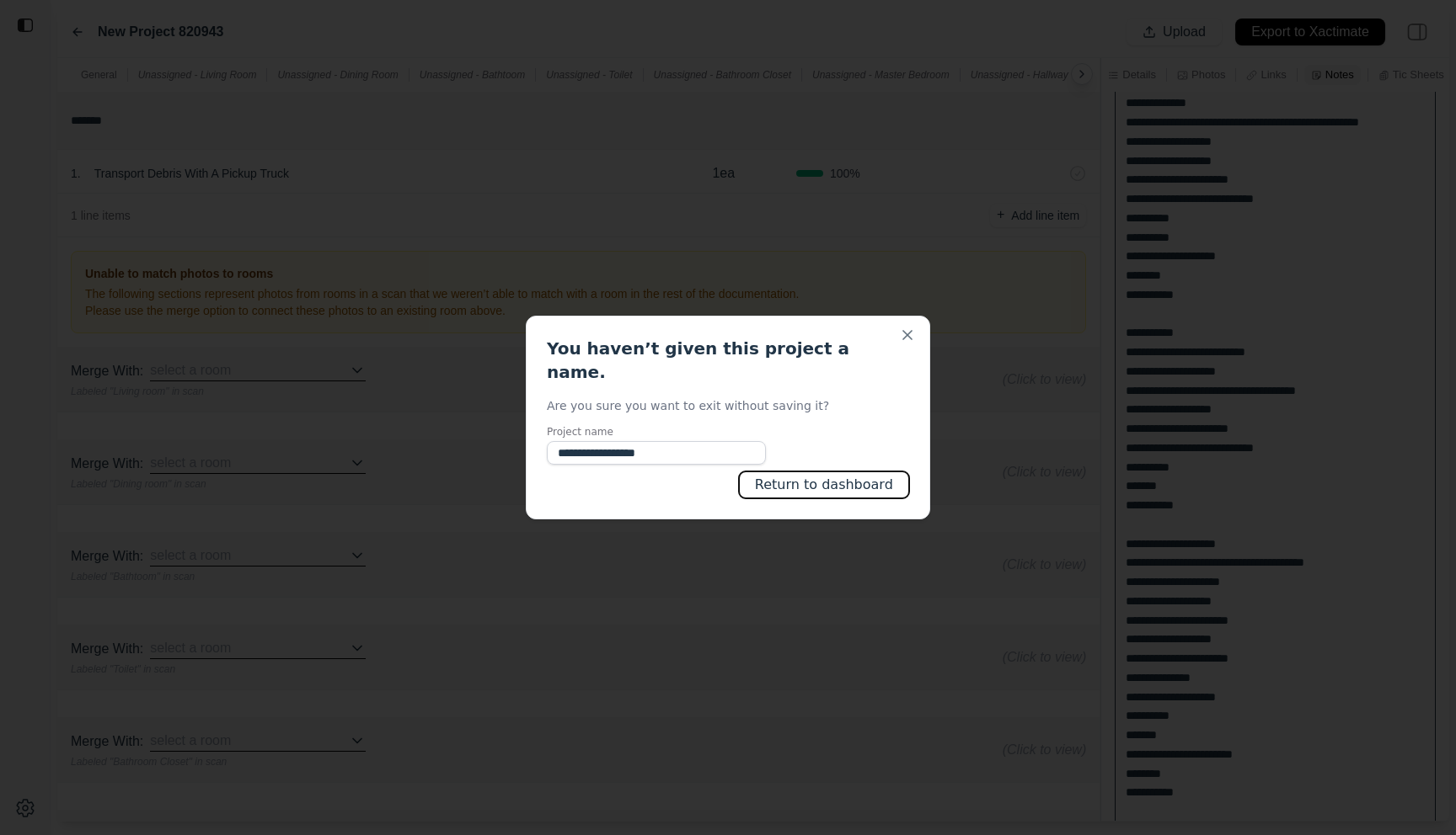
click at [824, 475] on button "Return to dashboard" at bounding box center [824, 485] width 170 height 27
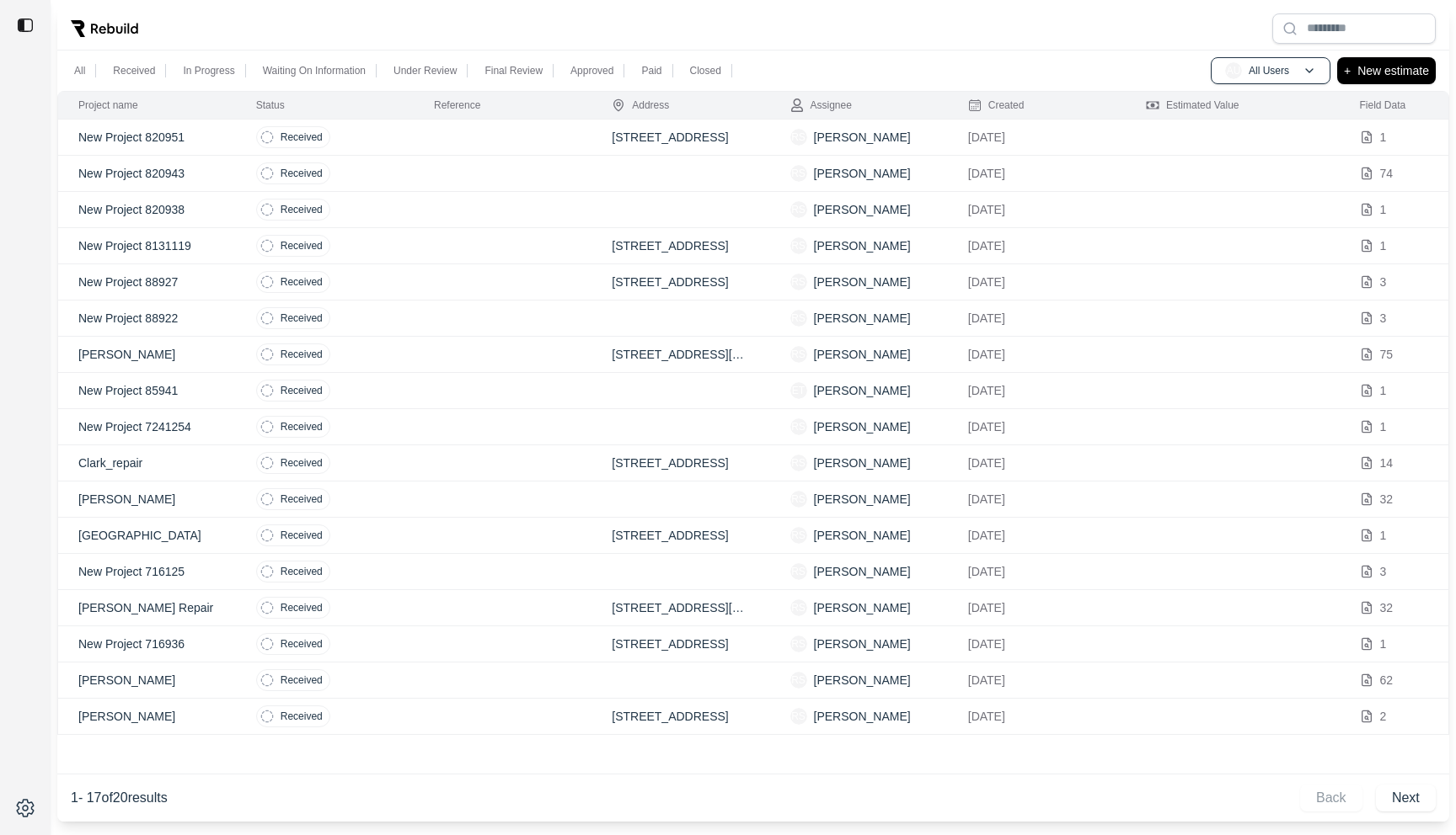
click at [408, 133] on td "Received" at bounding box center [325, 137] width 178 height 36
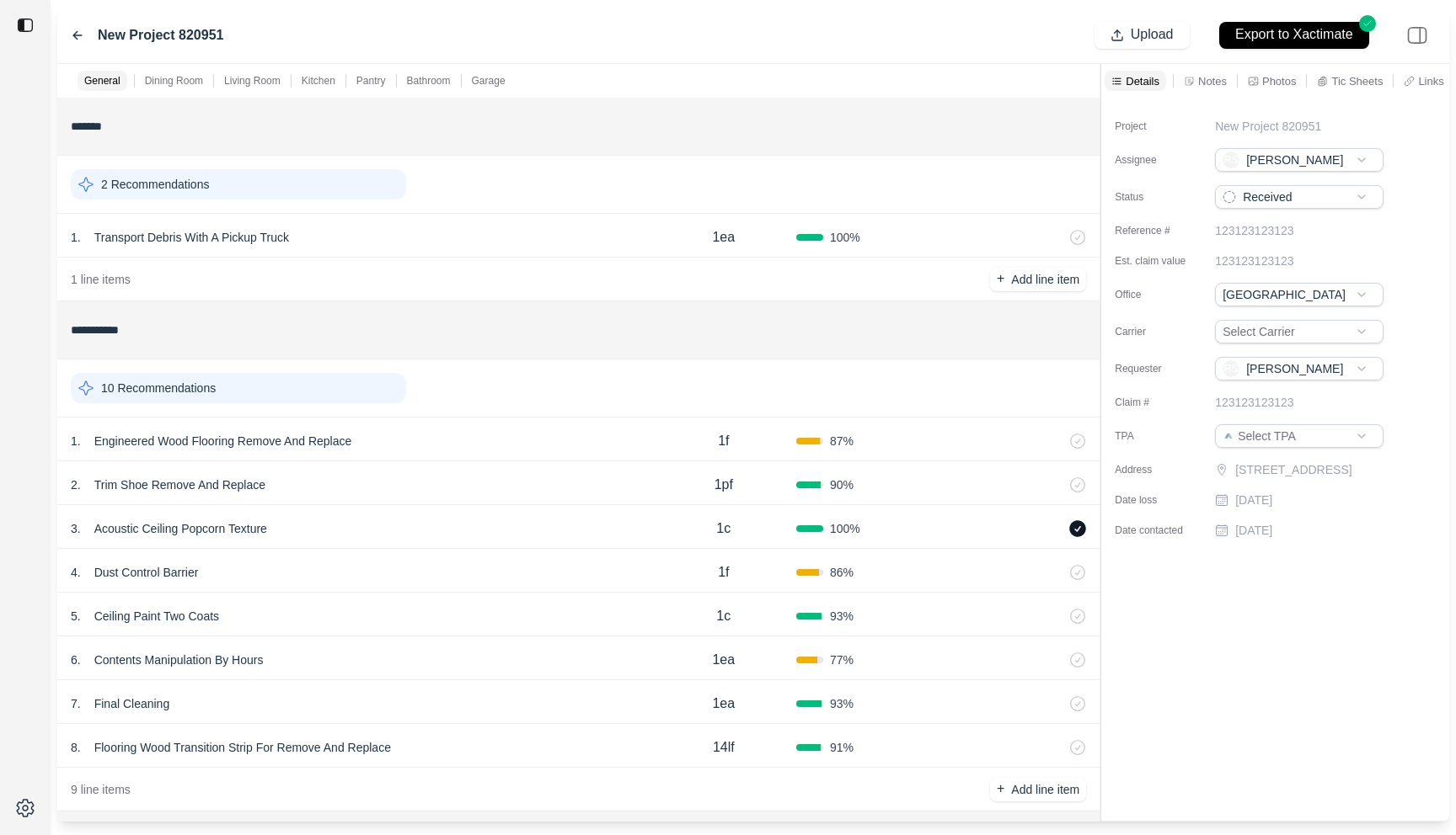
click at [72, 31] on icon at bounding box center [78, 35] width 14 height 14
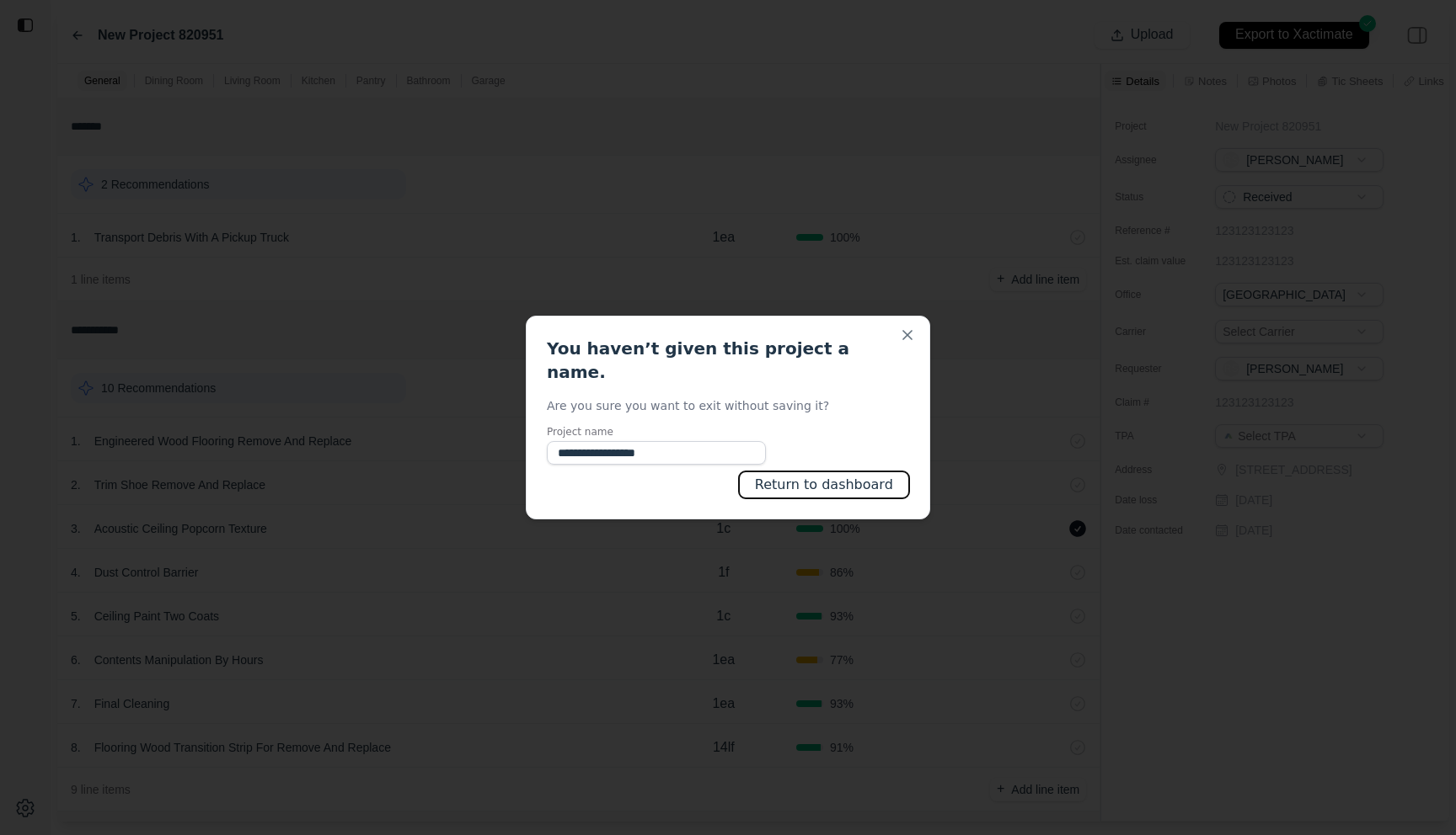
click at [820, 471] on button "Return to dashboard" at bounding box center [824, 485] width 170 height 27
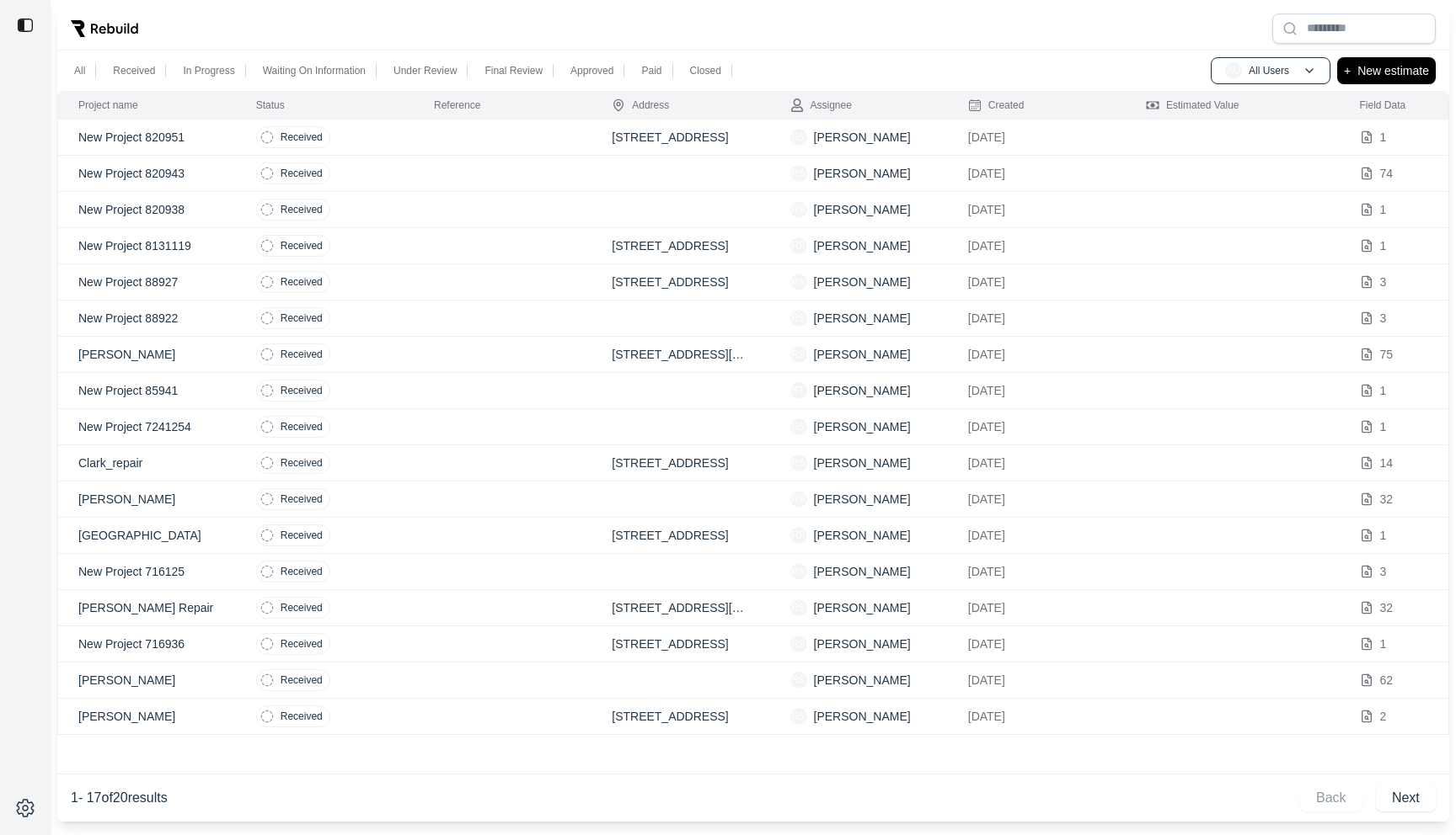
click at [427, 192] on td at bounding box center [502, 210] width 178 height 36
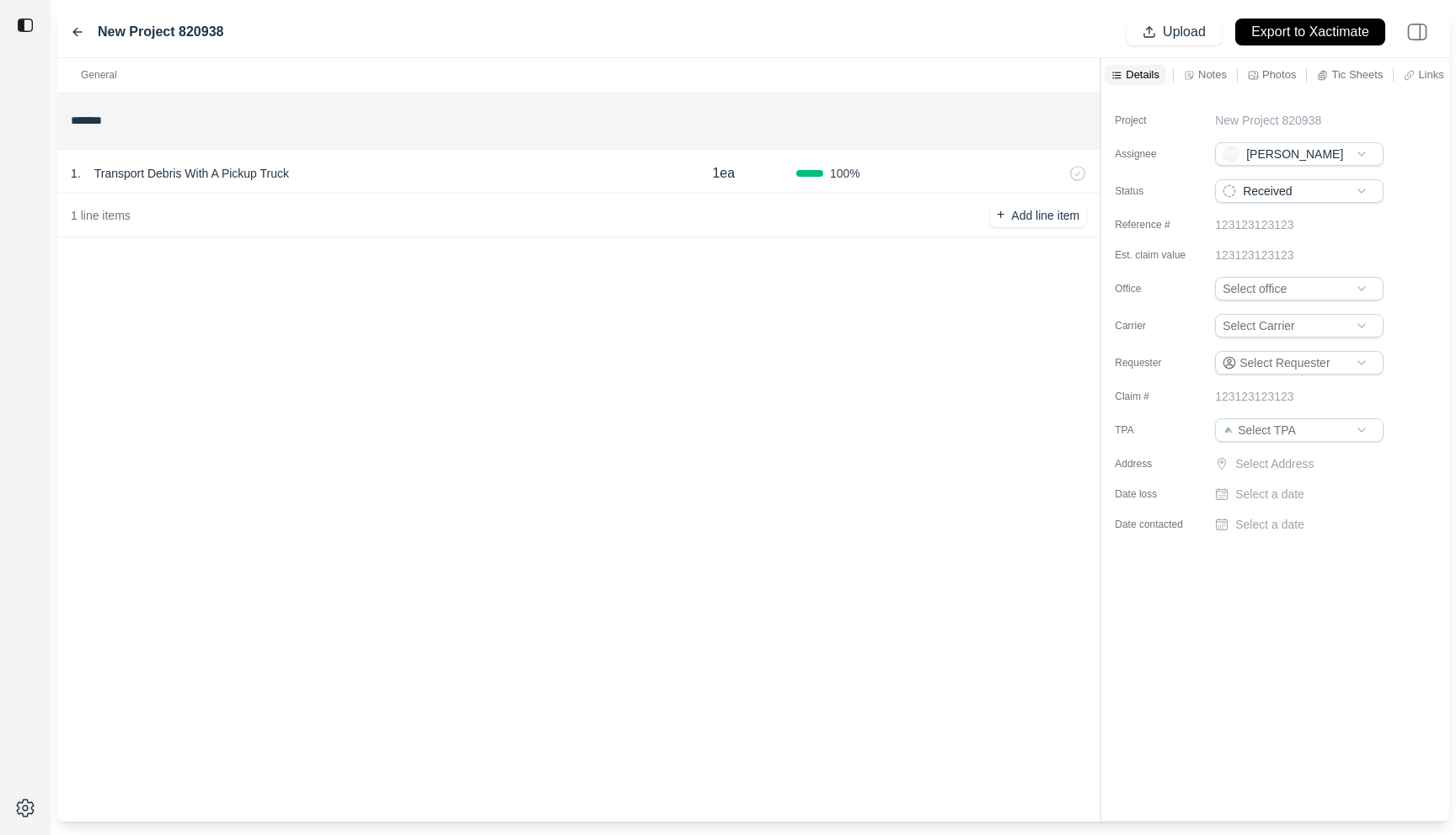
click at [77, 28] on icon at bounding box center [78, 32] width 14 height 14
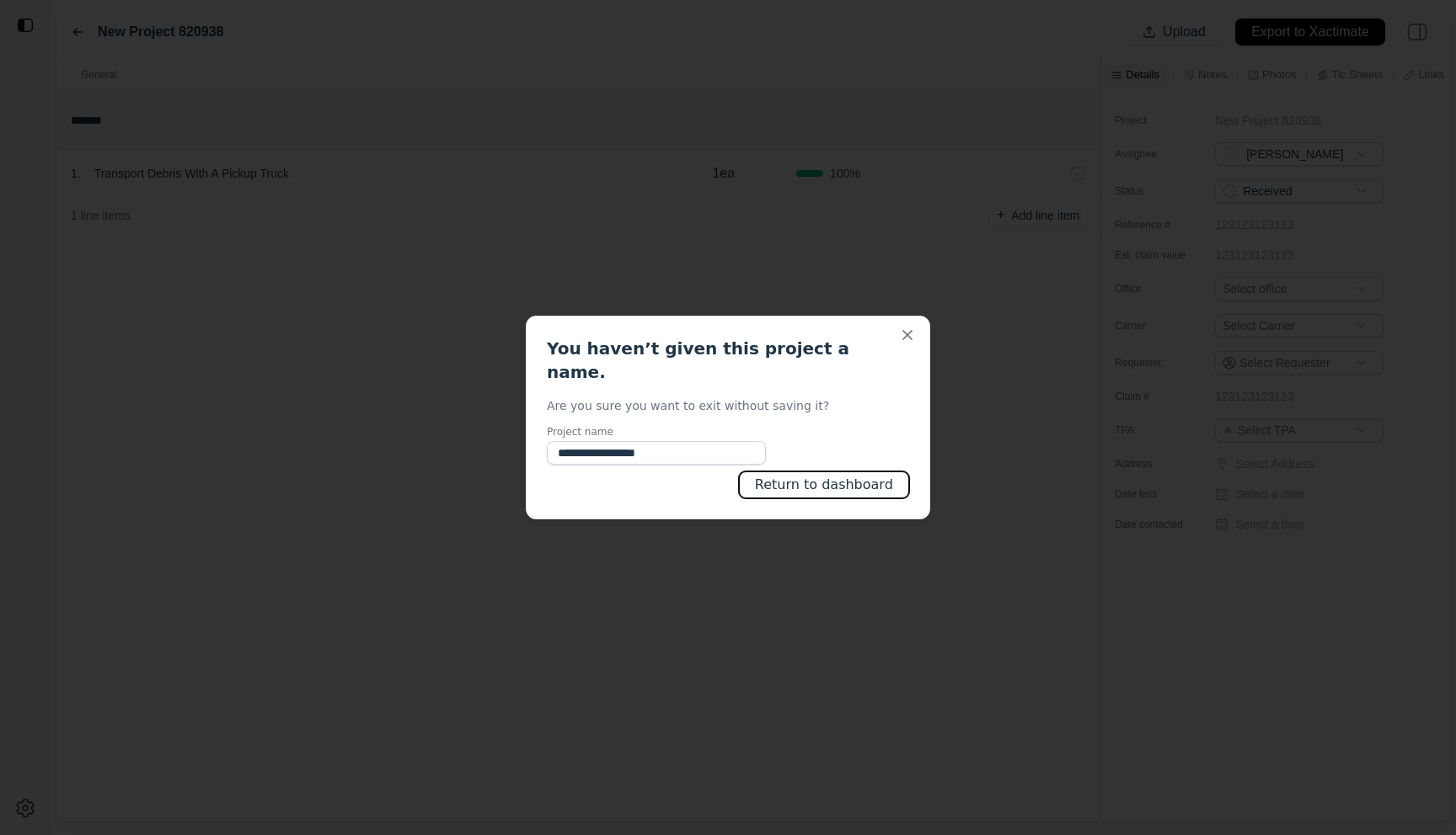
click at [835, 483] on button "Return to dashboard" at bounding box center [824, 485] width 170 height 27
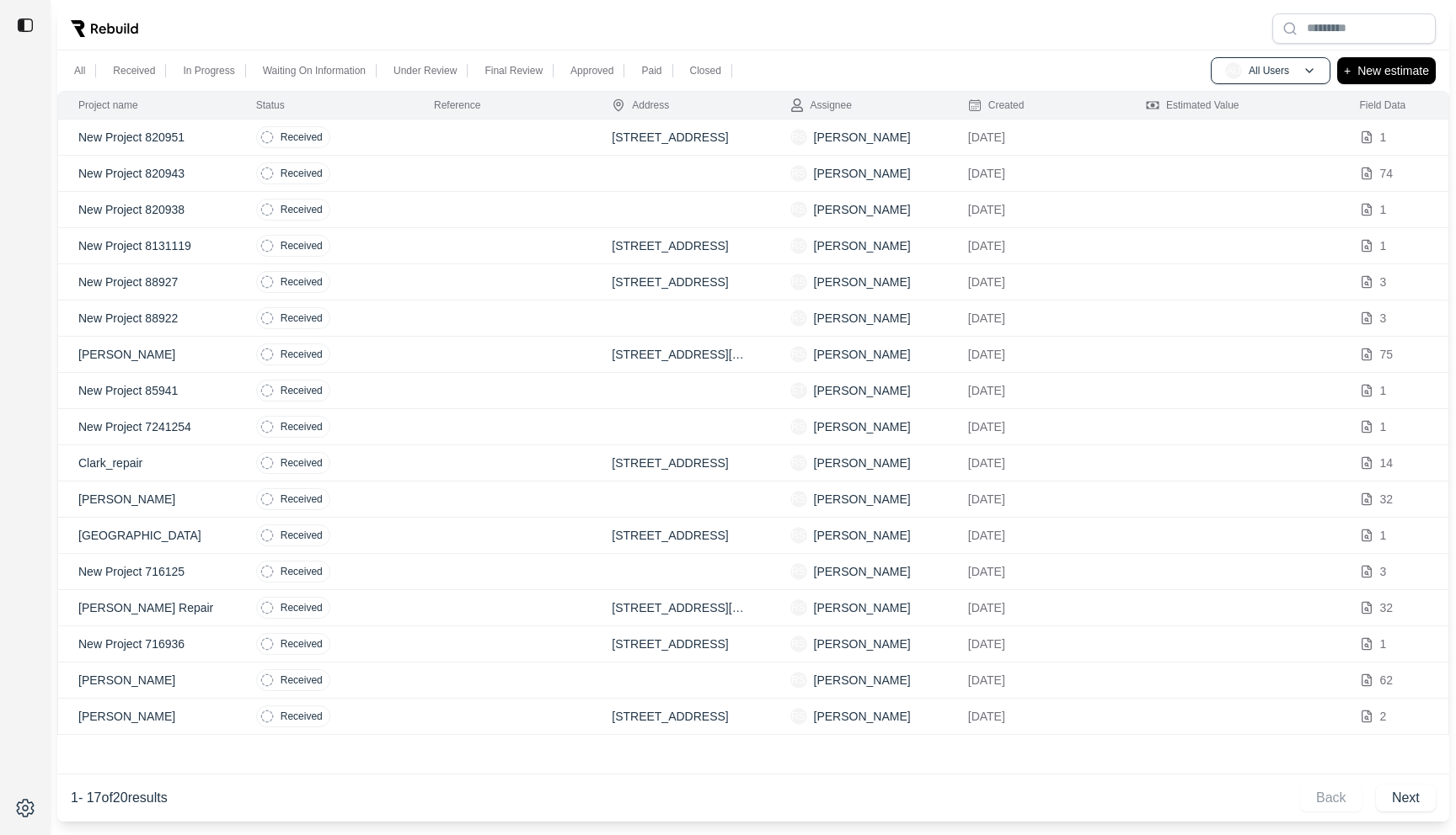
click at [444, 141] on td at bounding box center [502, 137] width 178 height 36
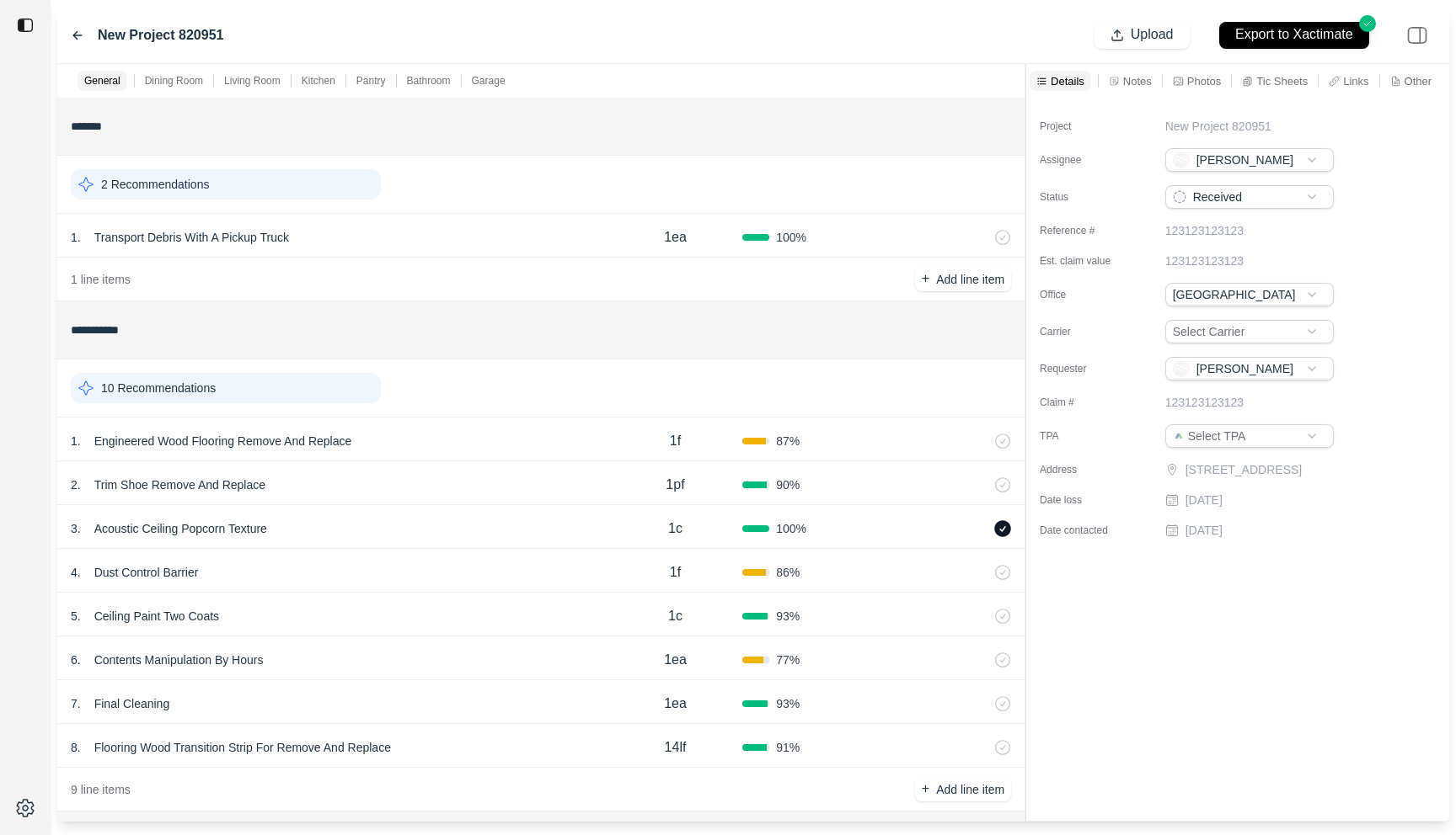
click at [1025, 113] on div at bounding box center [1025, 443] width 1 height 758
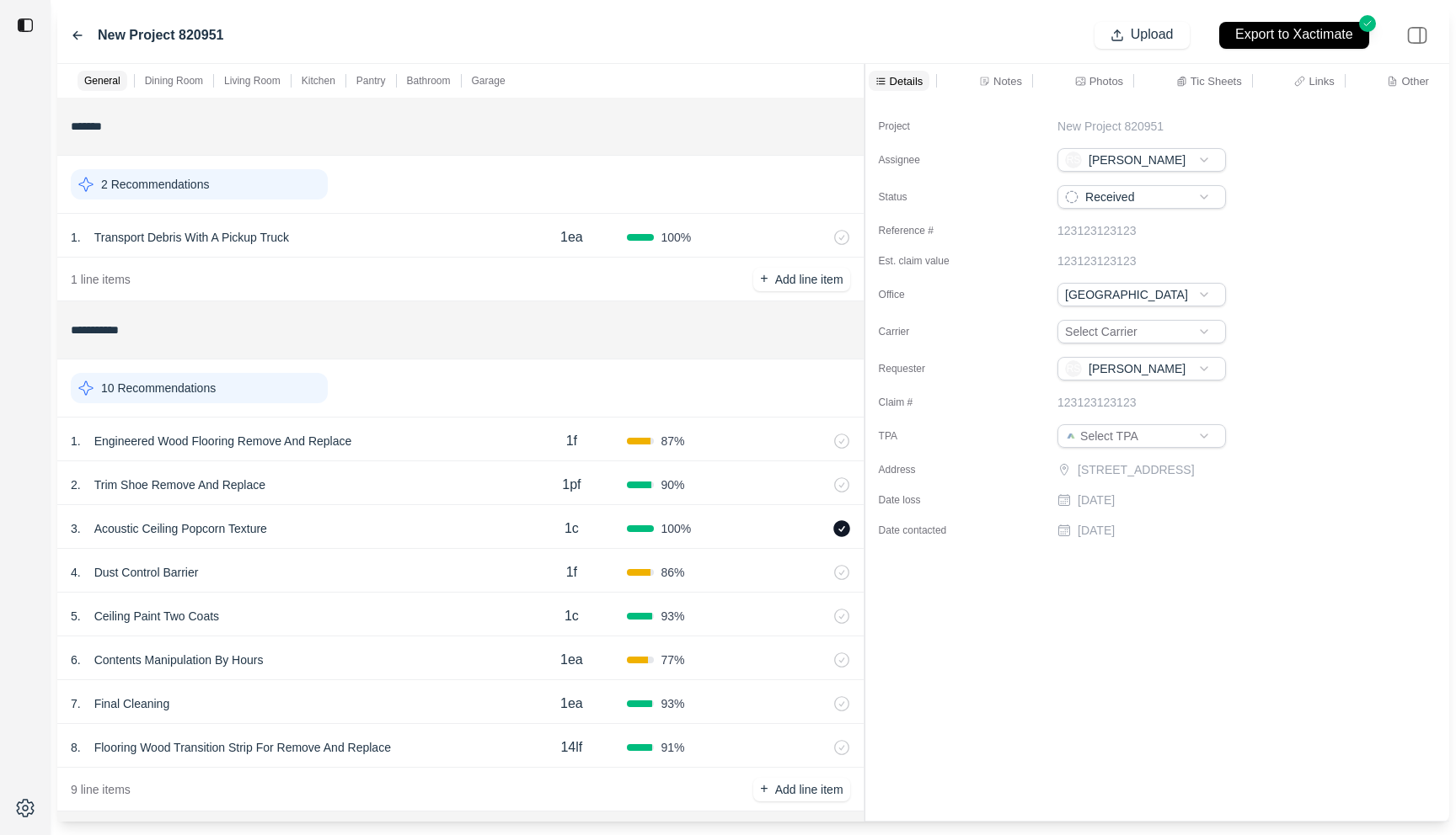
click at [445, 492] on div "2 . Trim Shoe Remove And Replace" at bounding box center [293, 485] width 444 height 23
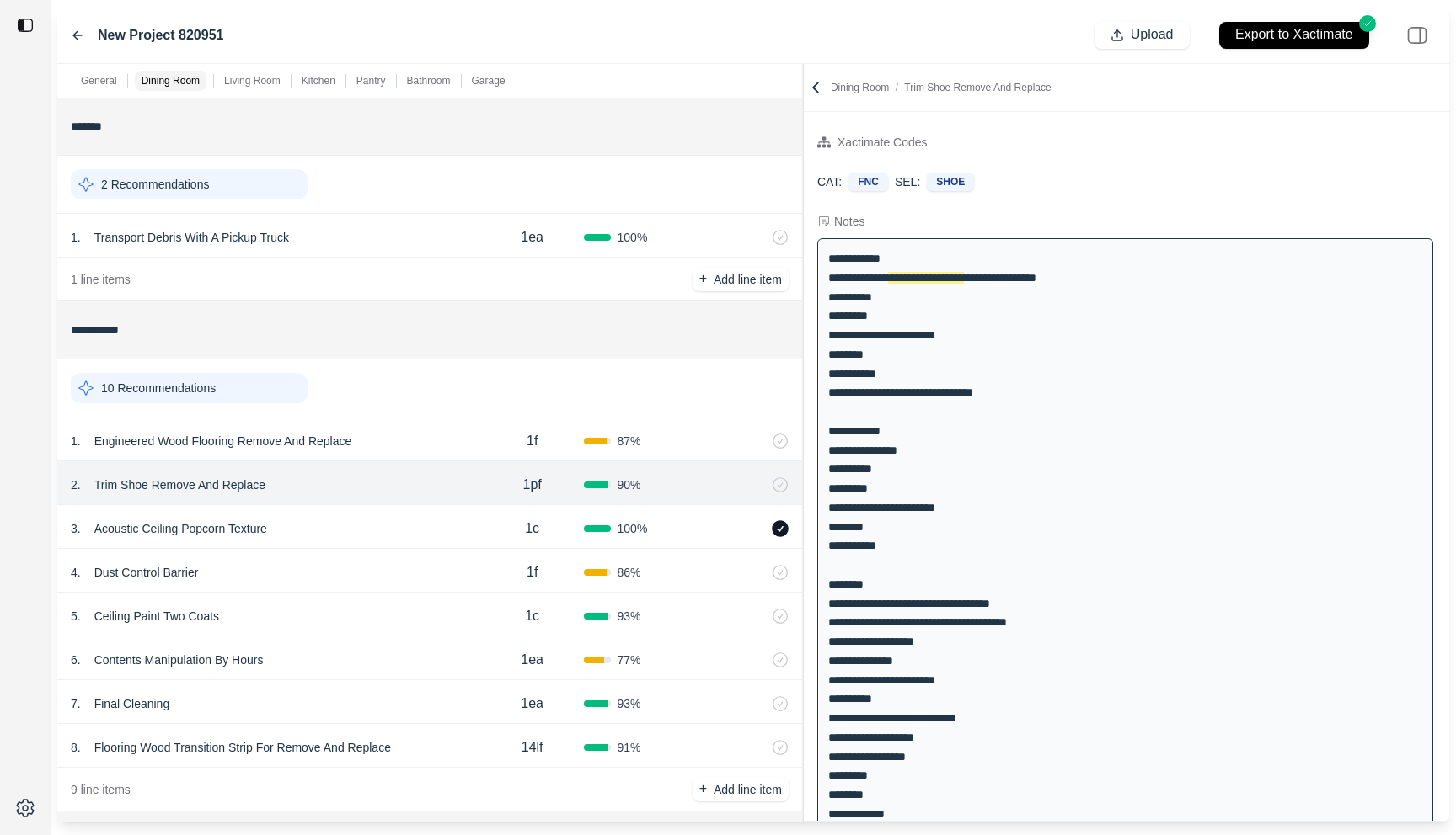
click at [804, 88] on div "**********" at bounding box center [753, 443] width 1392 height 758
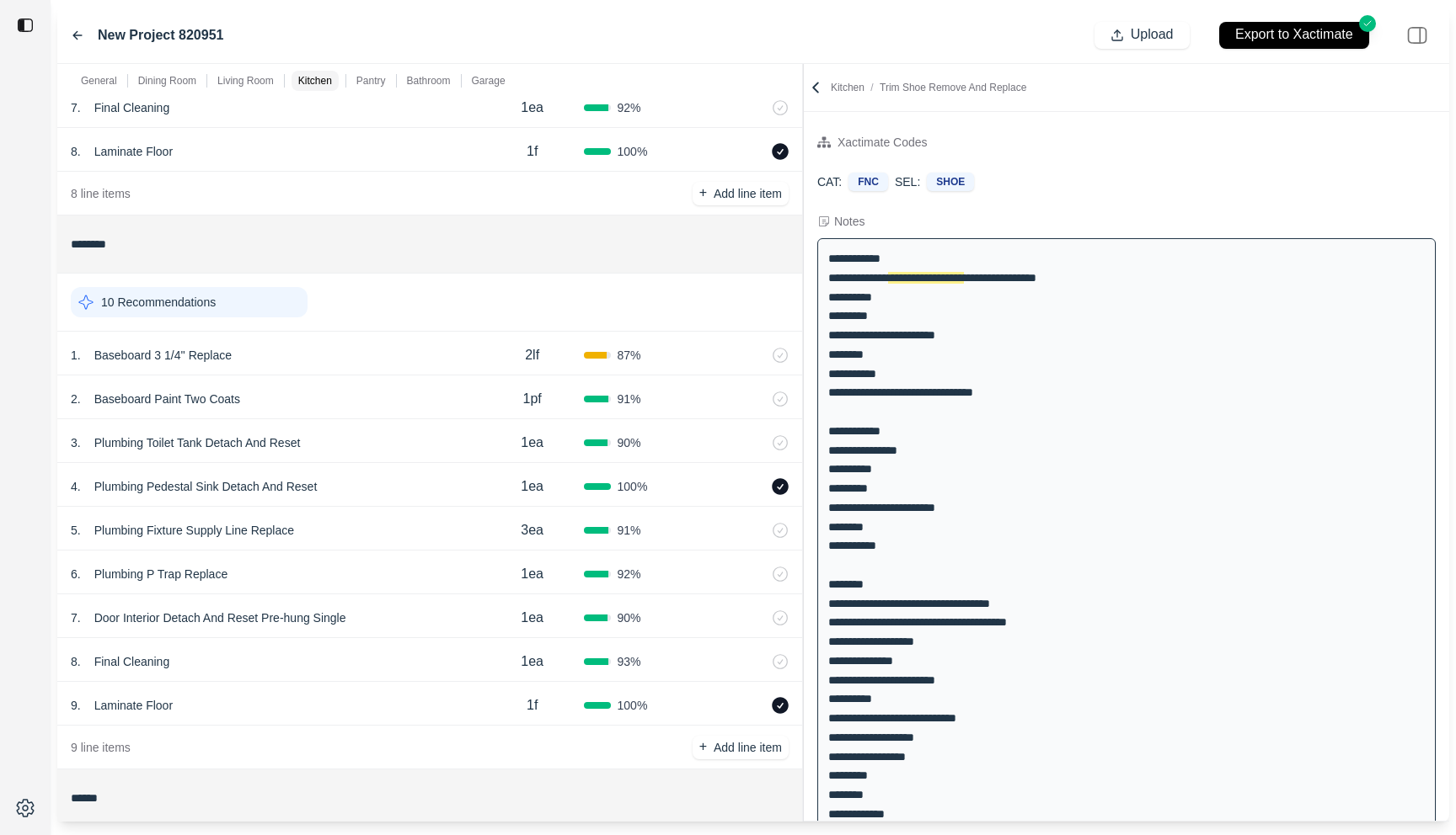
scroll to position [2743, 0]
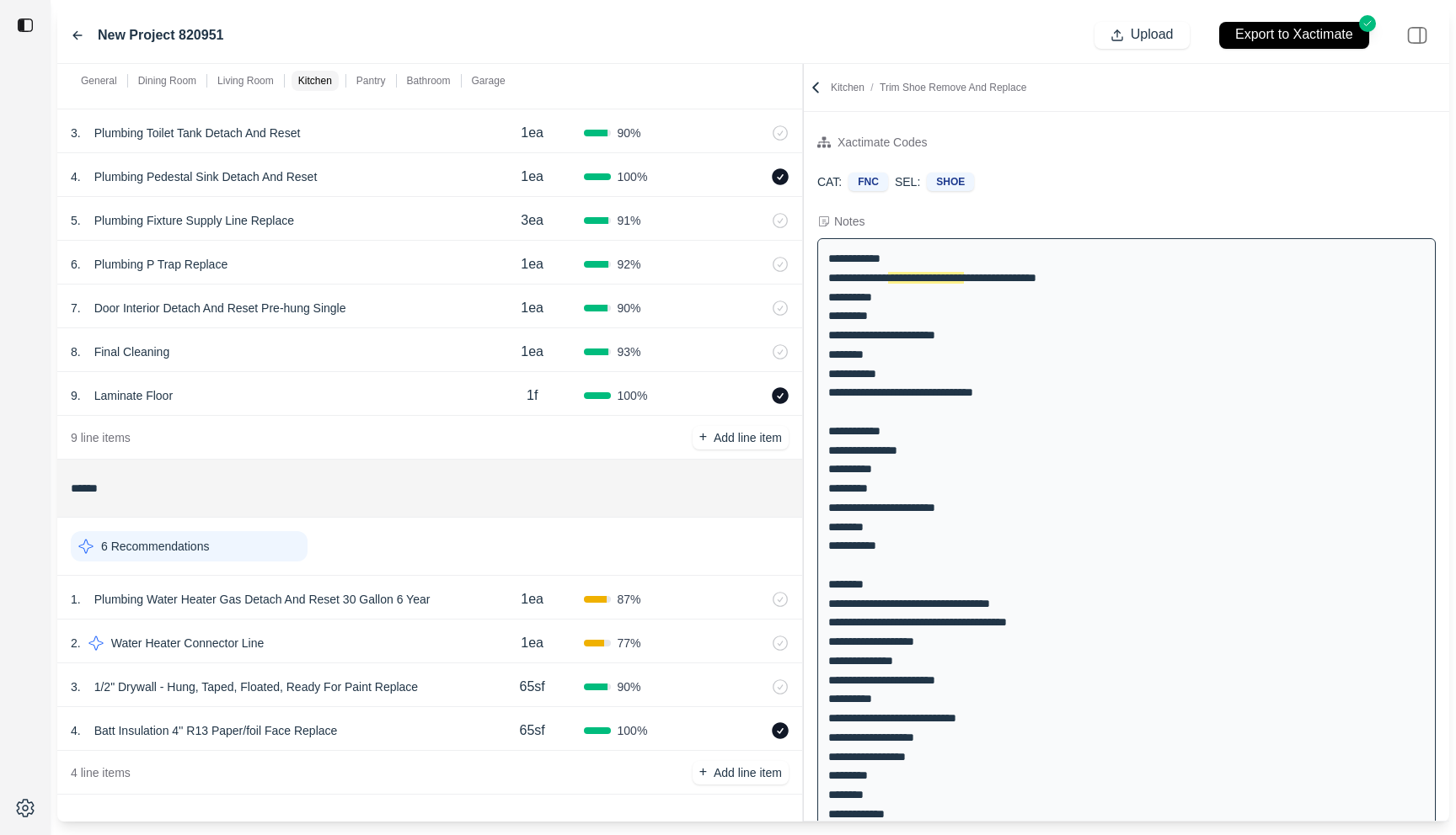
click at [73, 28] on icon at bounding box center [78, 35] width 14 height 14
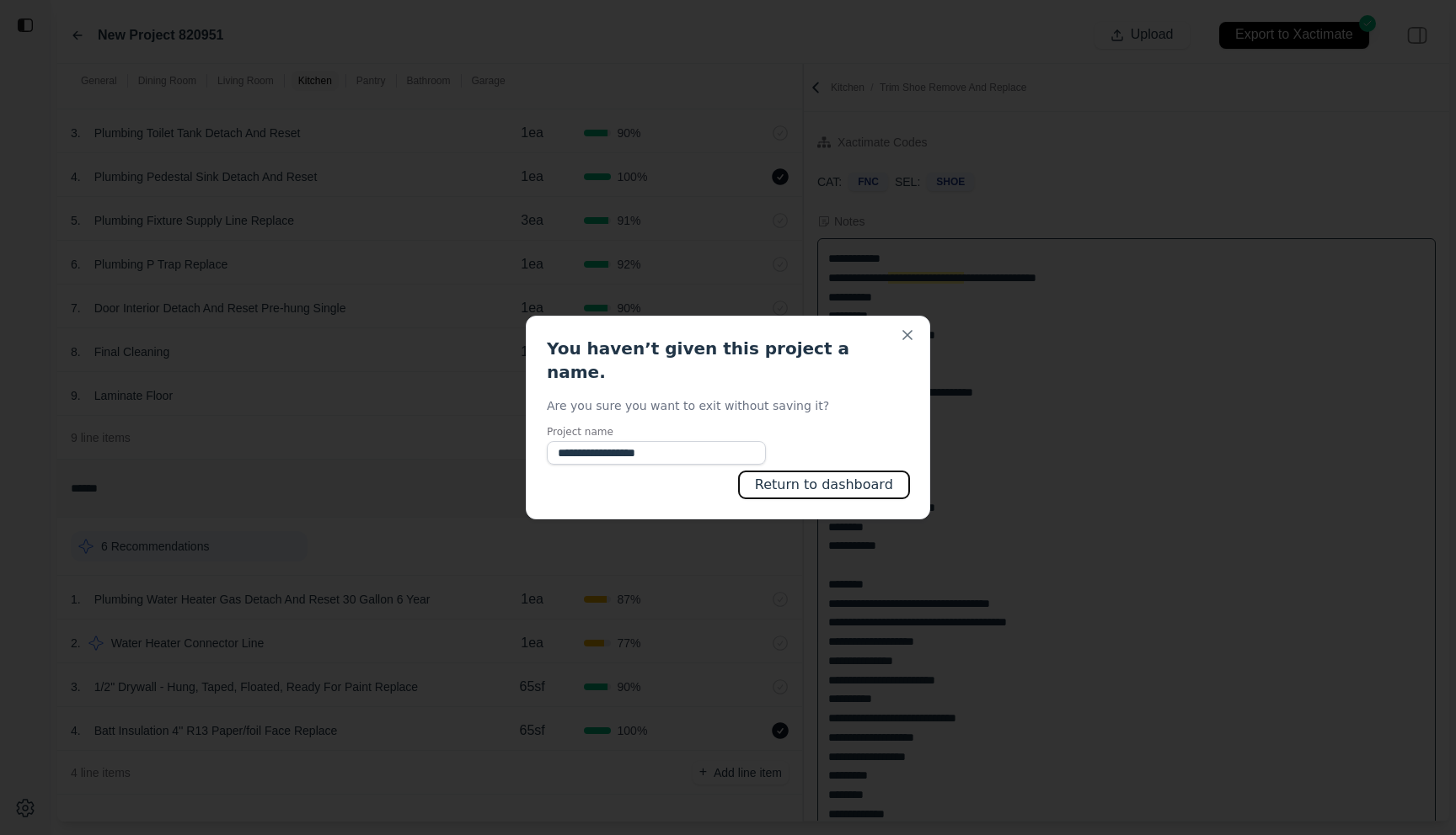
click at [799, 471] on button "Return to dashboard" at bounding box center [824, 485] width 170 height 27
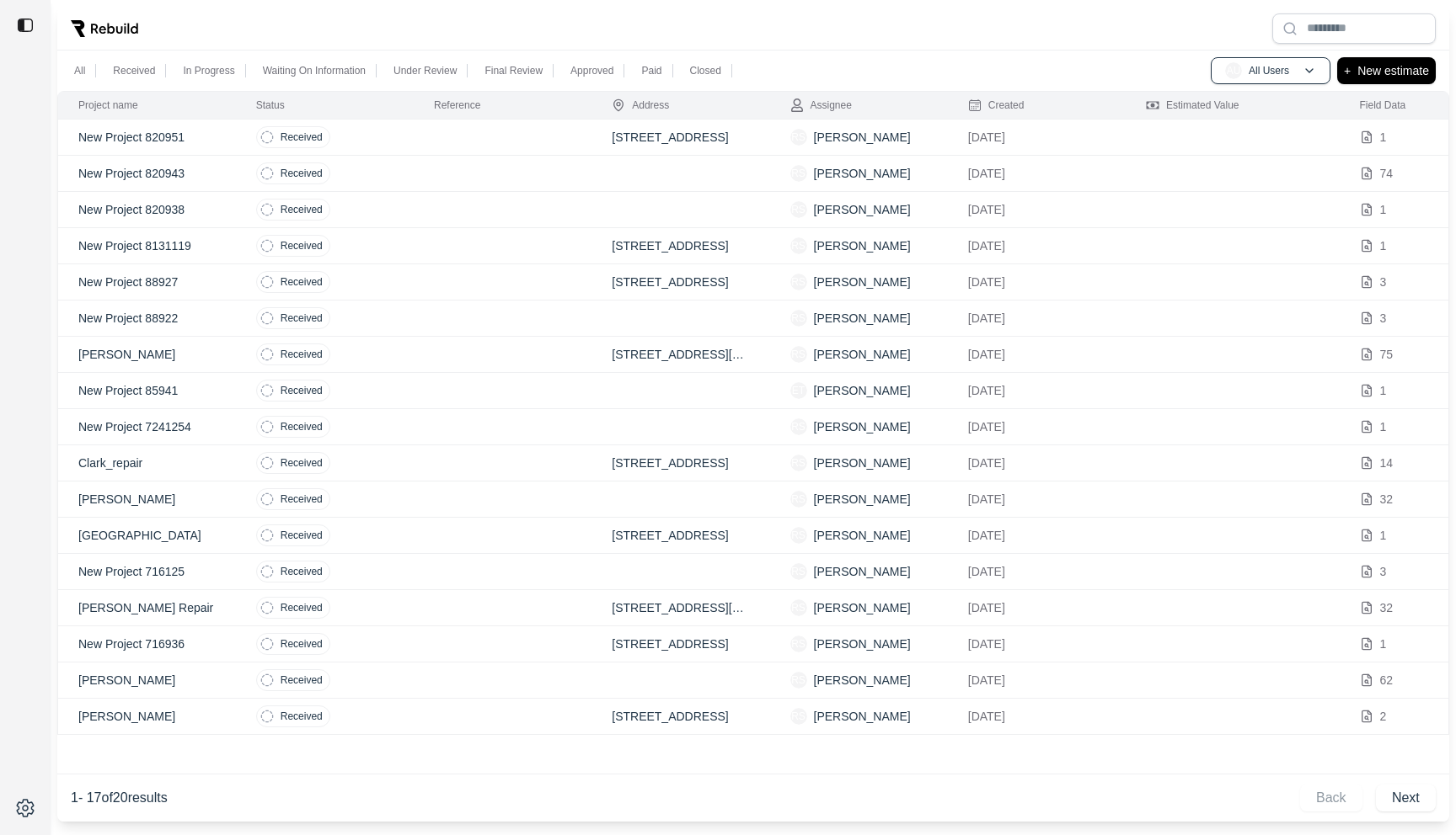
click at [397, 201] on td "Received" at bounding box center [325, 210] width 178 height 36
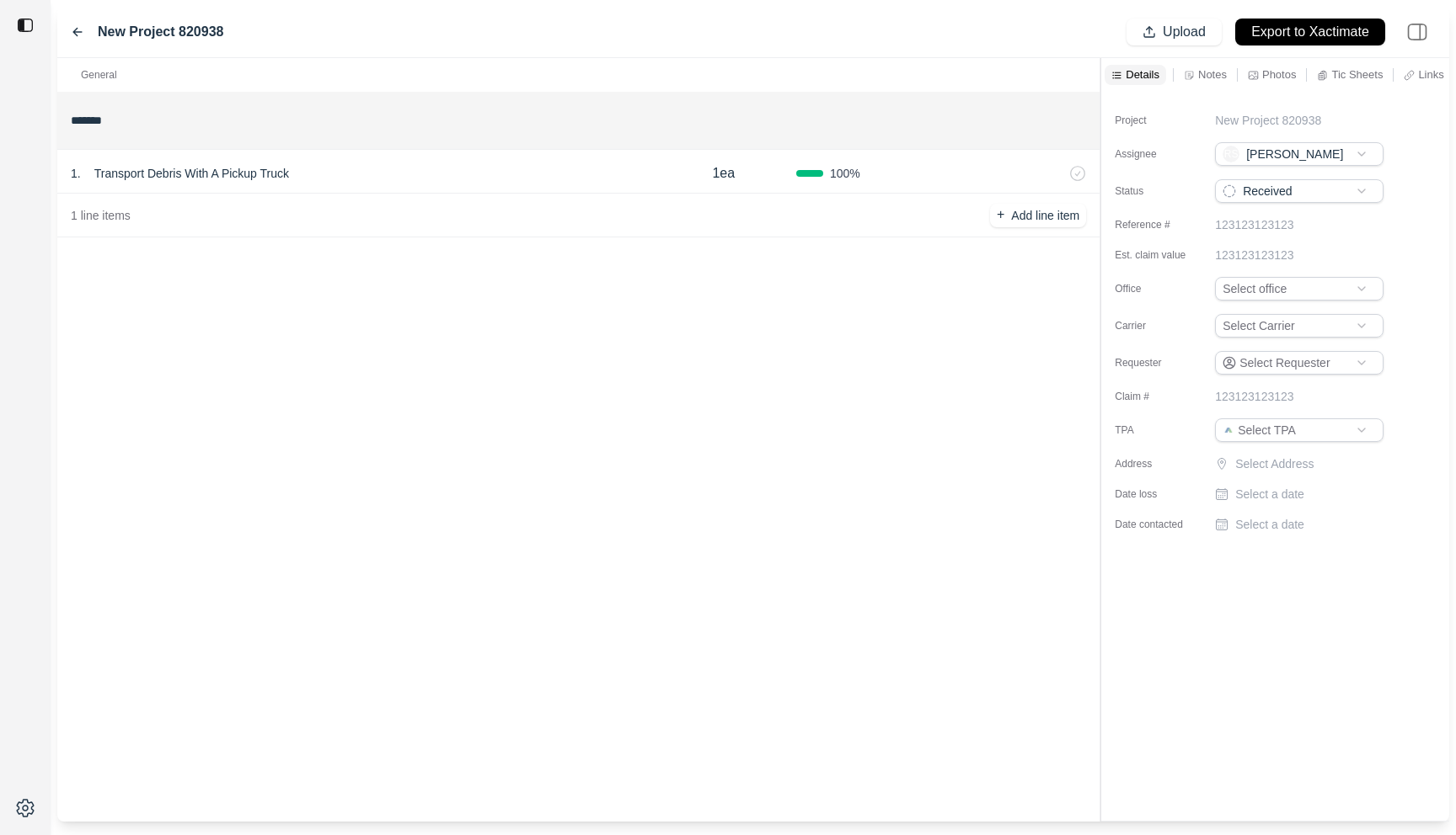
click at [369, 160] on div "1 . Transport Debris With A Pickup Truck 1ea 100 %" at bounding box center [579, 171] width 1043 height 44
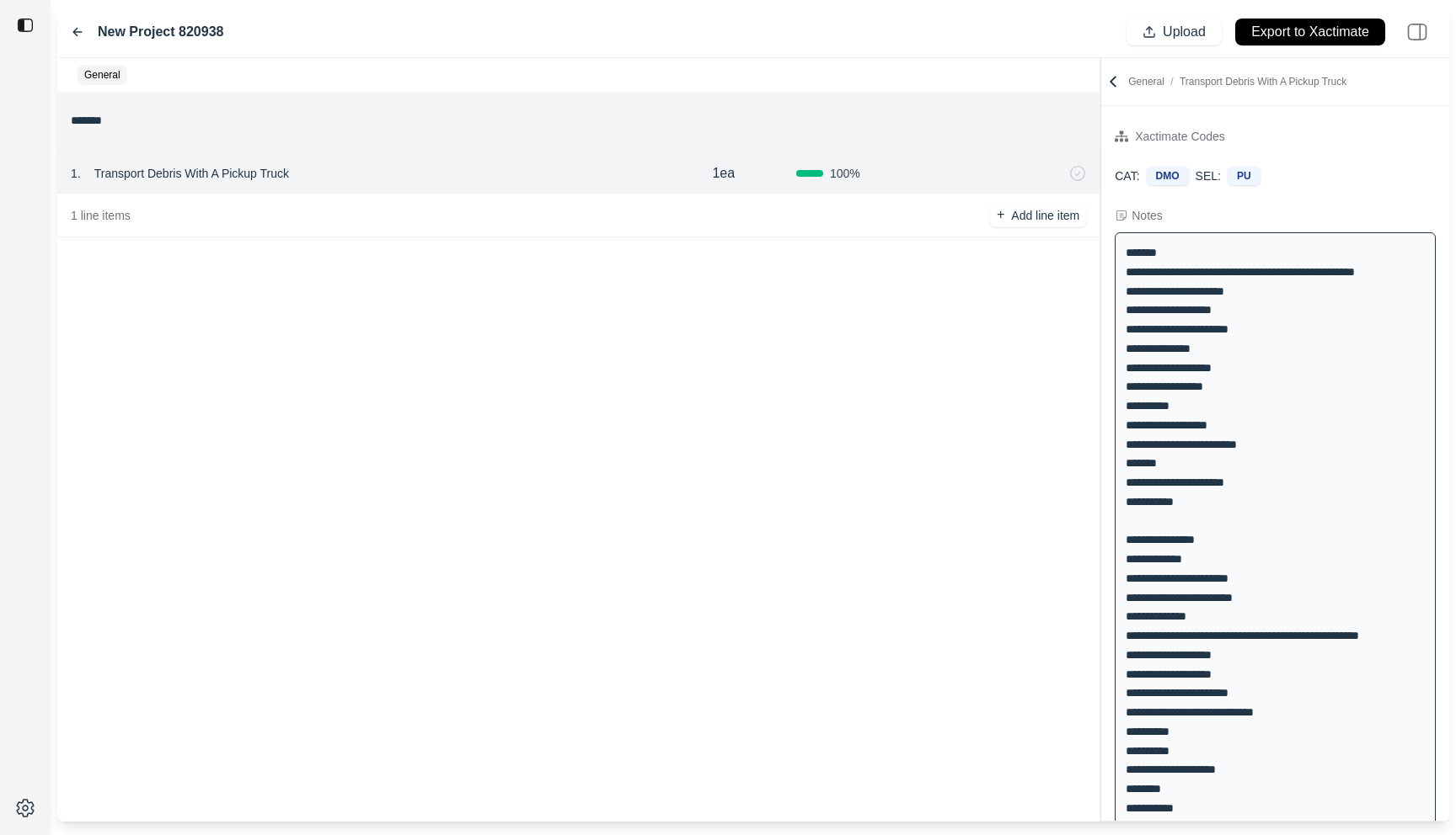
click at [1100, 138] on div at bounding box center [1100, 440] width 1 height 764
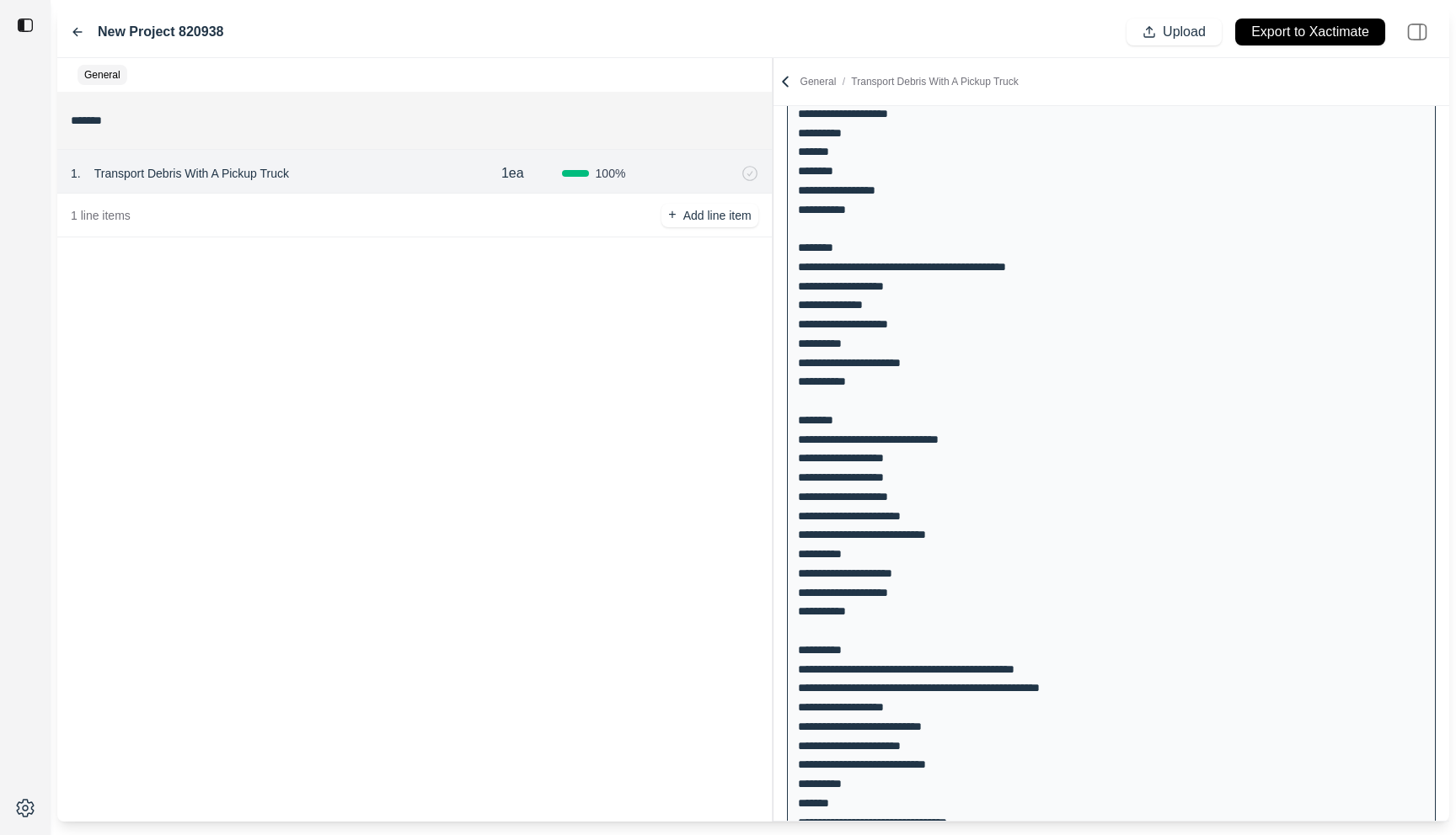
scroll to position [2776, 0]
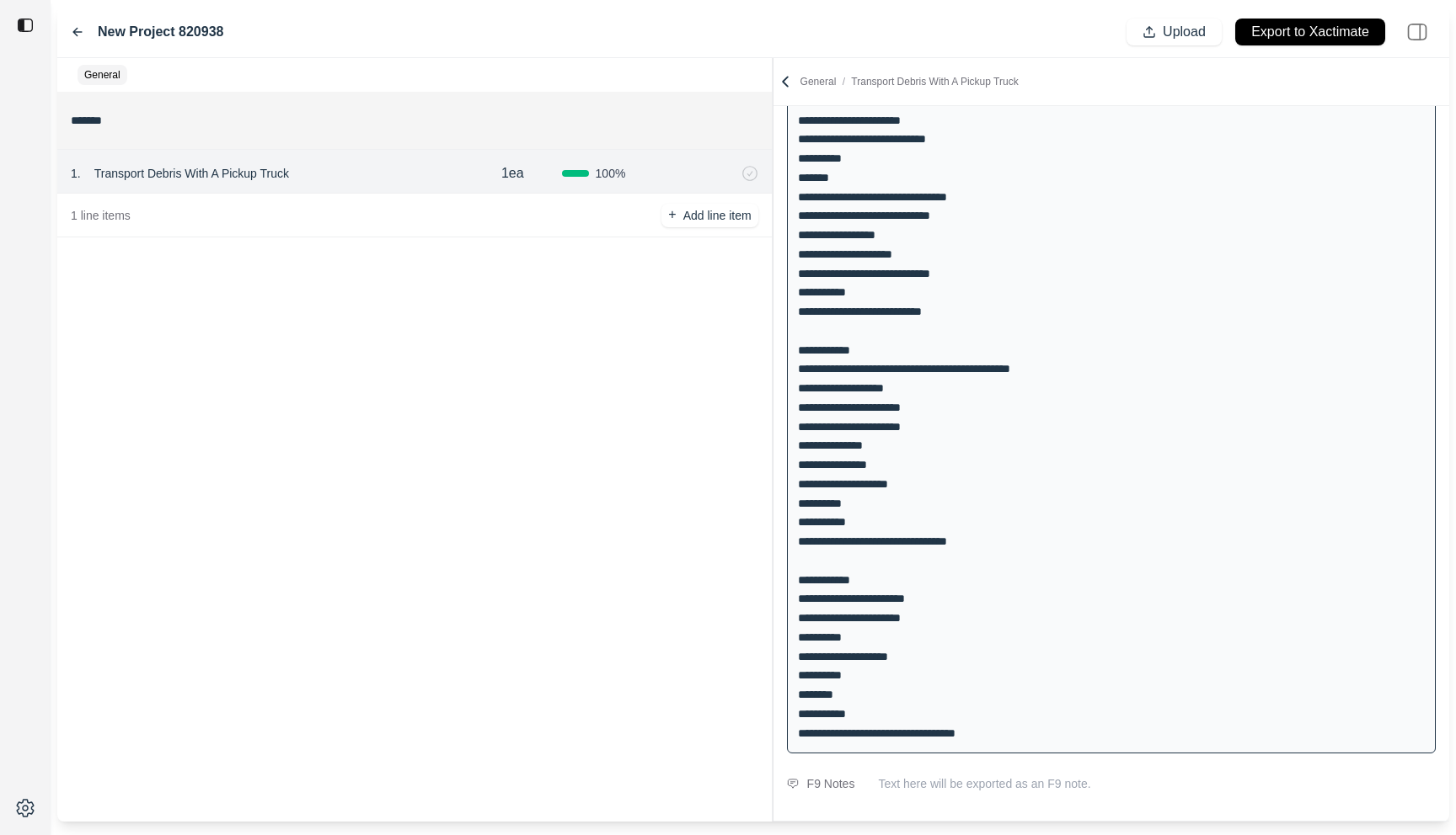
click at [785, 80] on icon at bounding box center [785, 81] width 17 height 17
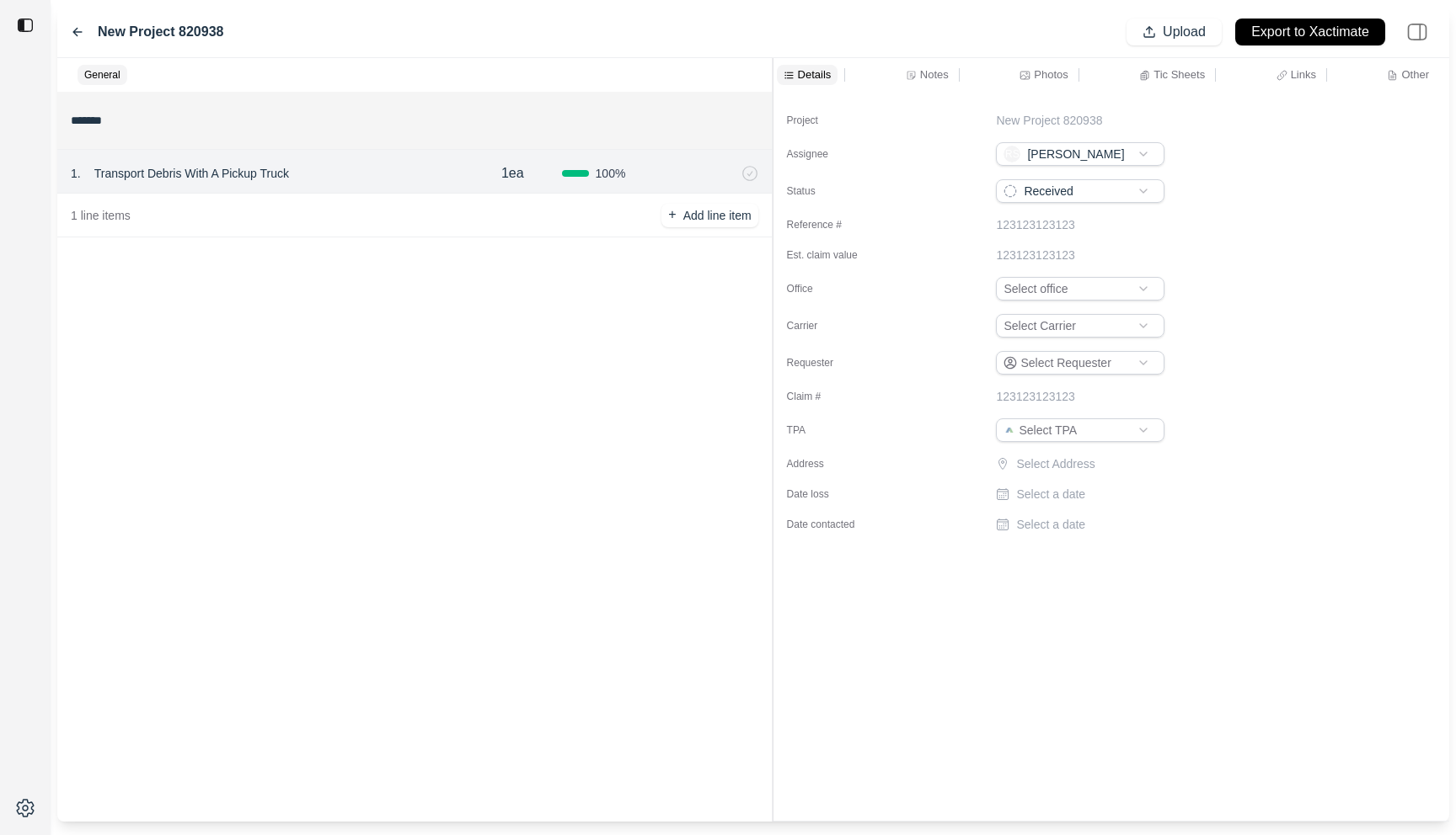
scroll to position [0, 0]
click at [1045, 75] on p "Photos" at bounding box center [1050, 74] width 34 height 15
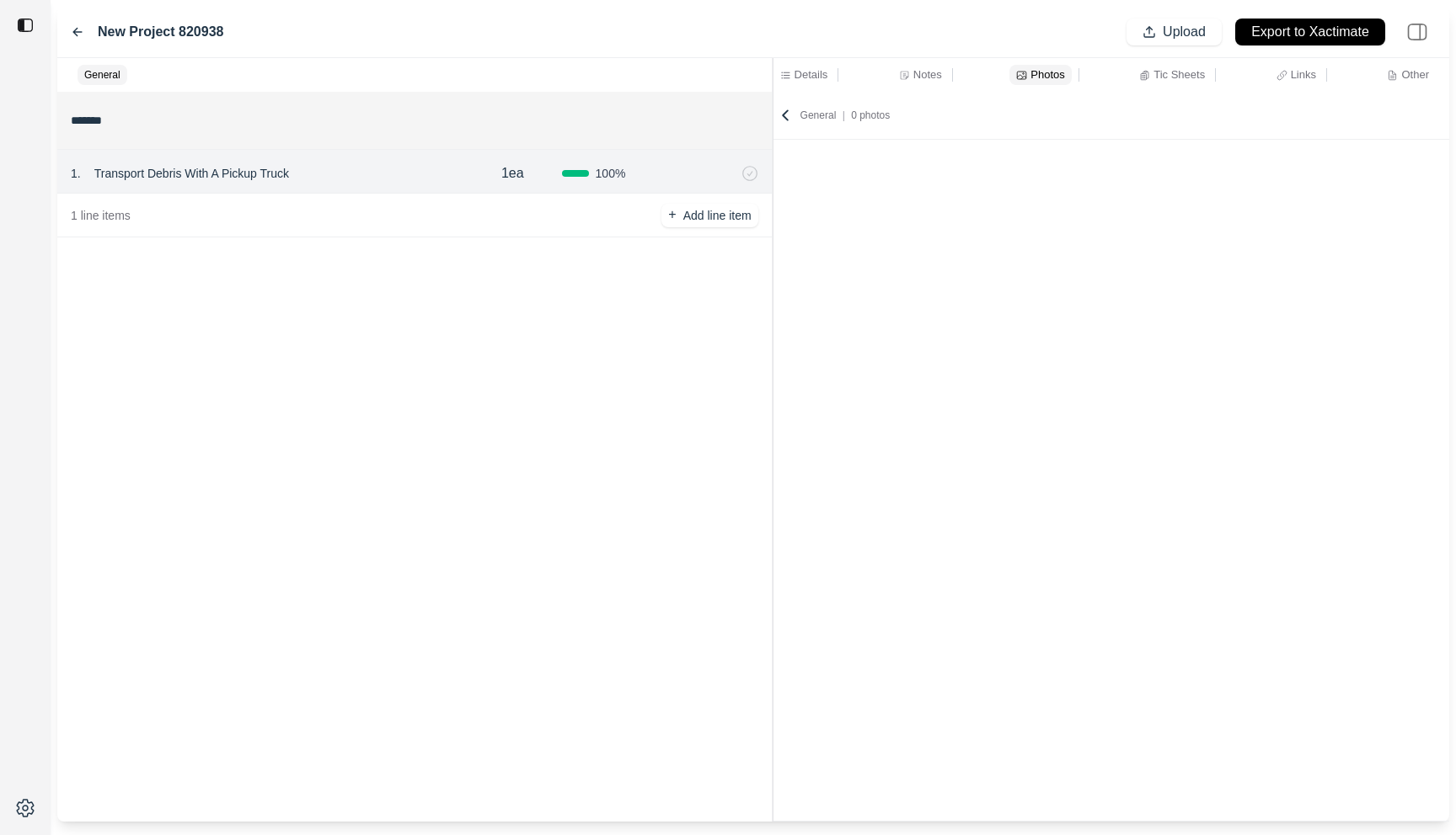
click at [1144, 79] on icon at bounding box center [1144, 75] width 11 height 11
click at [896, 63] on div "Details Notes Photos Tic Sheets Links Other" at bounding box center [1111, 75] width 676 height 34
click at [896, 74] on div "Notes" at bounding box center [920, 75] width 50 height 20
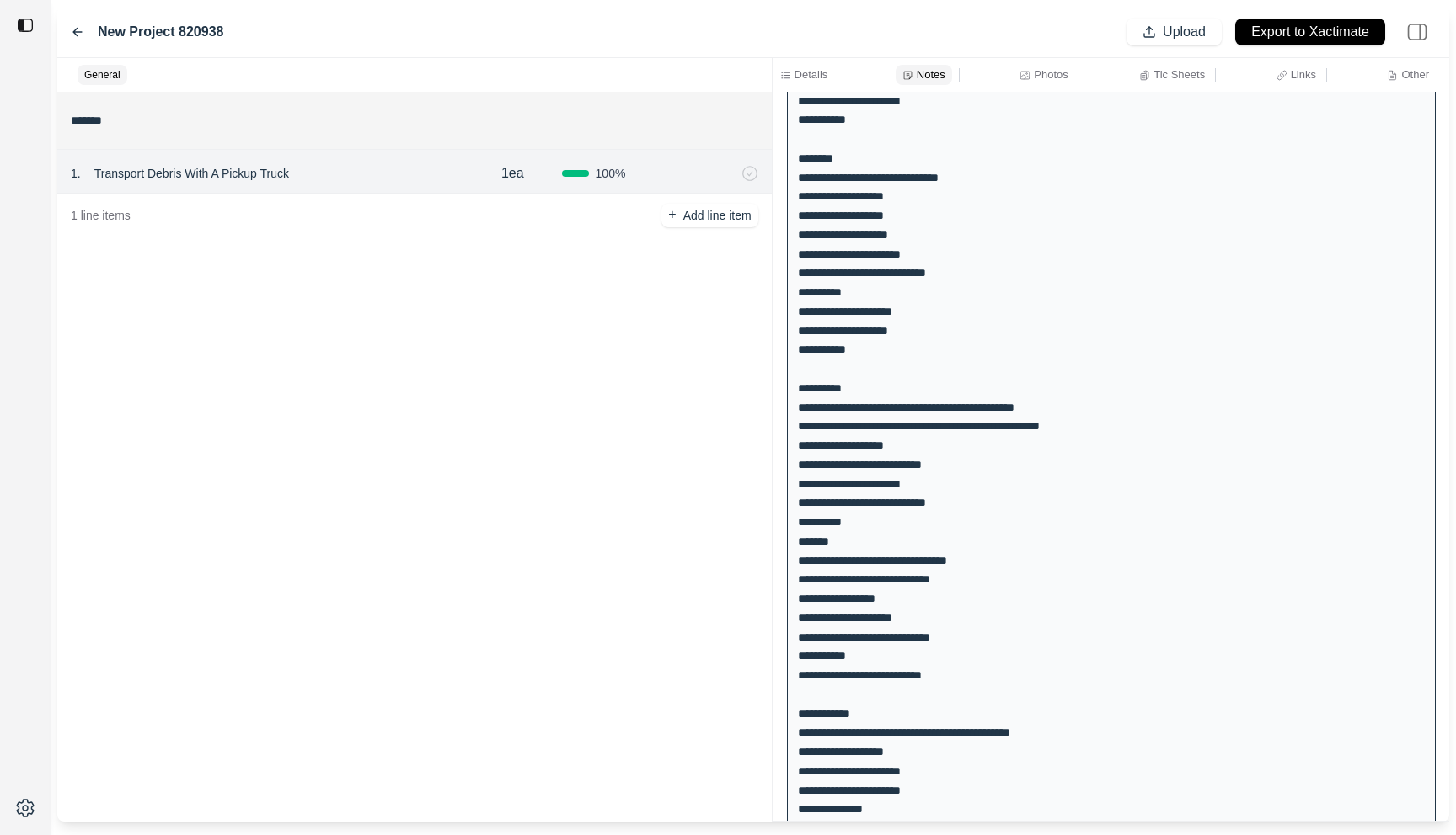
scroll to position [2616, 0]
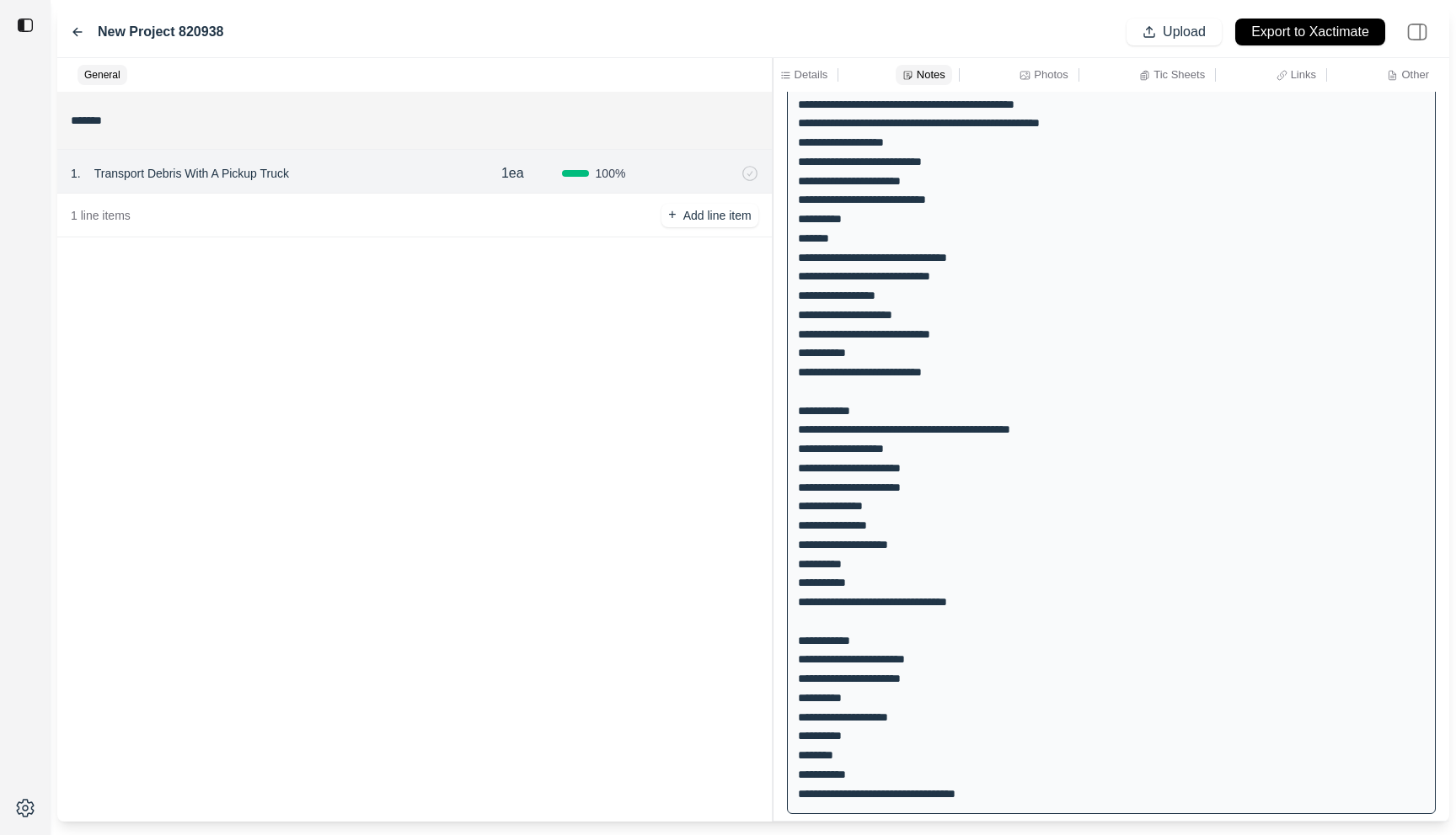
click at [513, 488] on div "******* 1 . Transport Debris With A Pickup Truck 1ea 100 % 1 line items + Add l…" at bounding box center [414, 456] width 715 height 730
click at [71, 30] on icon at bounding box center [78, 32] width 14 height 14
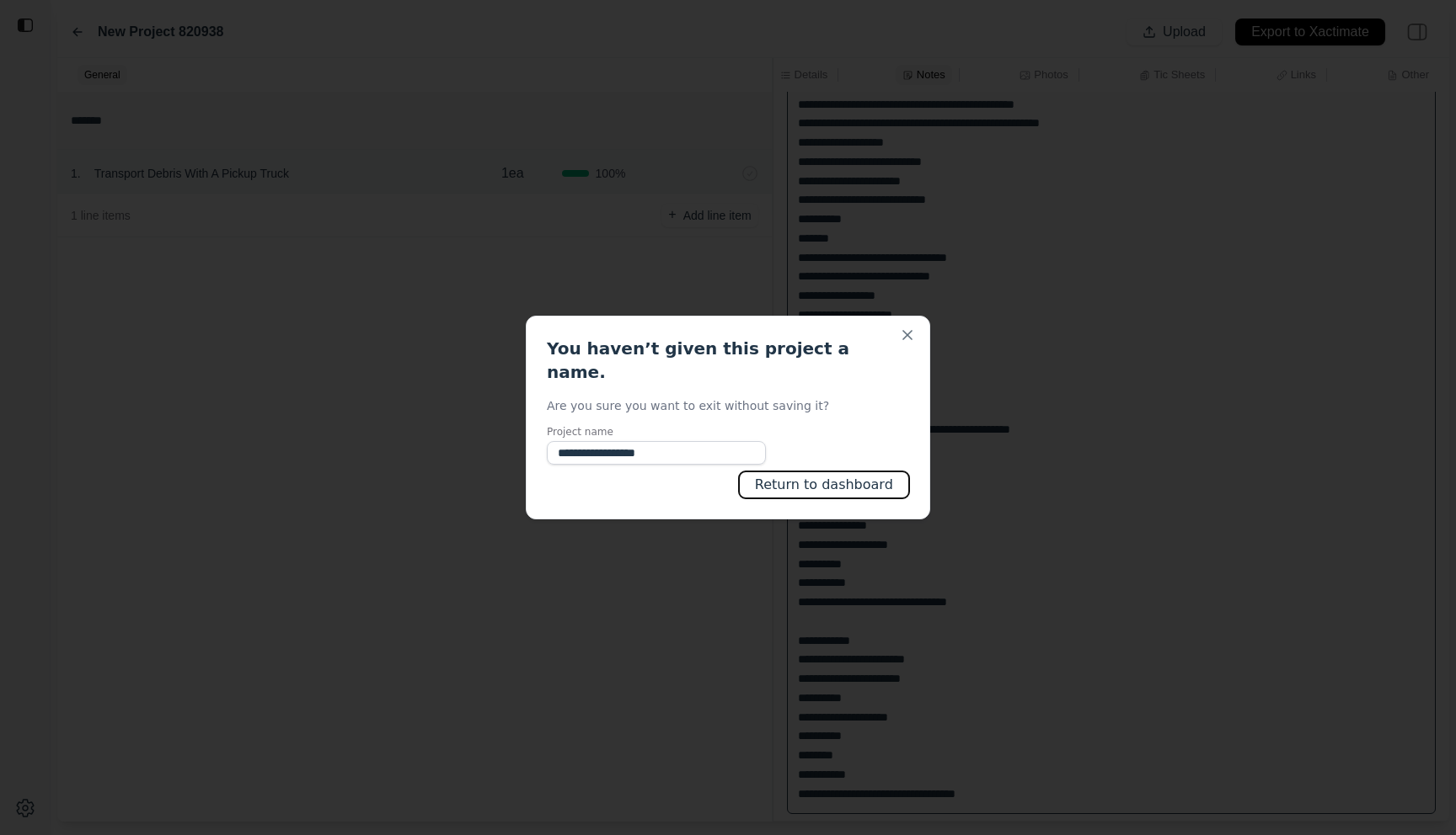
click at [842, 483] on button "Return to dashboard" at bounding box center [824, 485] width 170 height 27
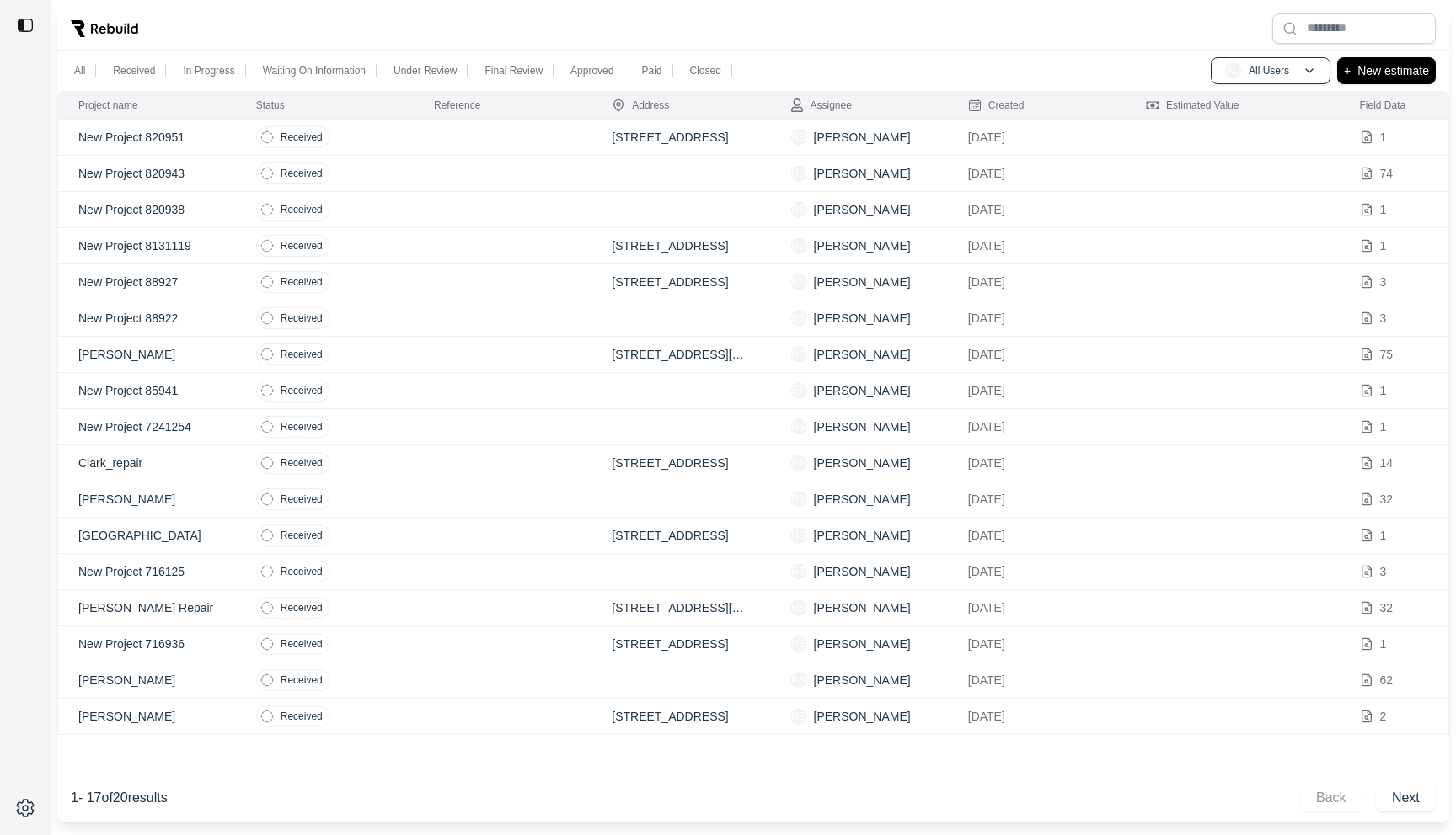
click at [476, 169] on td at bounding box center [502, 173] width 178 height 36
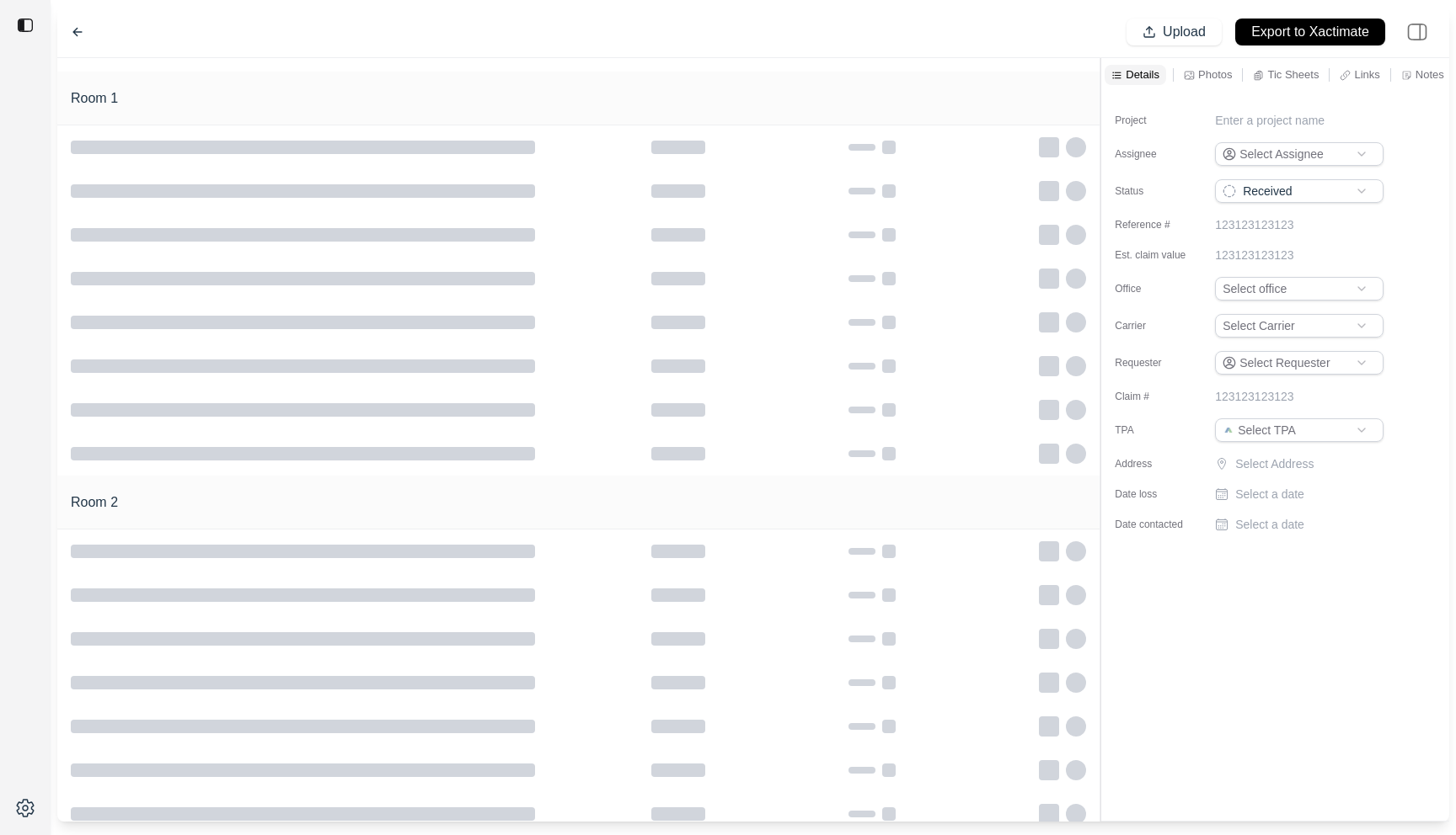
type input "**********"
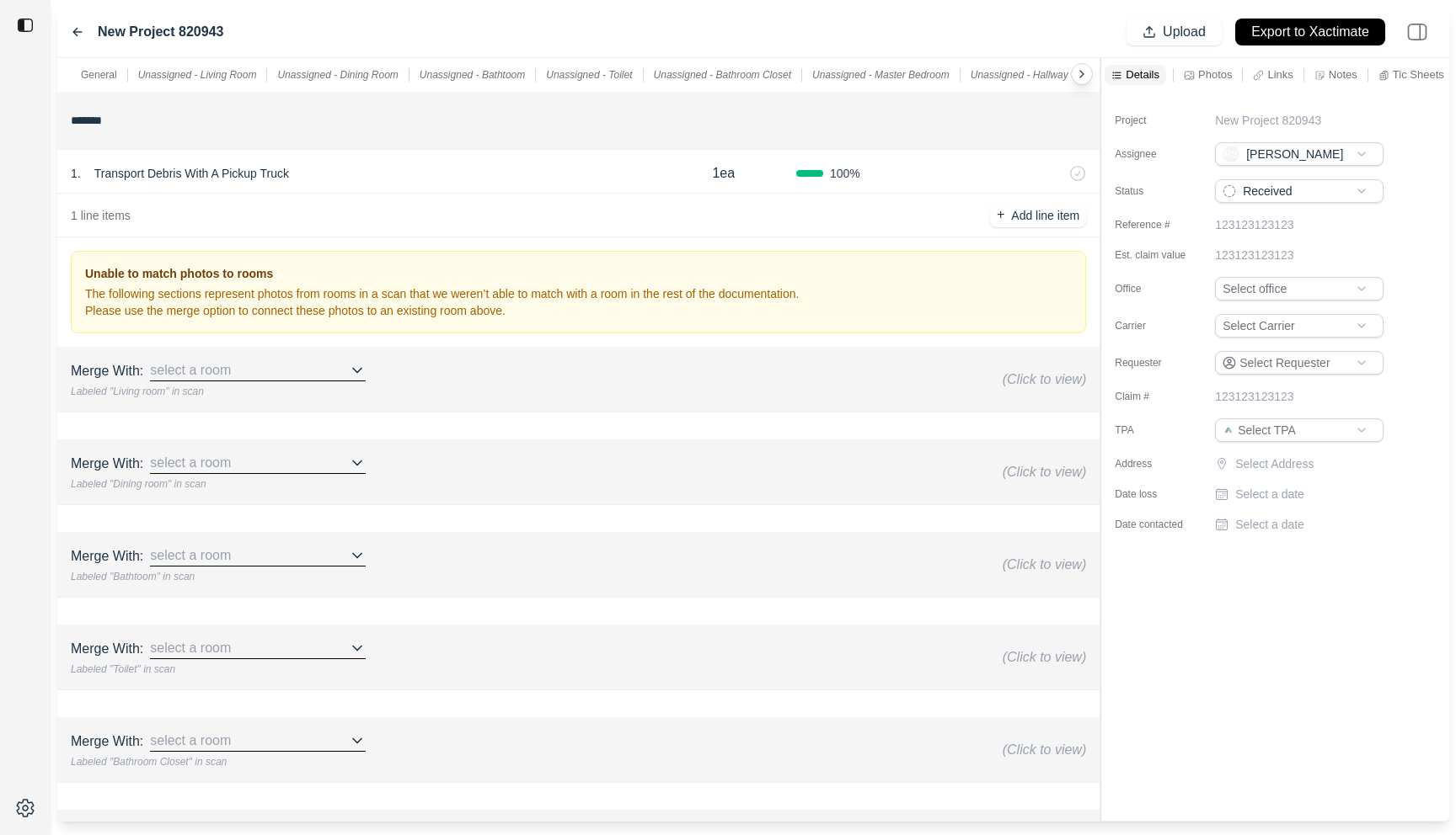
click at [476, 169] on div "1 . Transport Debris With A Pickup Truck" at bounding box center [361, 173] width 581 height 23
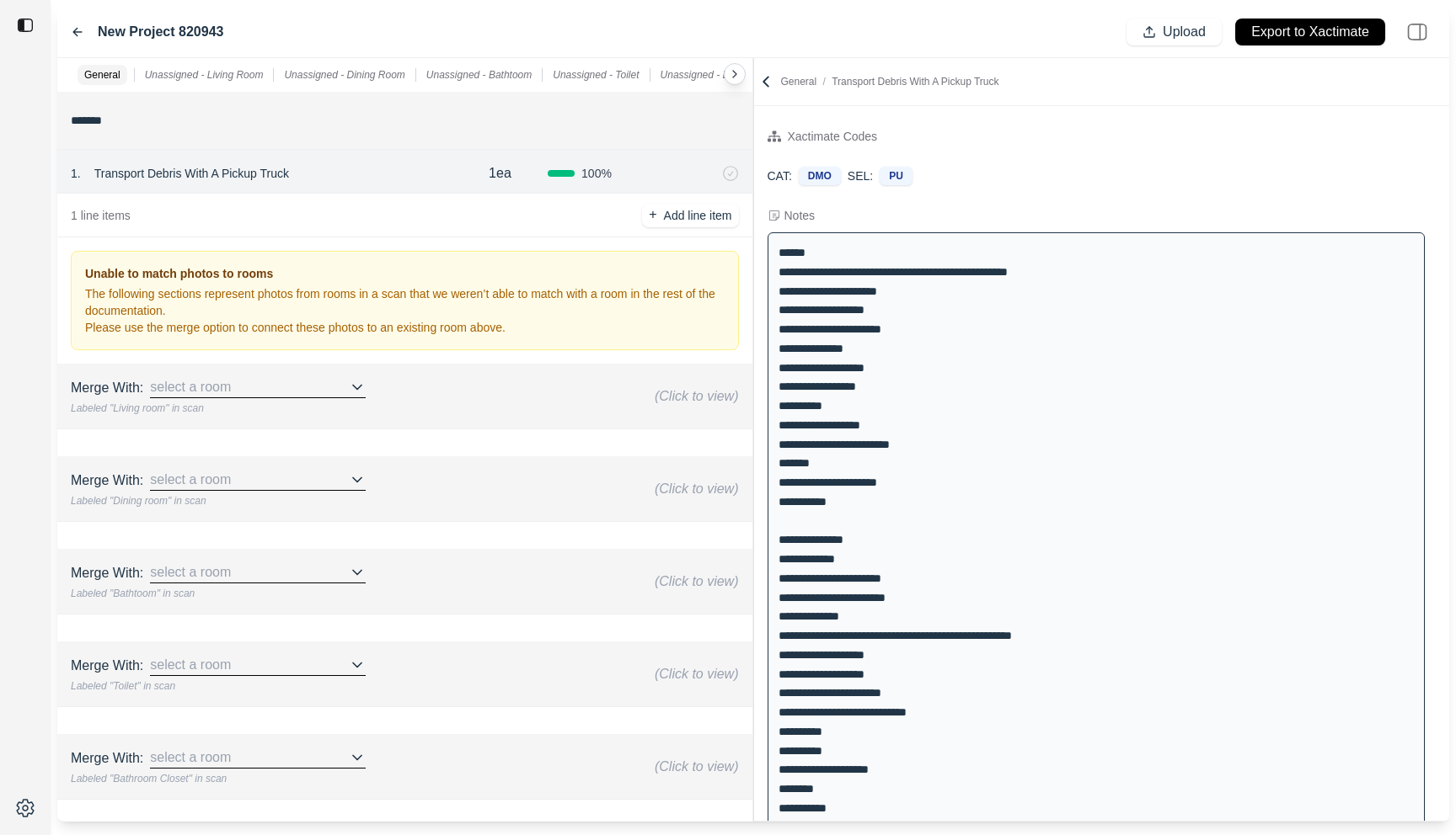
click at [725, 143] on div "General Unassigned - Living Room Unassigned - Dining Room Unassigned - Bathtoom…" at bounding box center [753, 440] width 1392 height 764
click at [71, 27] on icon at bounding box center [78, 32] width 14 height 14
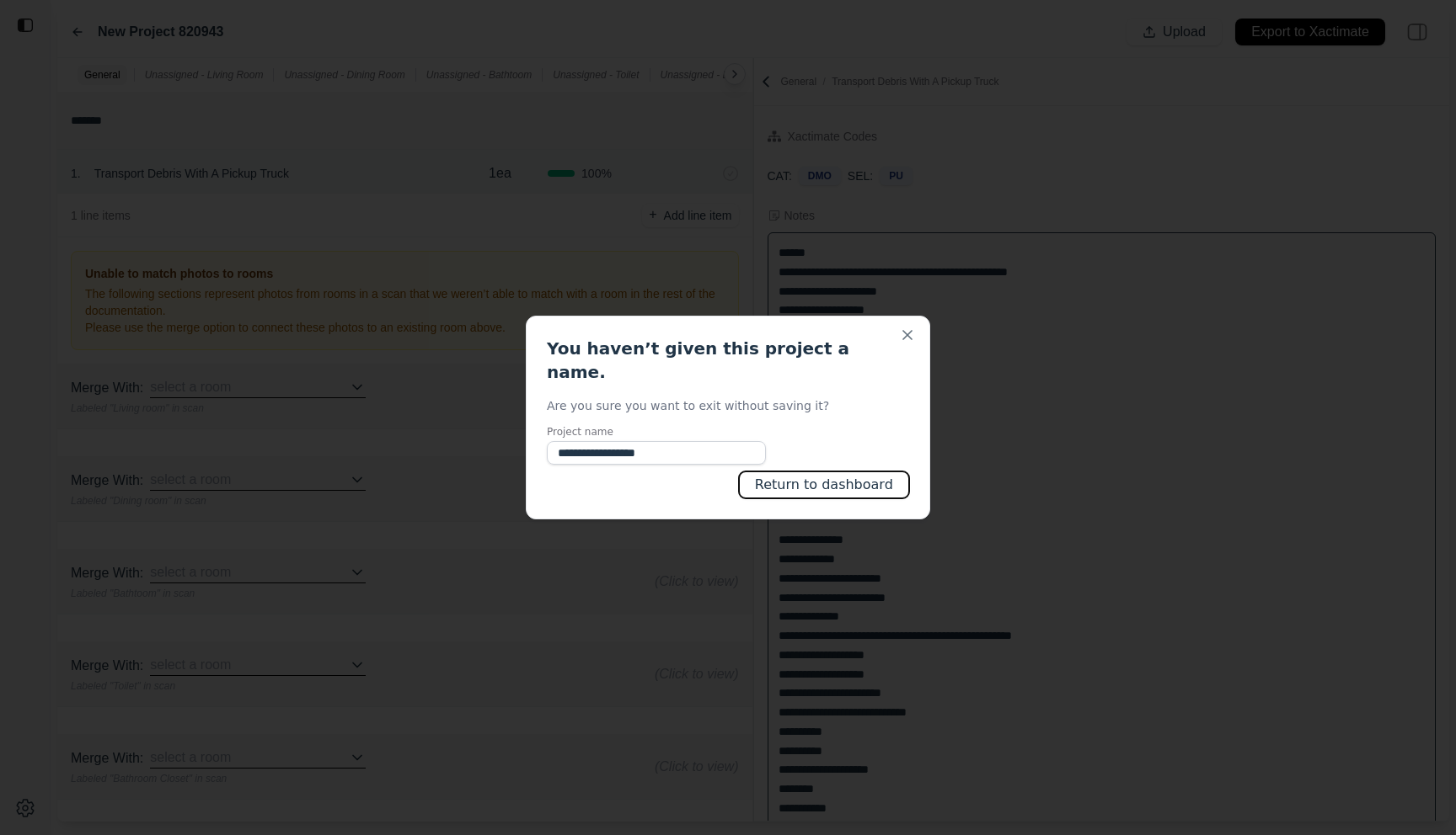
click at [863, 471] on button "Return to dashboard" at bounding box center [824, 485] width 170 height 27
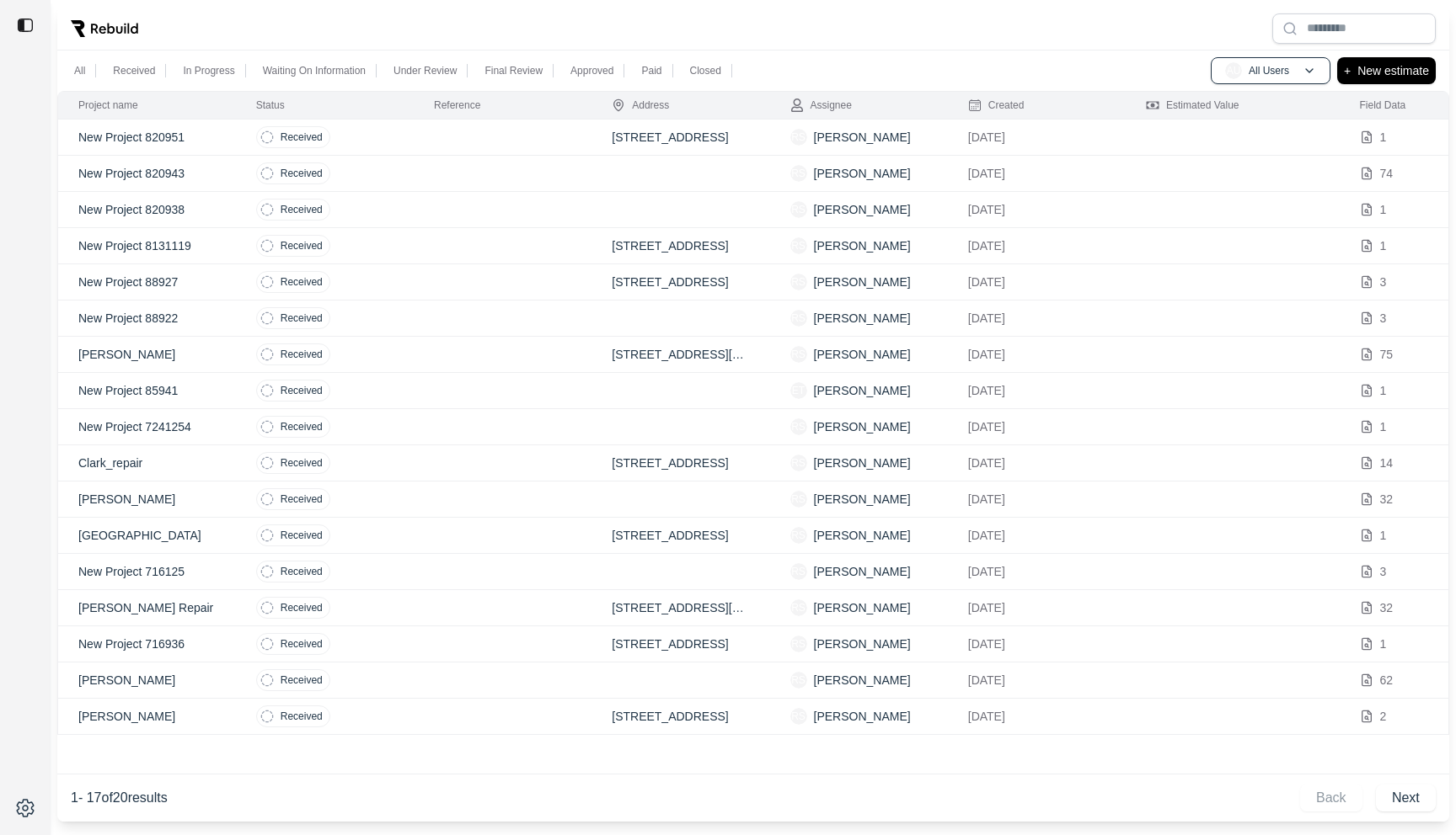
click at [435, 211] on td at bounding box center [502, 210] width 178 height 36
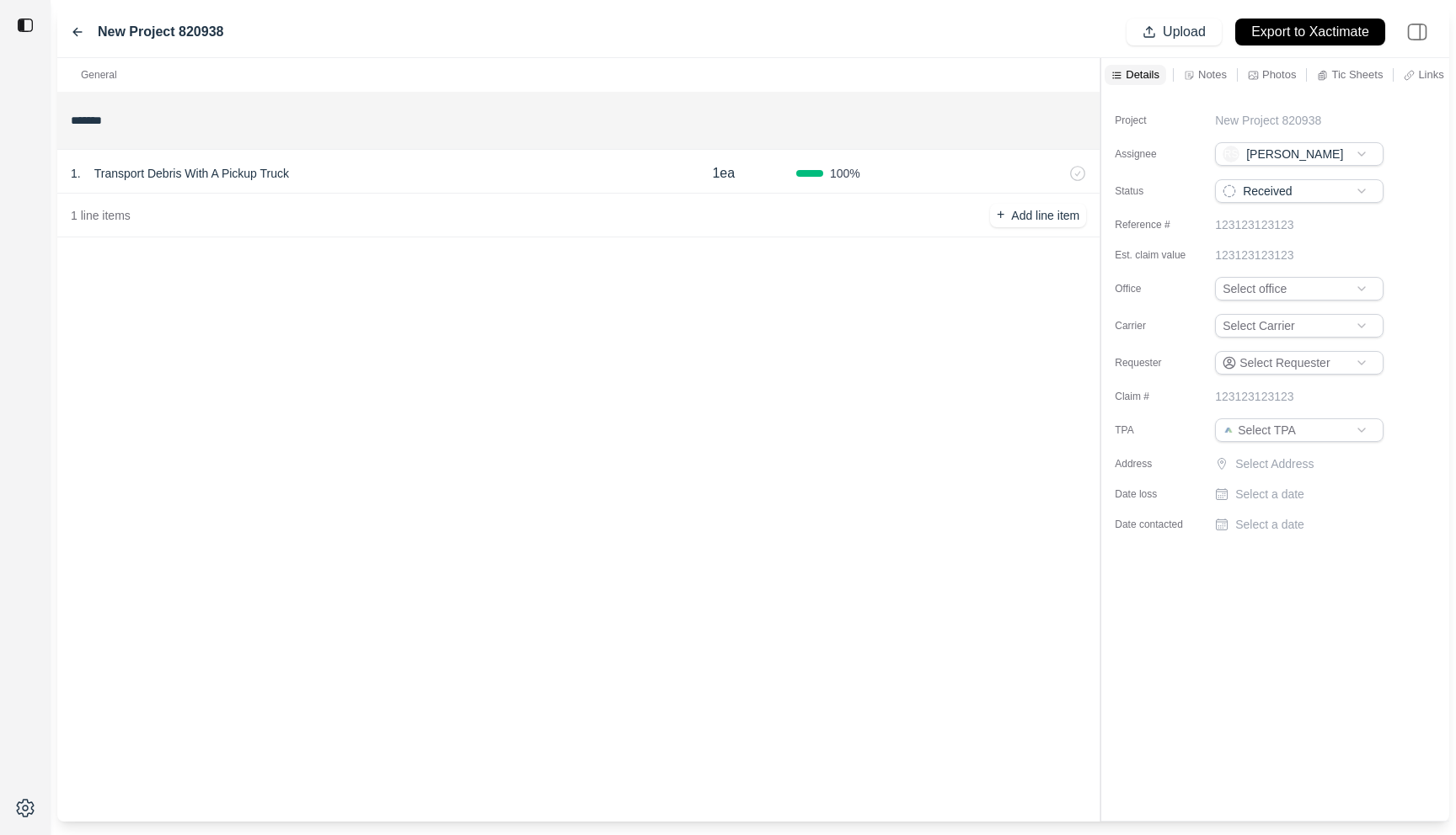
click at [1196, 73] on div "Notes" at bounding box center [1205, 75] width 50 height 20
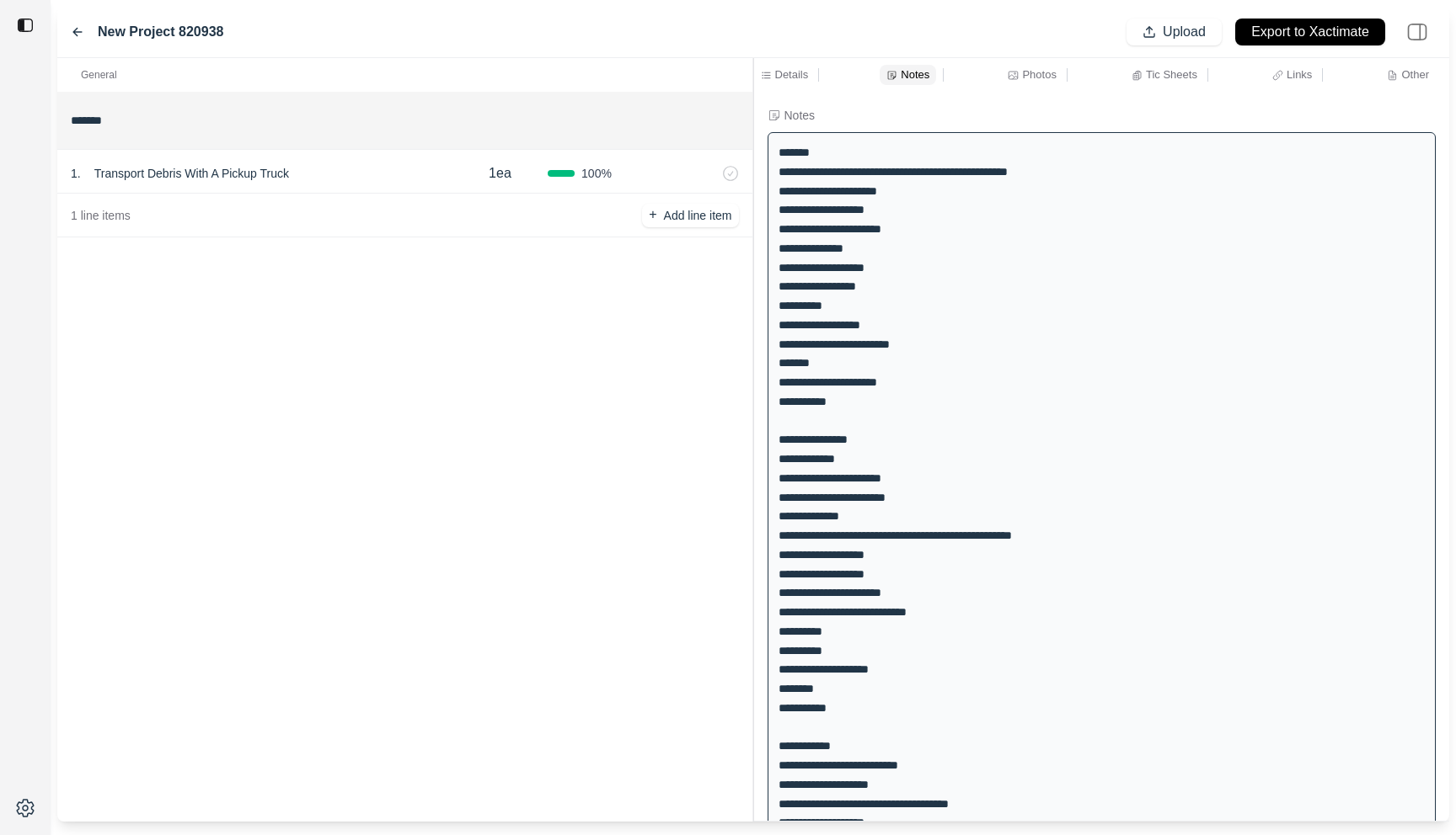
click at [609, 113] on div "General ******* 1 . Transport Debris With A Pickup Truck 1ea 100 % 1 line items…" at bounding box center [753, 440] width 1392 height 764
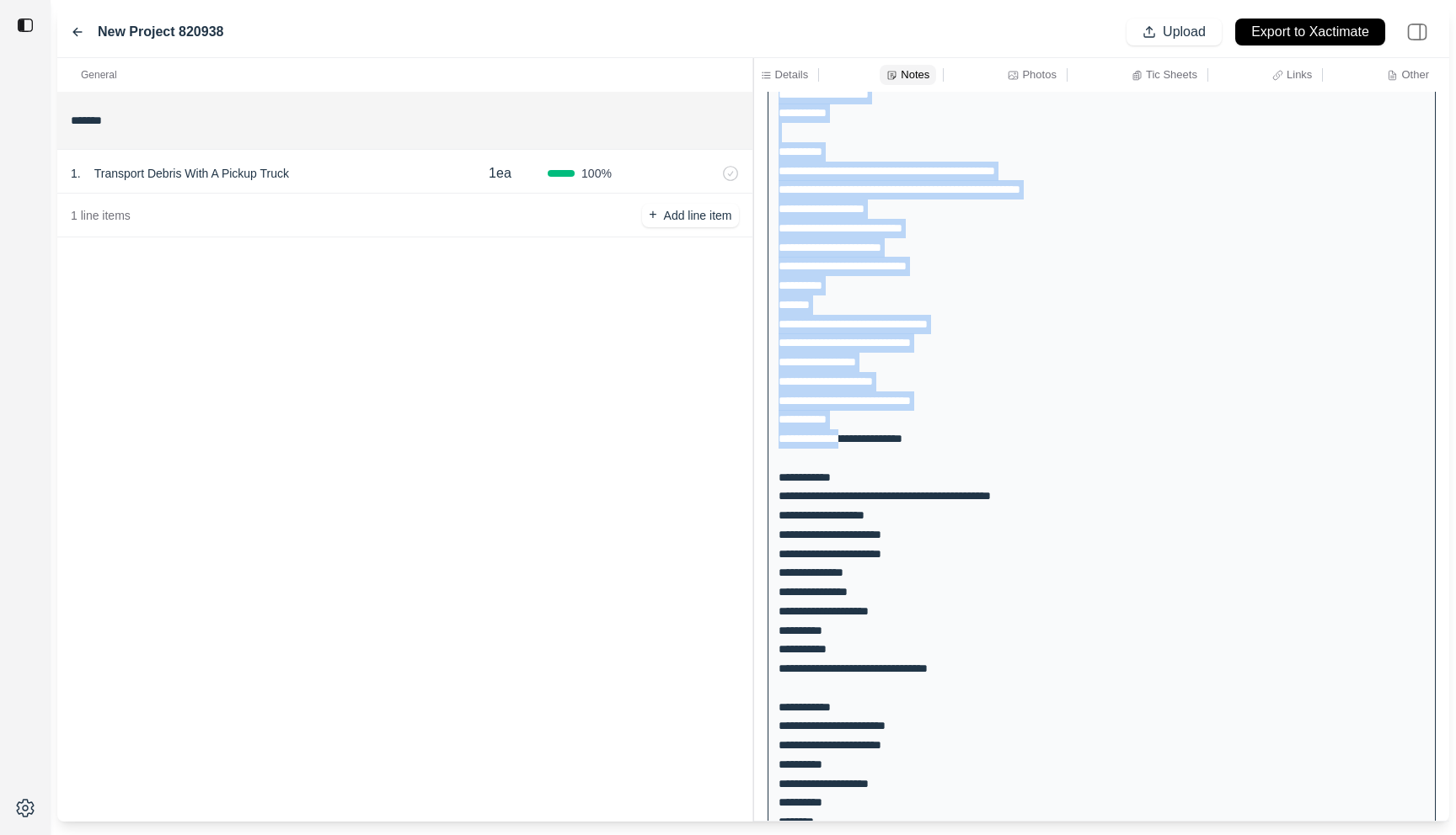
scroll to position [2616, 0]
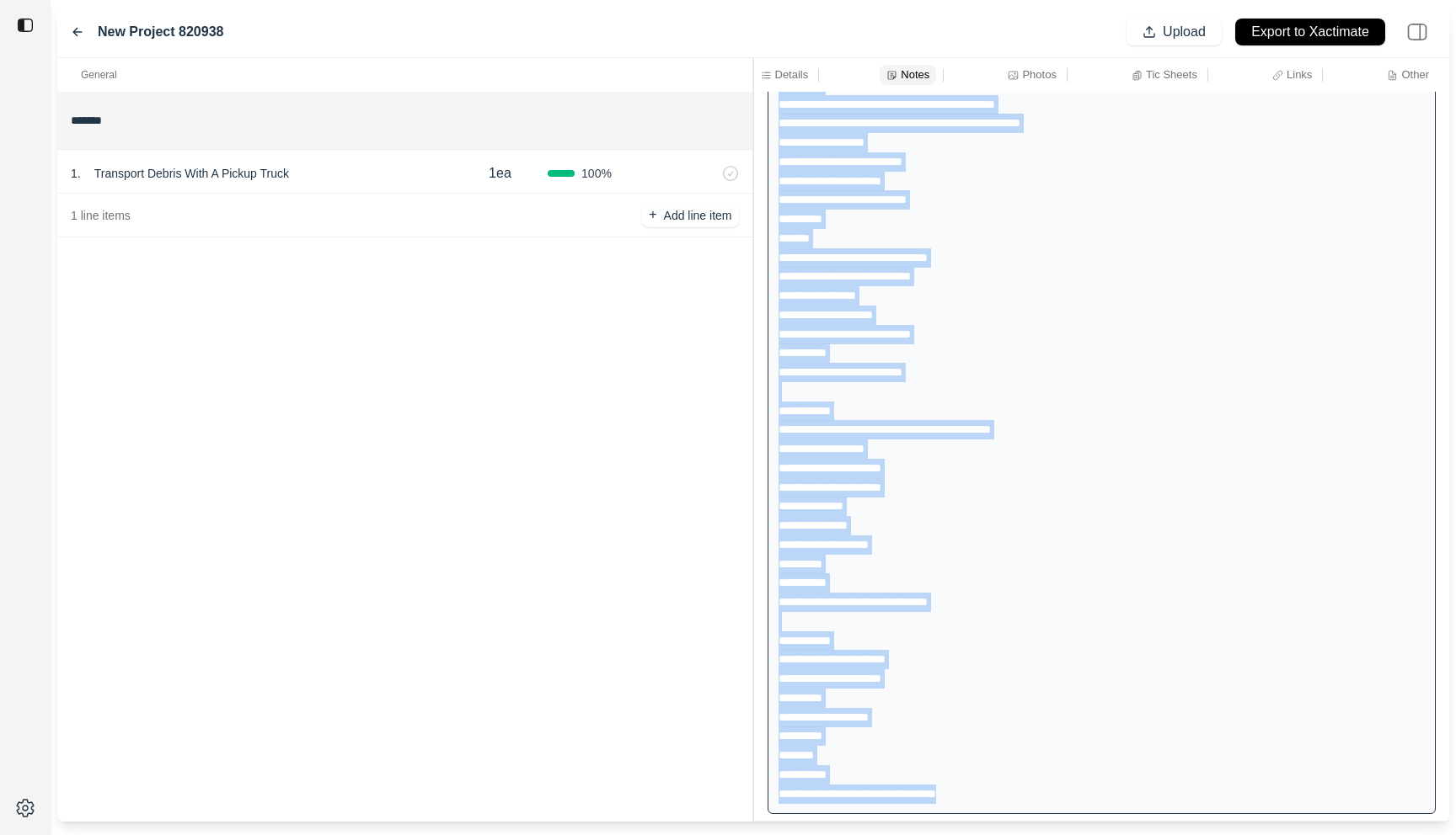
drag, startPoint x: 776, startPoint y: 155, endPoint x: 1012, endPoint y: 796, distance: 683.1
copy div "**********"
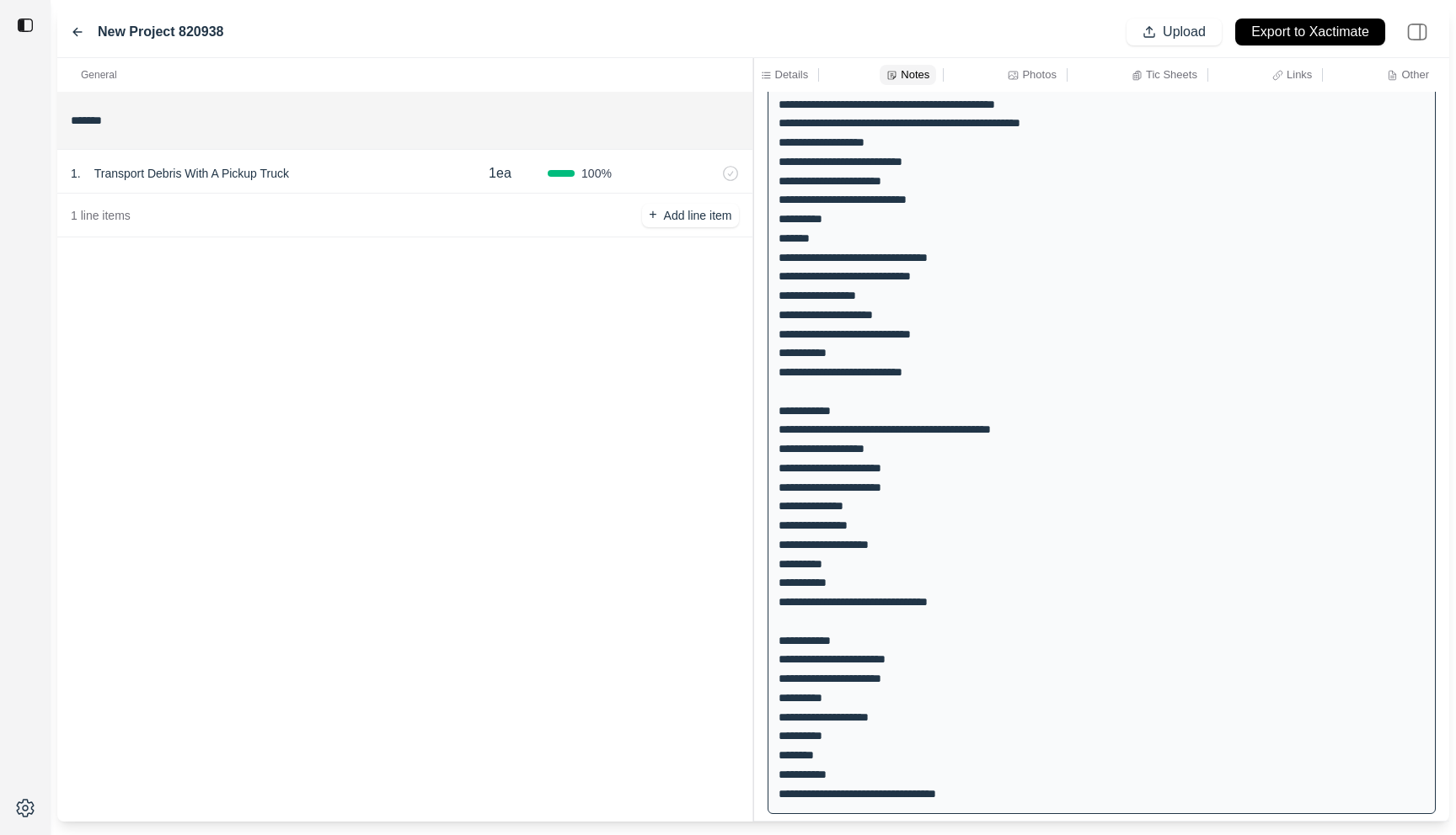
click at [72, 33] on icon at bounding box center [78, 32] width 14 height 14
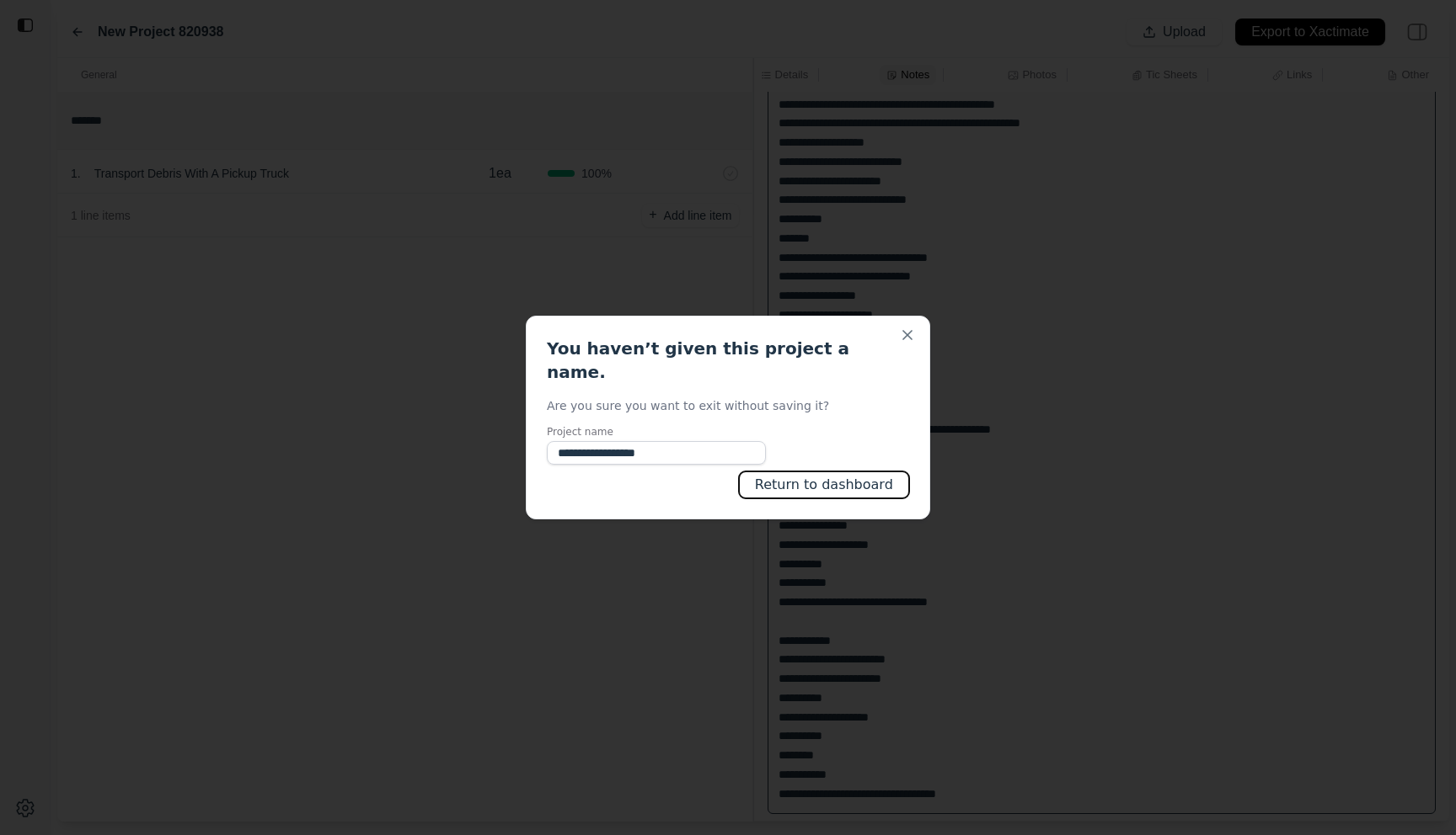
click at [792, 478] on button "Return to dashboard" at bounding box center [824, 485] width 170 height 27
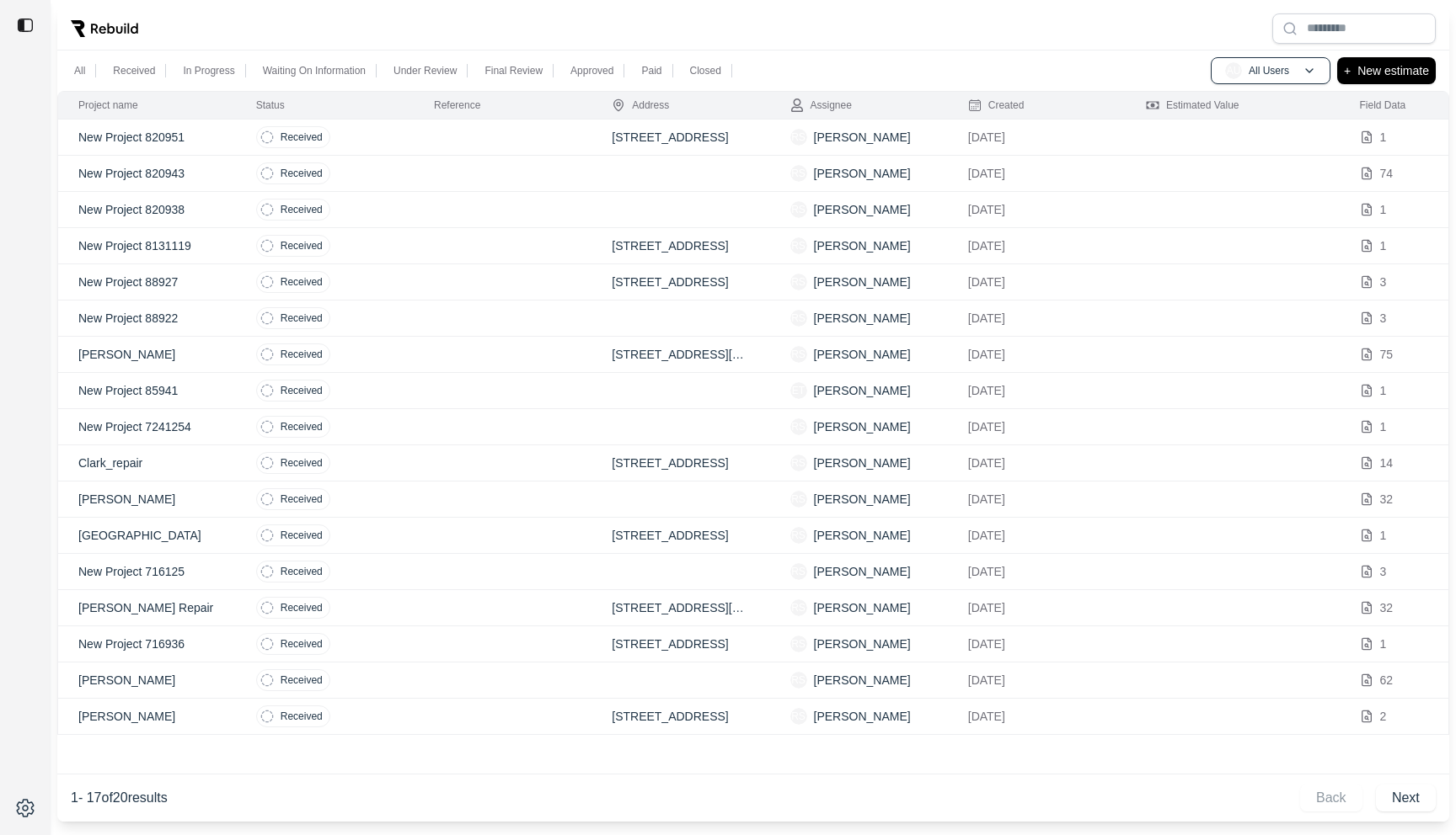
click at [422, 160] on td at bounding box center [502, 173] width 178 height 36
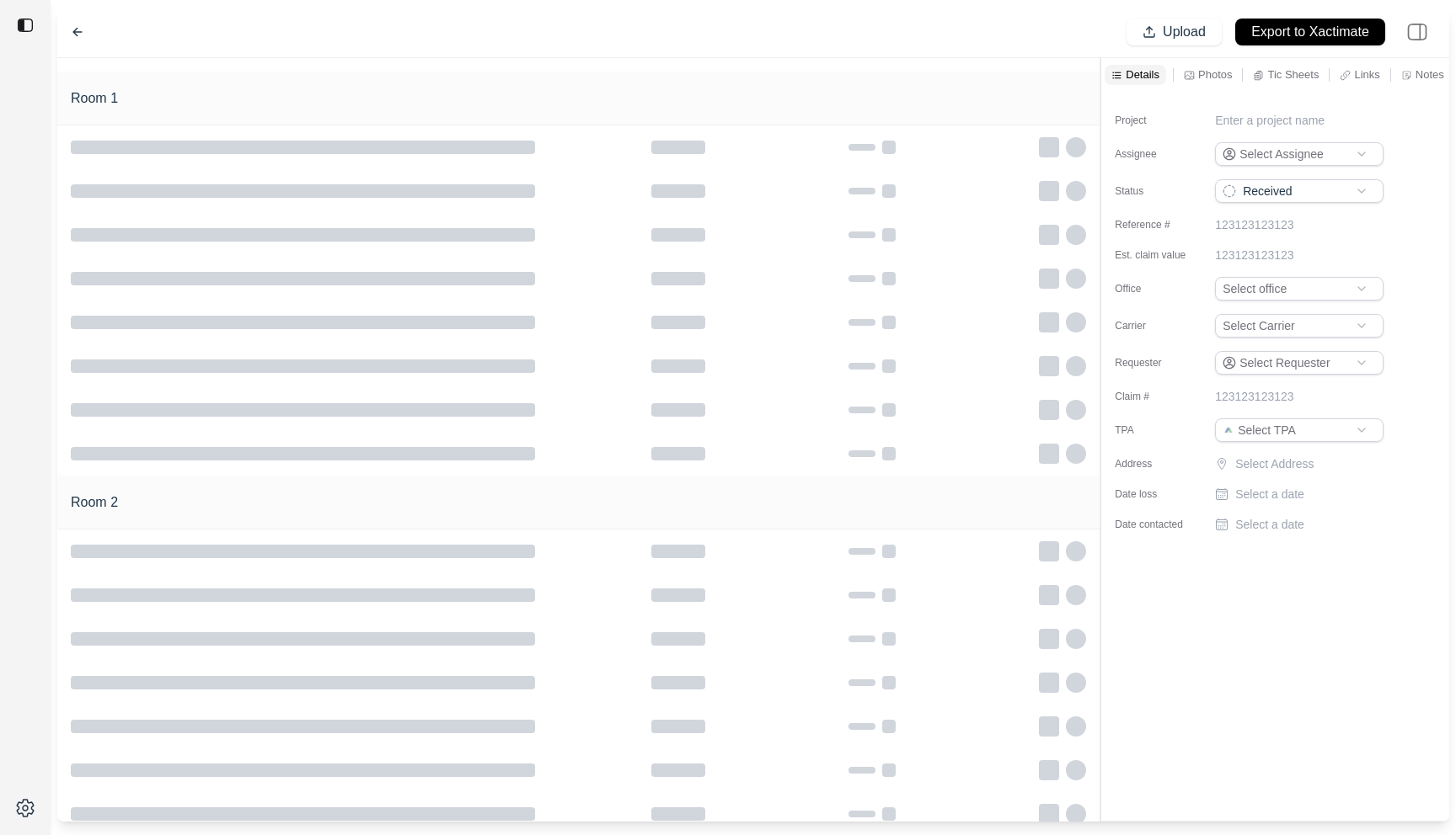
type input "**********"
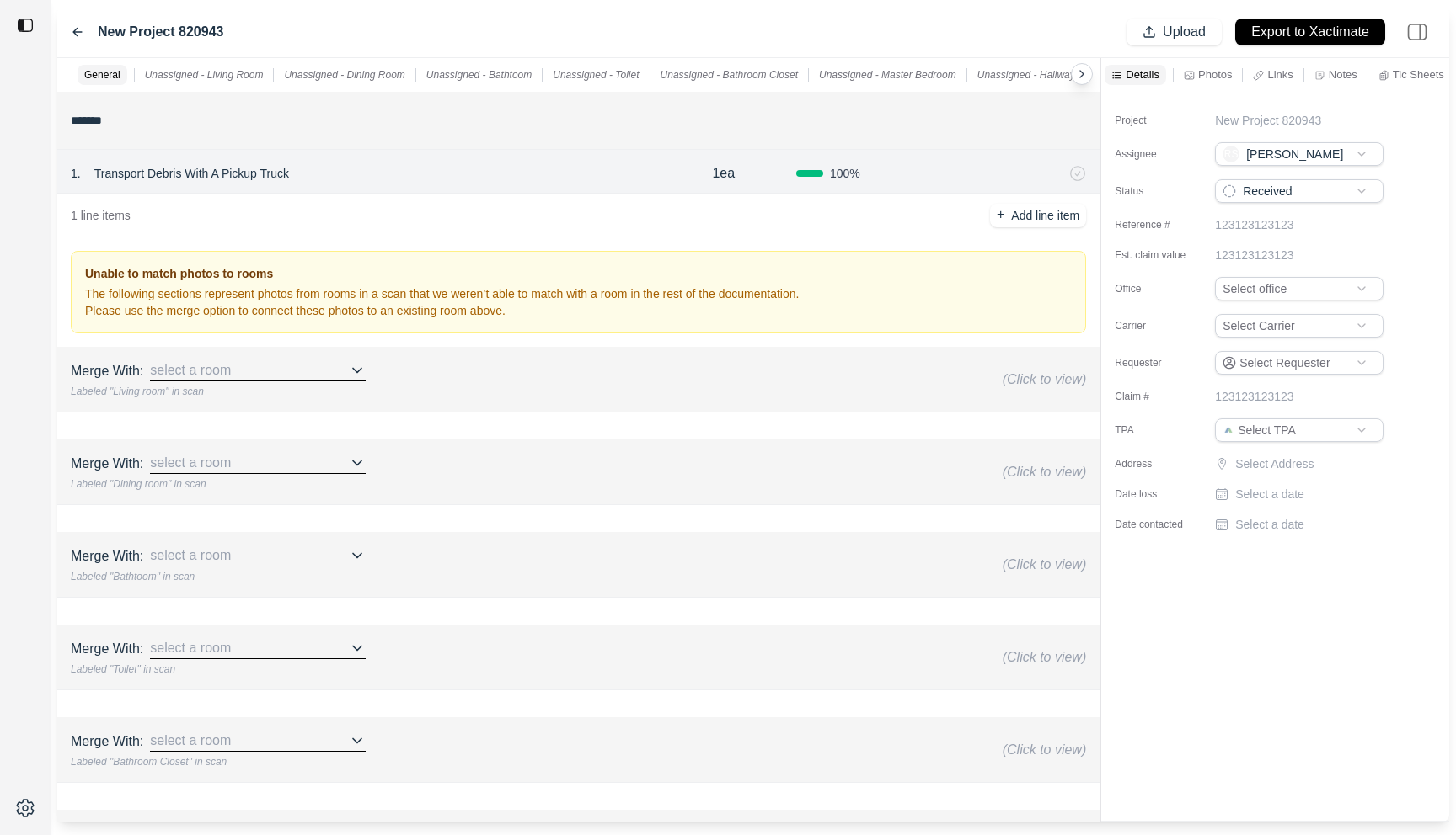
click at [1338, 72] on p "Notes" at bounding box center [1342, 74] width 28 height 15
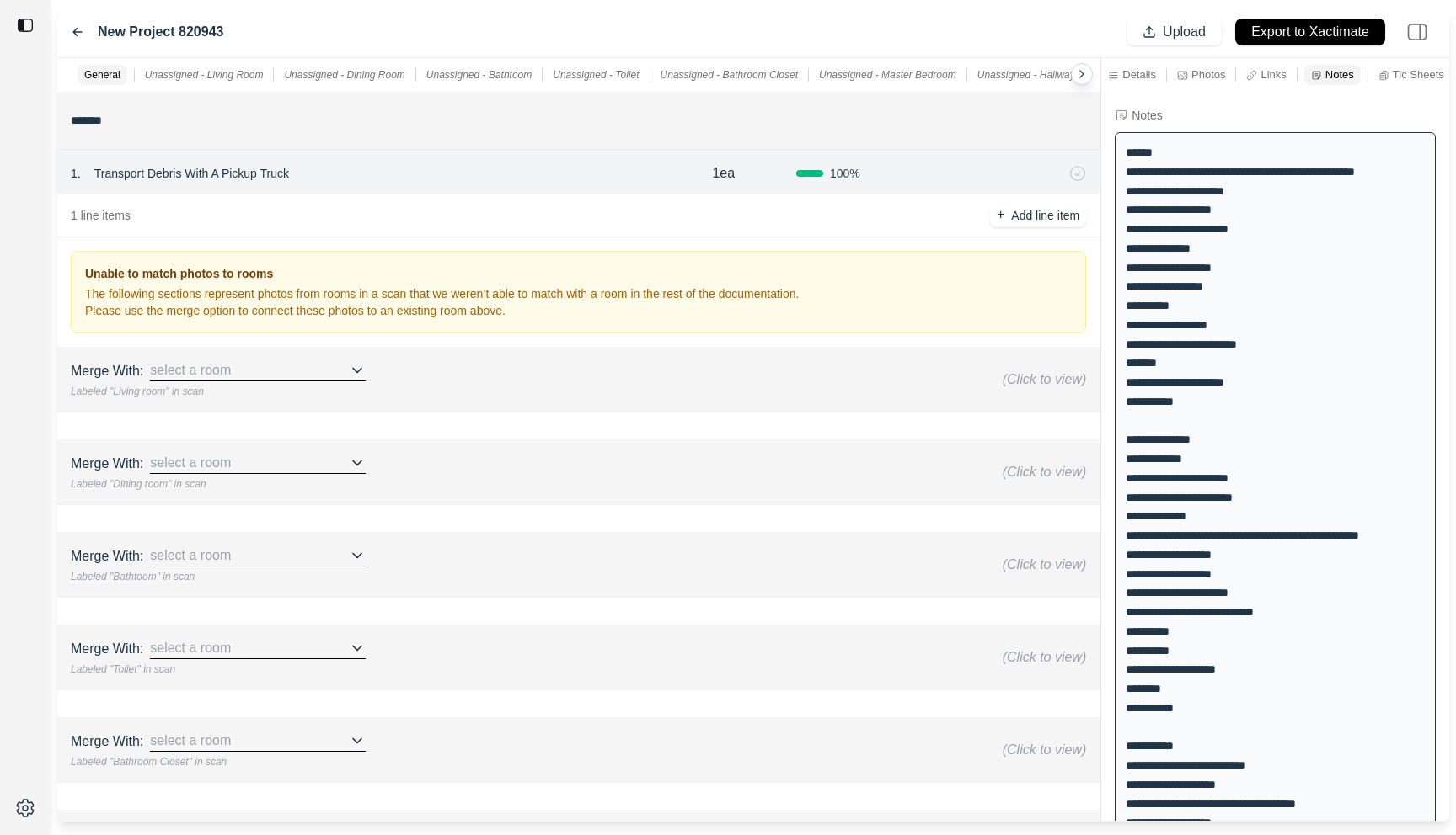
click at [374, 196] on div "General Unassigned - Living Room Unassigned - Dining Room Unassigned - Bathtoom…" at bounding box center [753, 440] width 1392 height 764
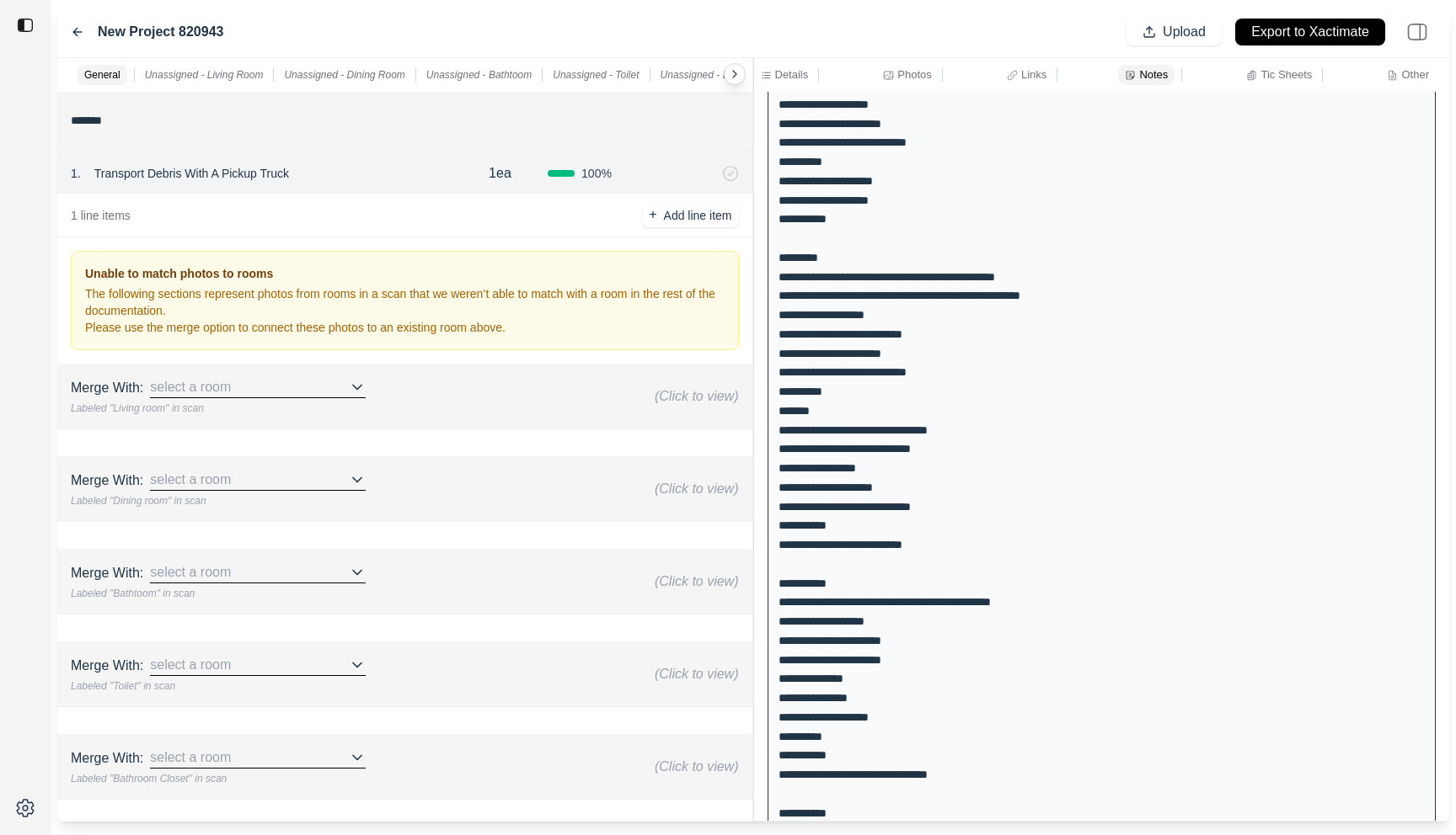
scroll to position [2616, 0]
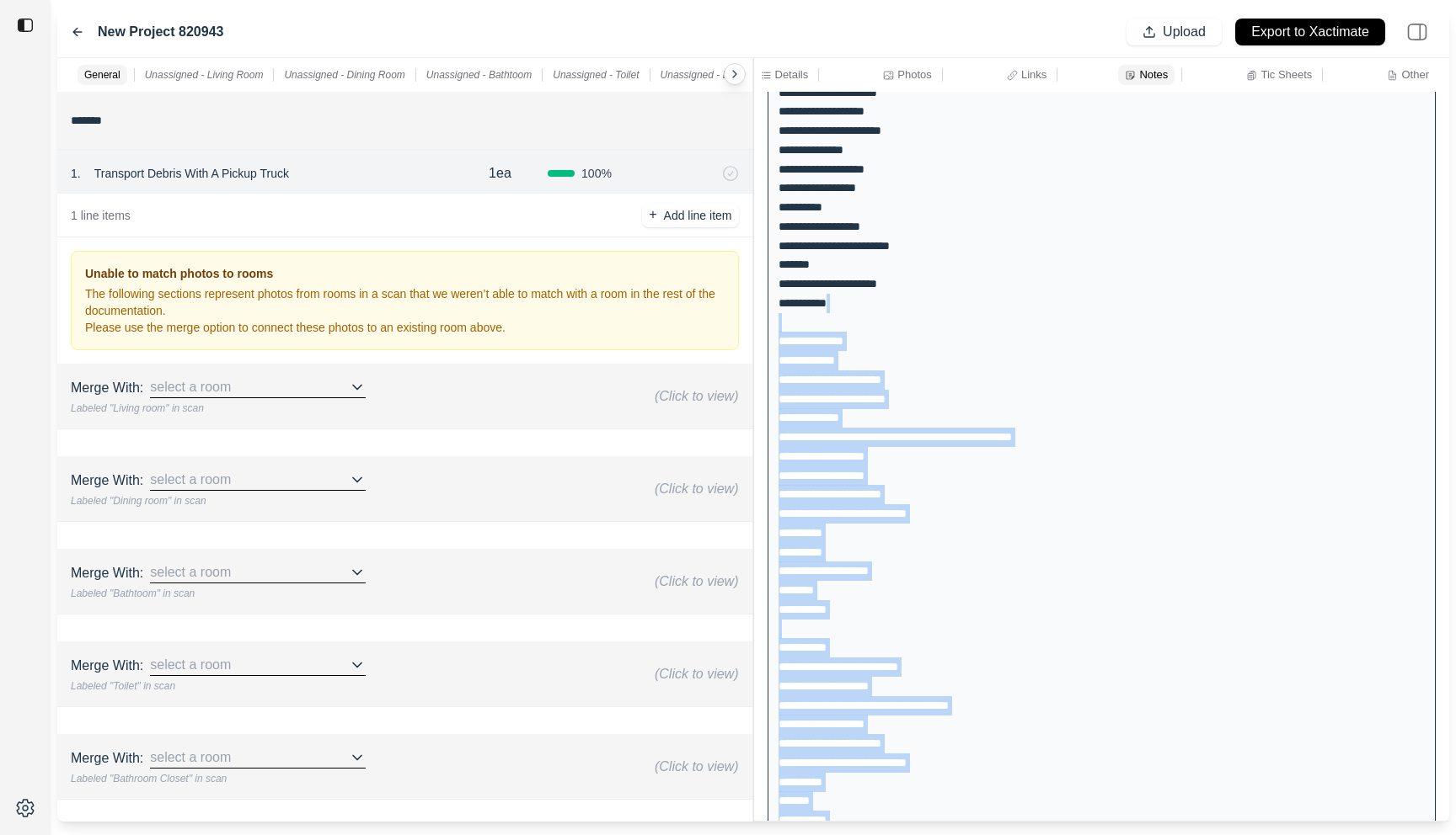
scroll to position [0, 0]
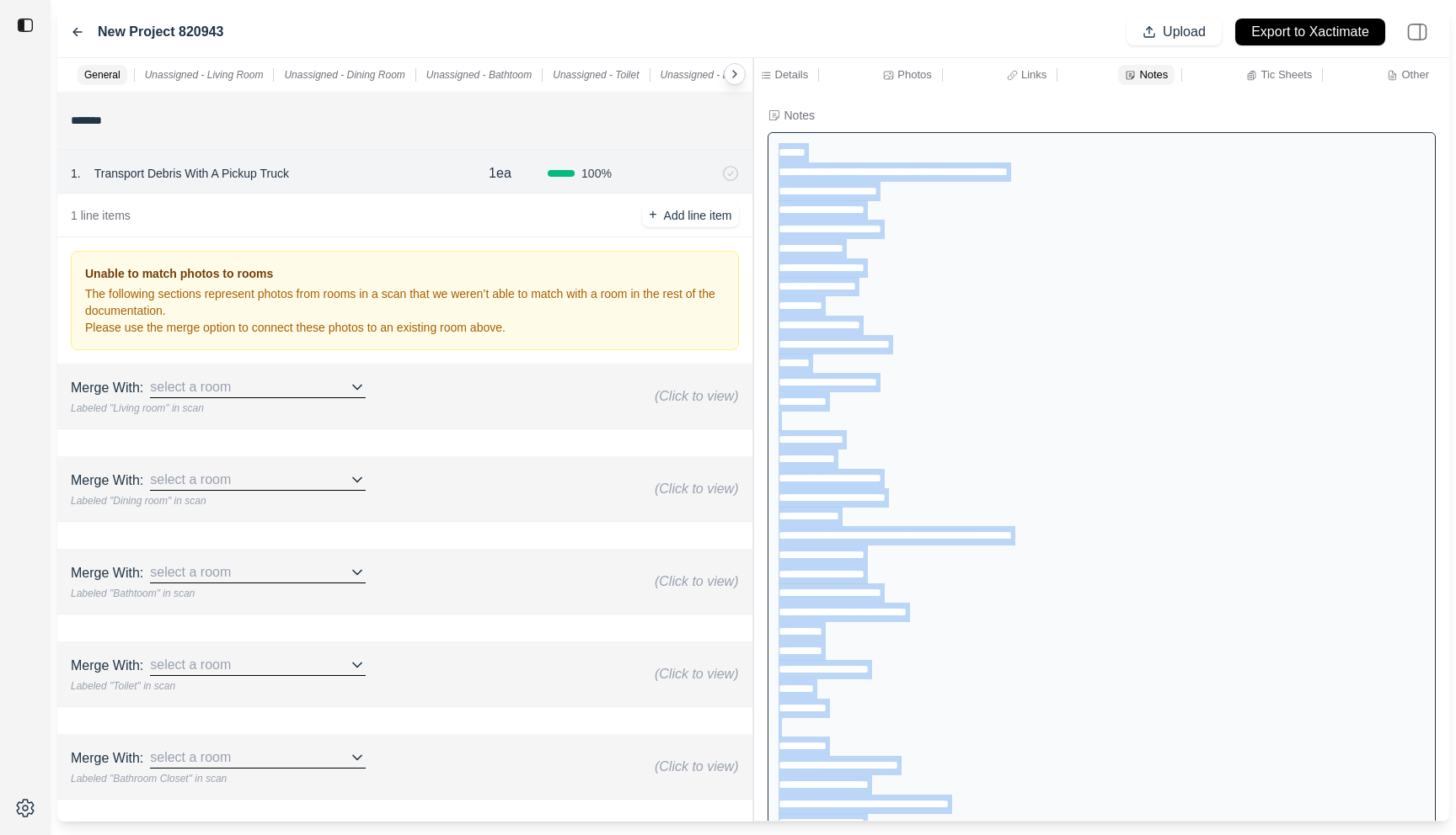
drag, startPoint x: 969, startPoint y: 792, endPoint x: 778, endPoint y: 149, distance: 670.8
copy div "**********"
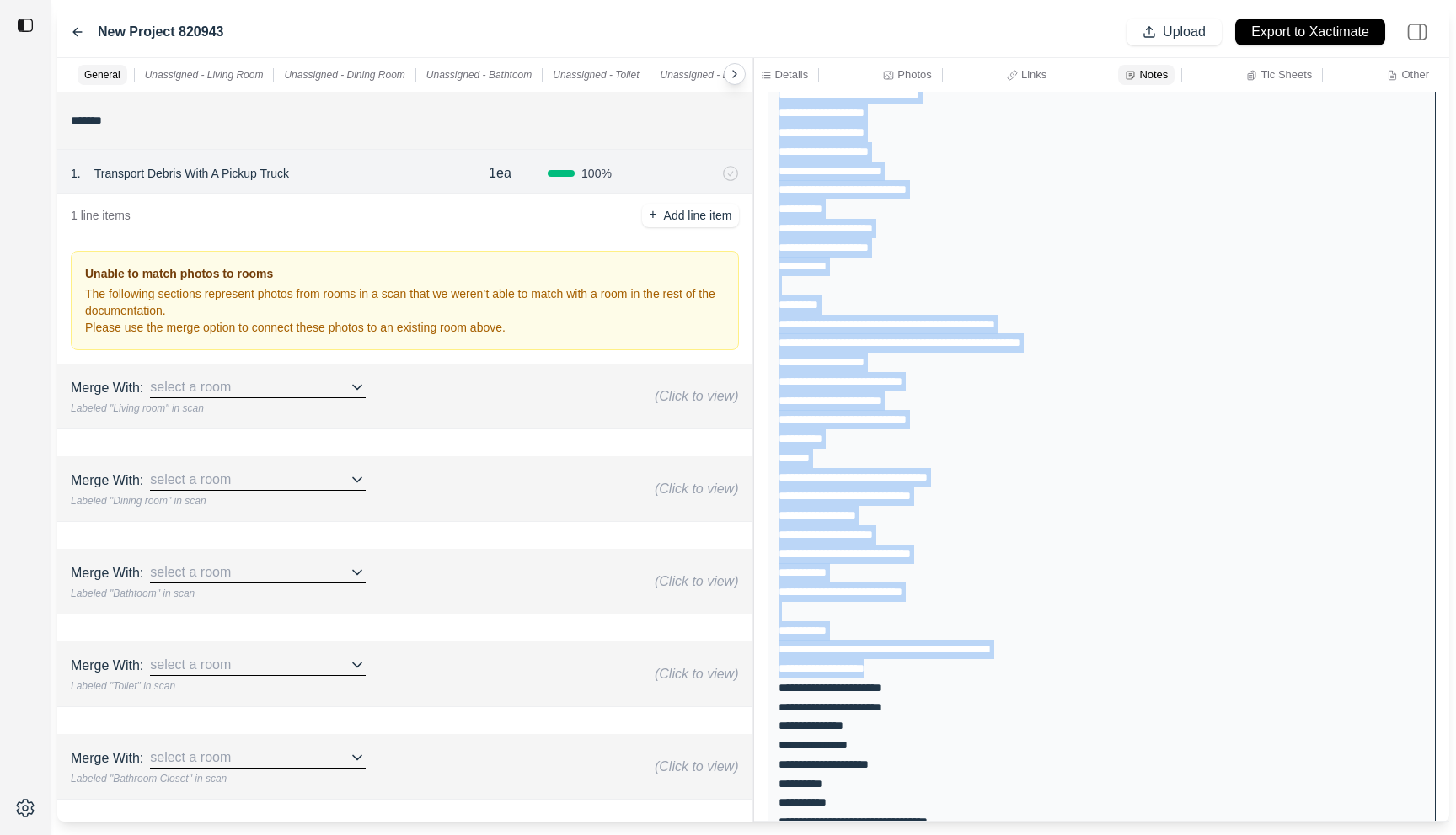
scroll to position [2616, 0]
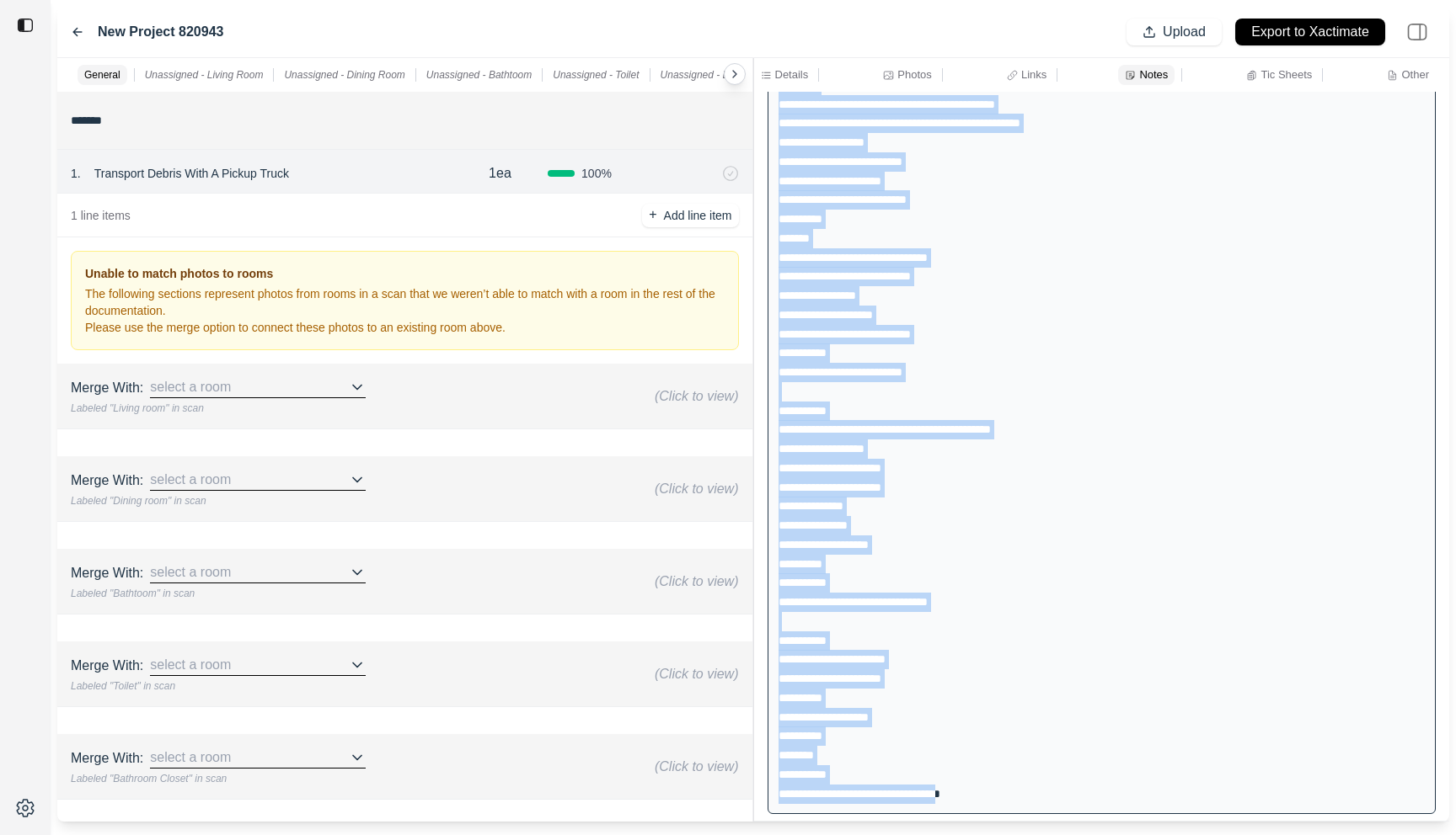
drag, startPoint x: 781, startPoint y: 156, endPoint x: 1017, endPoint y: 785, distance: 671.8
copy div "**********"
